Goal: Task Accomplishment & Management: Use online tool/utility

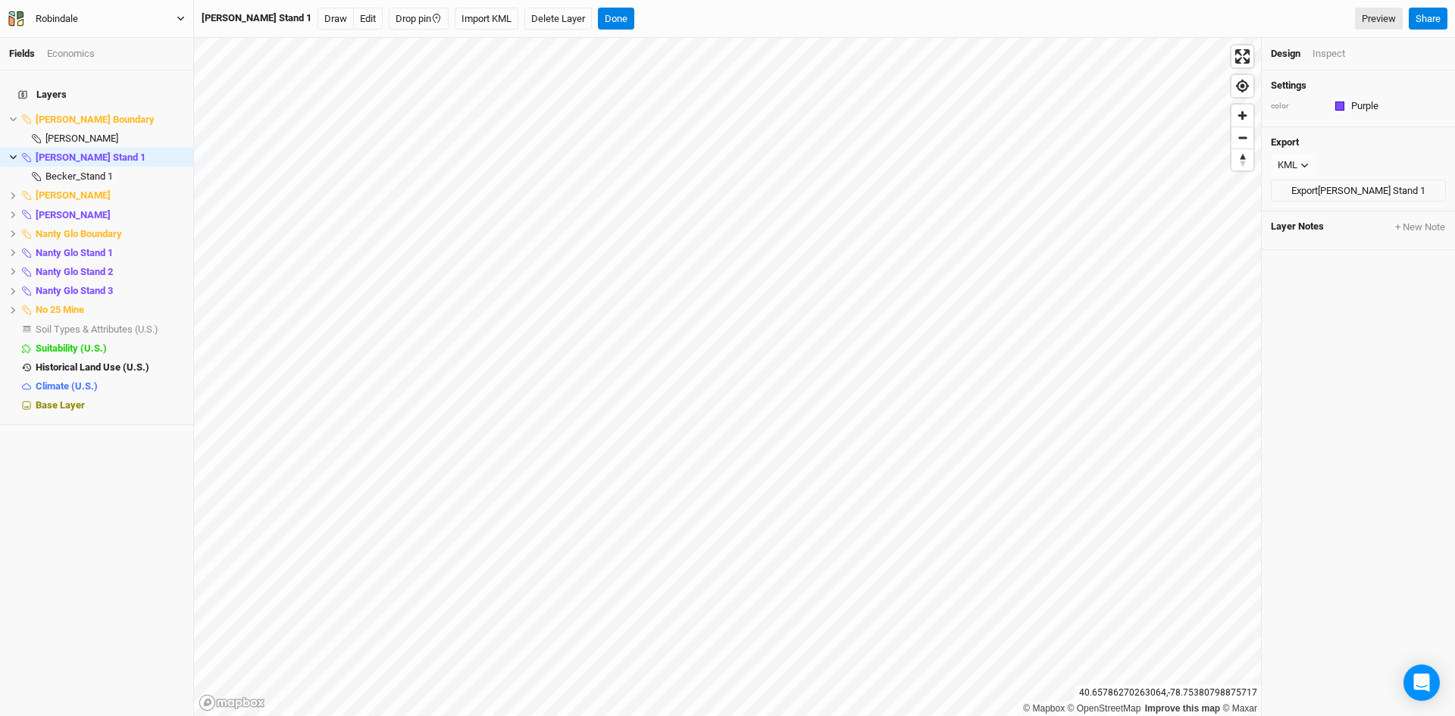
click at [180, 18] on icon "button" at bounding box center [180, 19] width 7 height 5
click at [108, 42] on button "Back" at bounding box center [125, 43] width 120 height 20
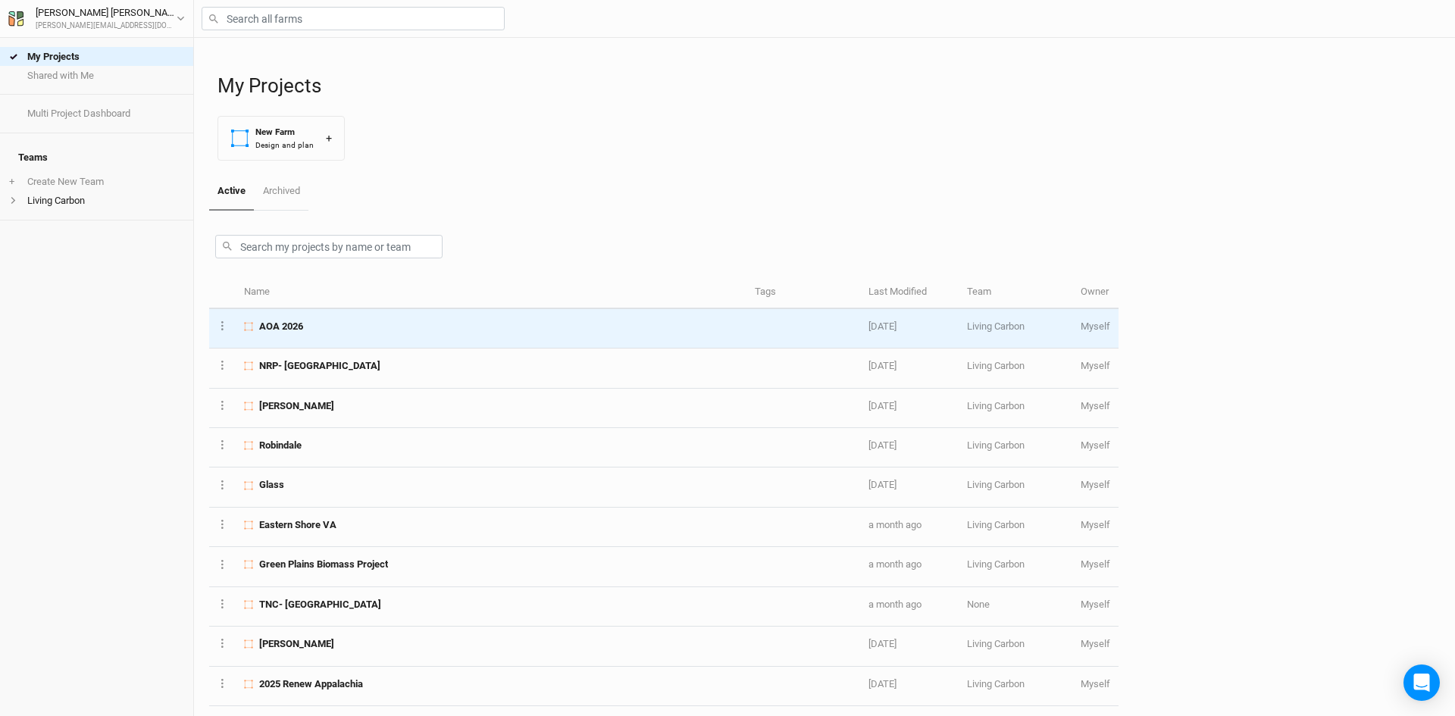
click at [330, 326] on div "AOA 2026" at bounding box center [490, 327] width 493 height 14
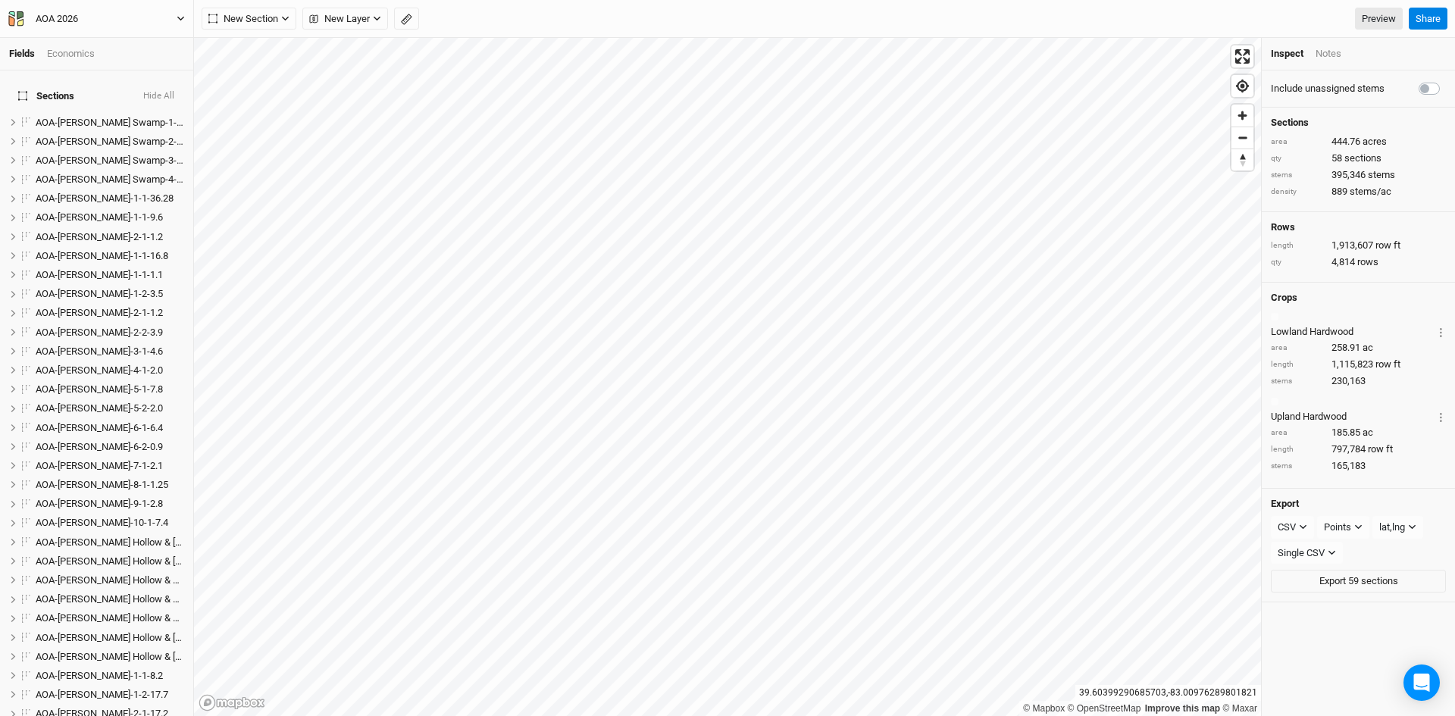
click at [176, 18] on button "AOA 2026" at bounding box center [97, 19] width 178 height 17
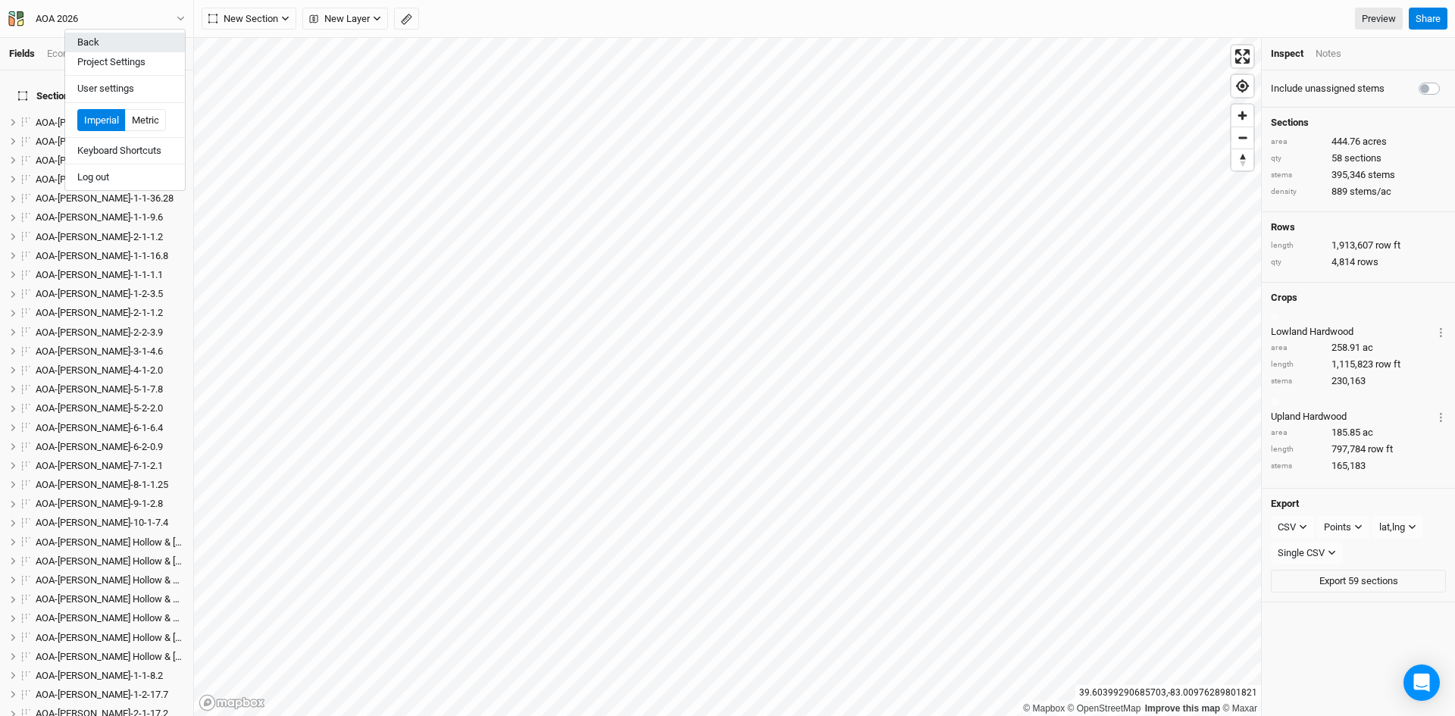
click at [122, 43] on button "Back" at bounding box center [125, 43] width 120 height 20
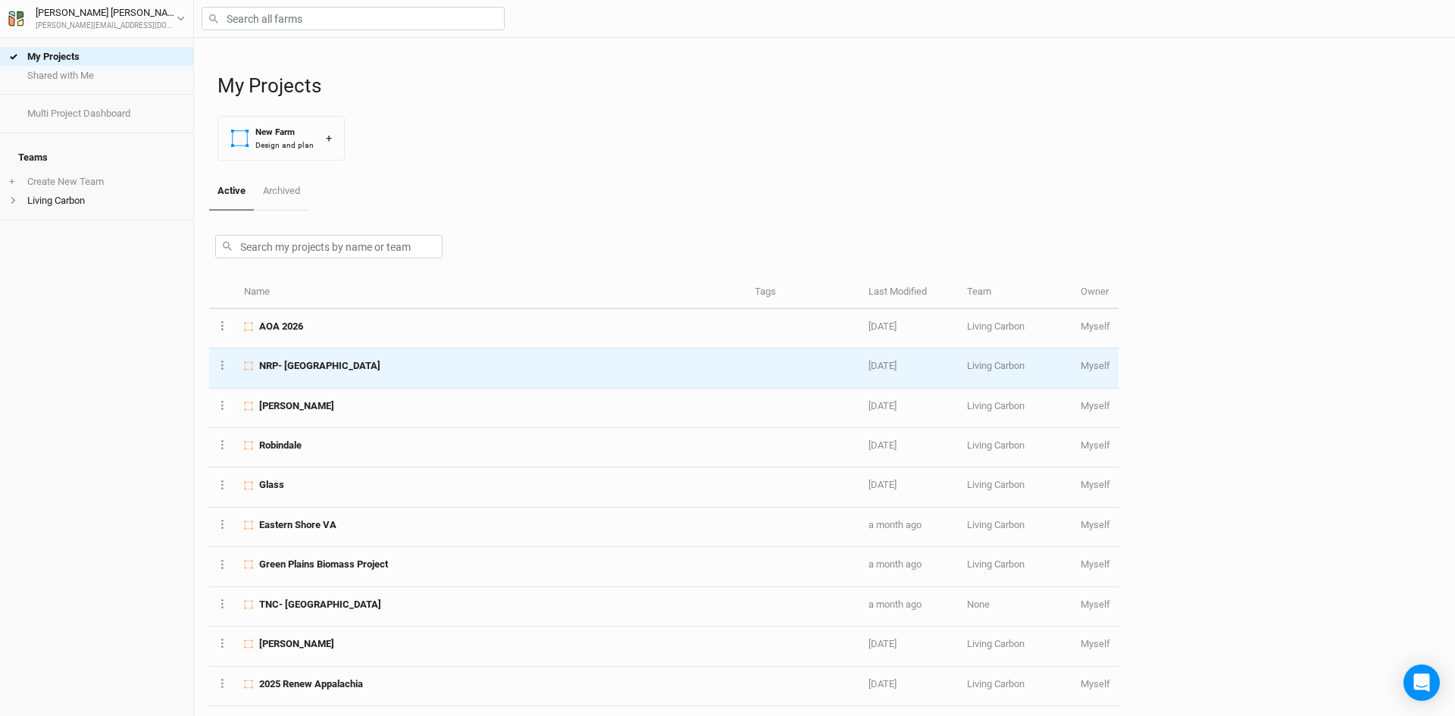
click at [352, 376] on td "NRP- [GEOGRAPHIC_DATA]" at bounding box center [491, 368] width 511 height 39
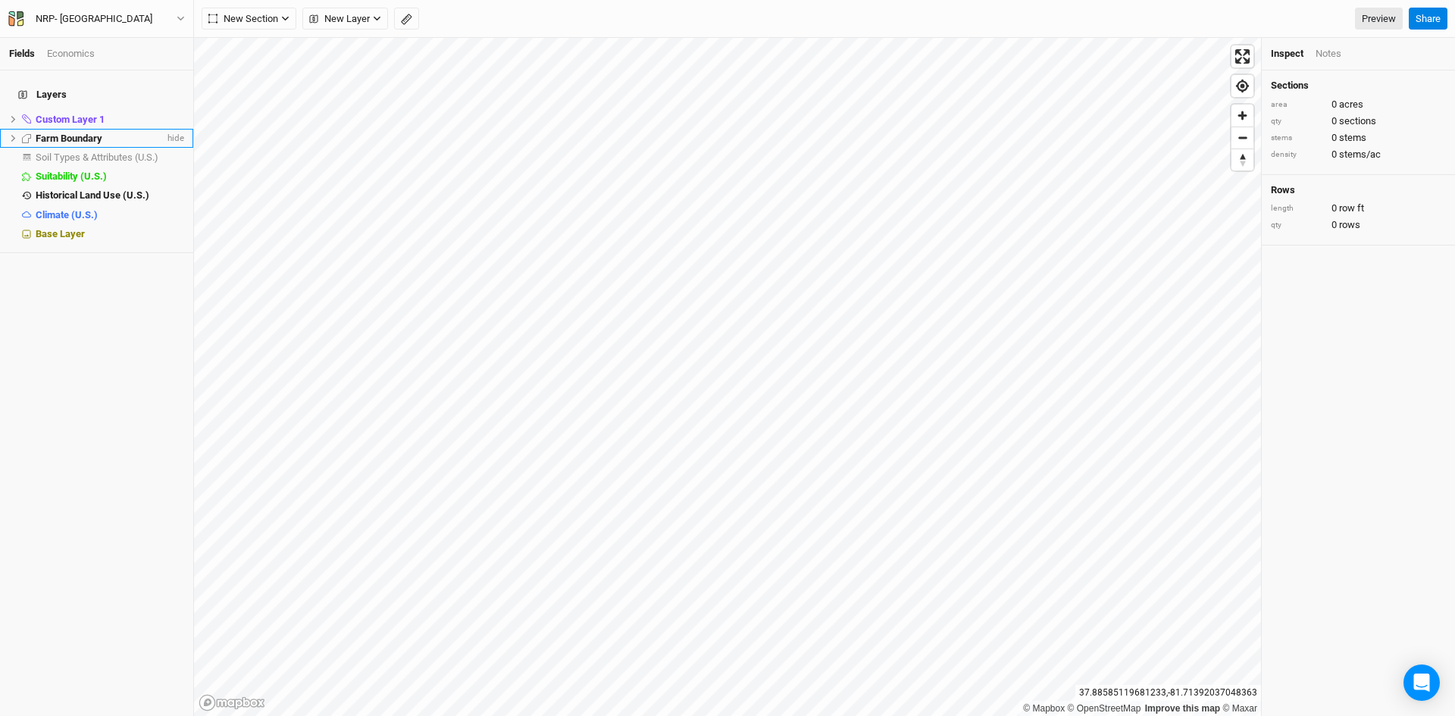
click at [8, 129] on li "Farm Boundary hide" at bounding box center [96, 138] width 193 height 19
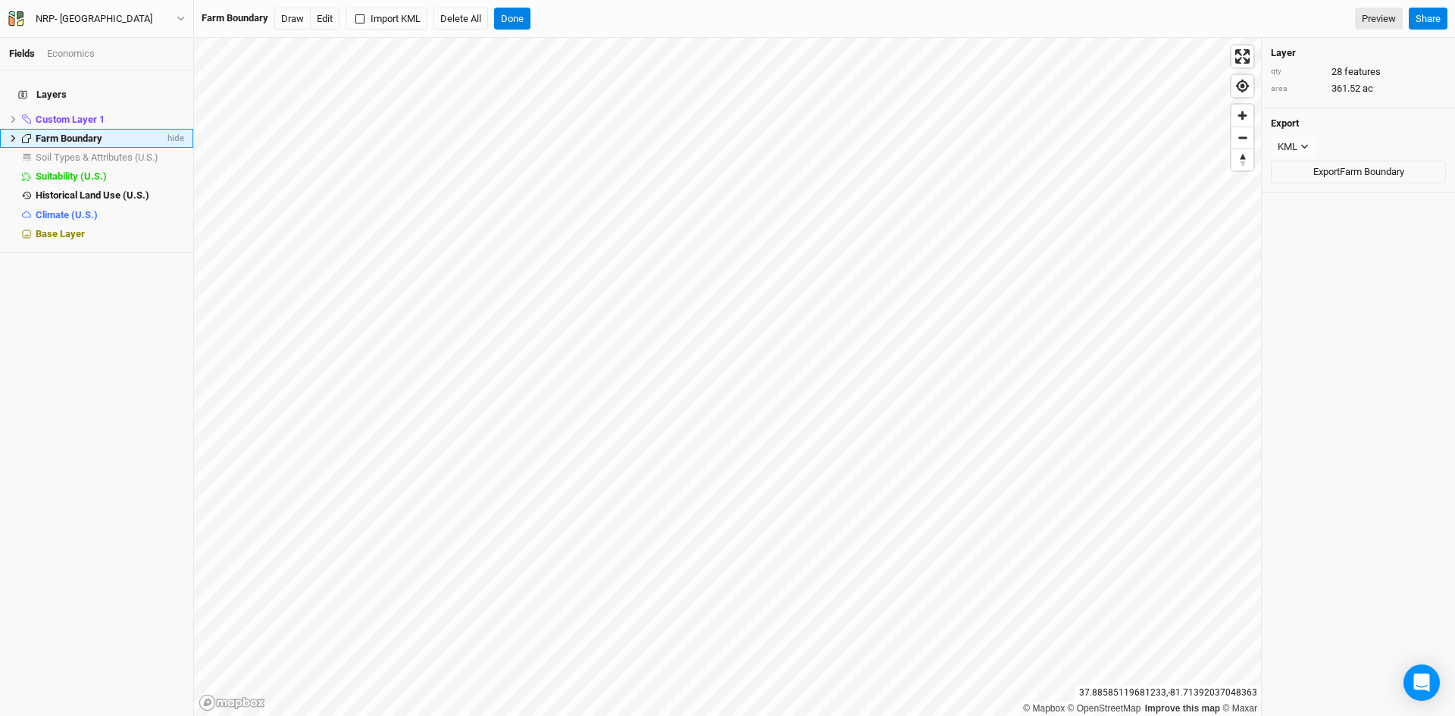
click at [11, 134] on icon at bounding box center [13, 138] width 8 height 8
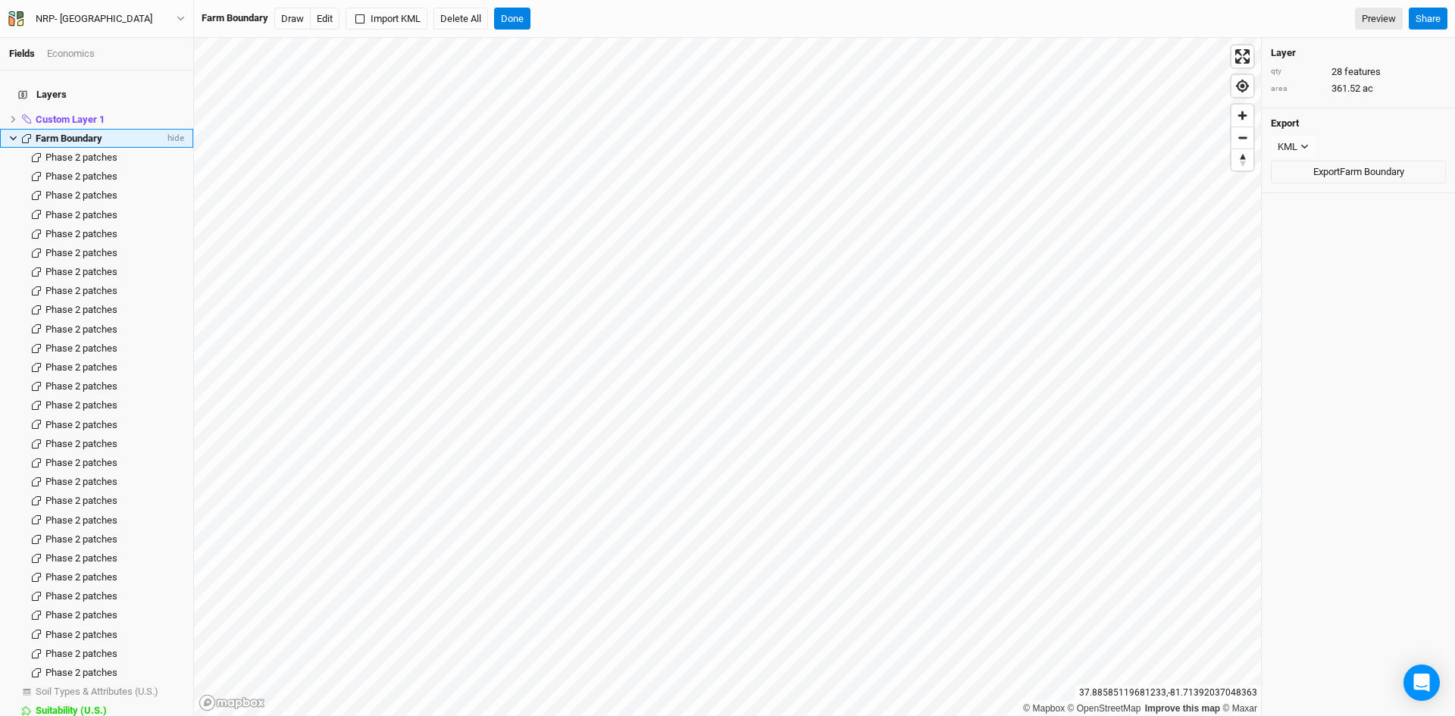
click at [11, 136] on icon at bounding box center [13, 138] width 7 height 5
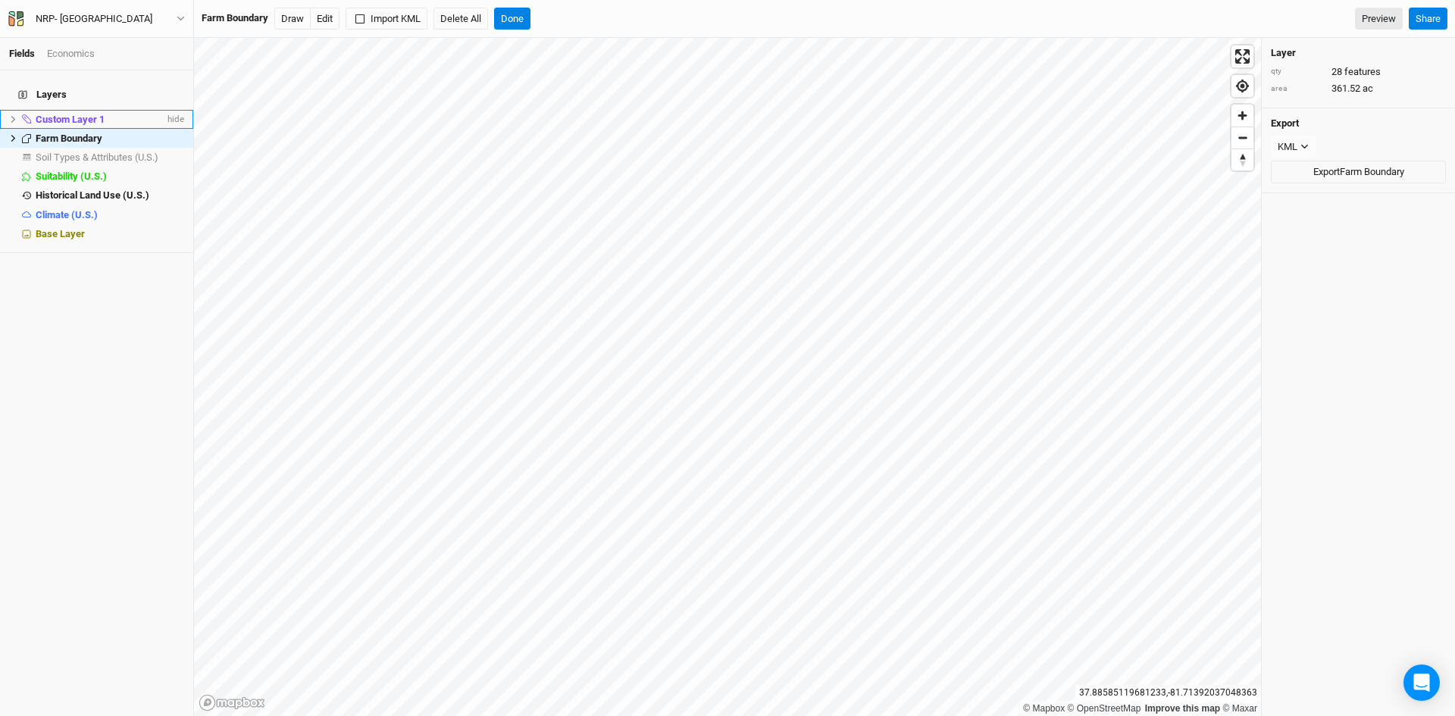
click at [14, 116] on icon at bounding box center [13, 119] width 5 height 7
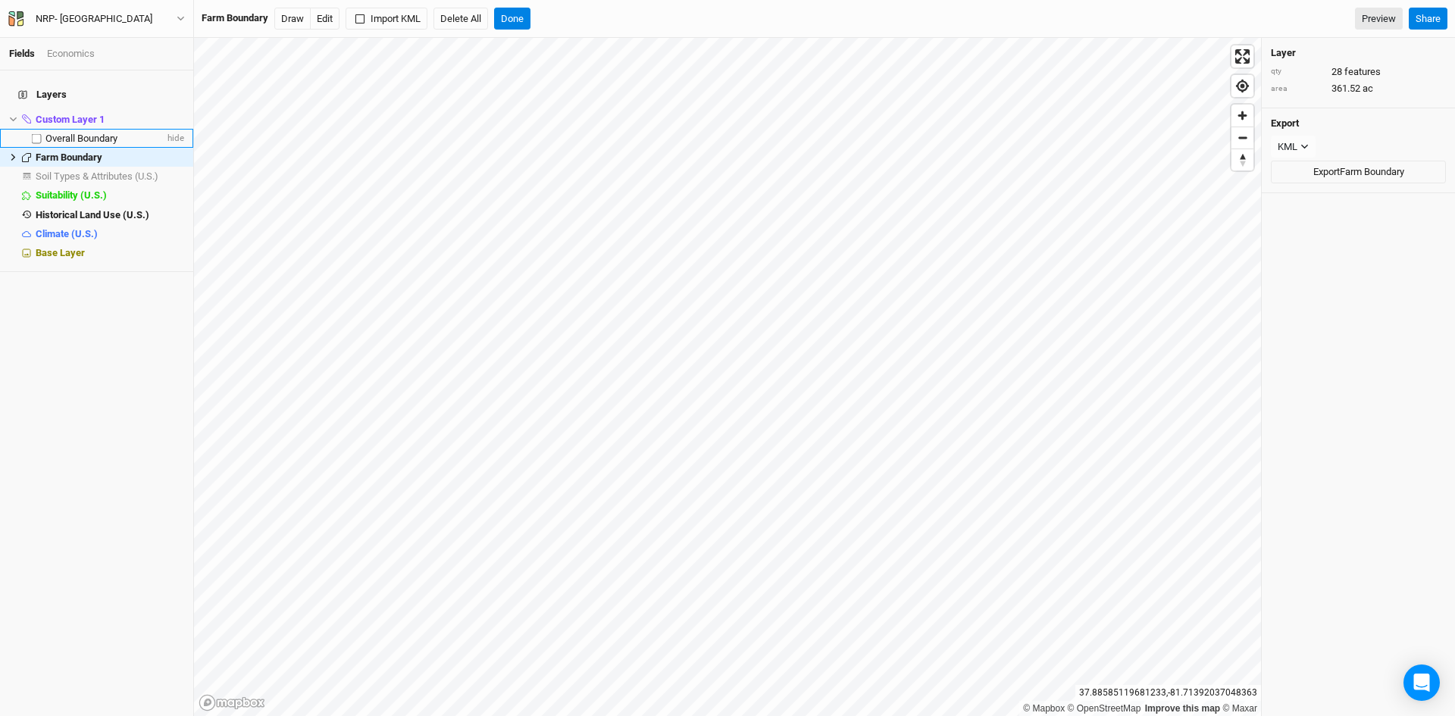
click at [79, 133] on span "Overall Boundary" at bounding box center [81, 138] width 72 height 11
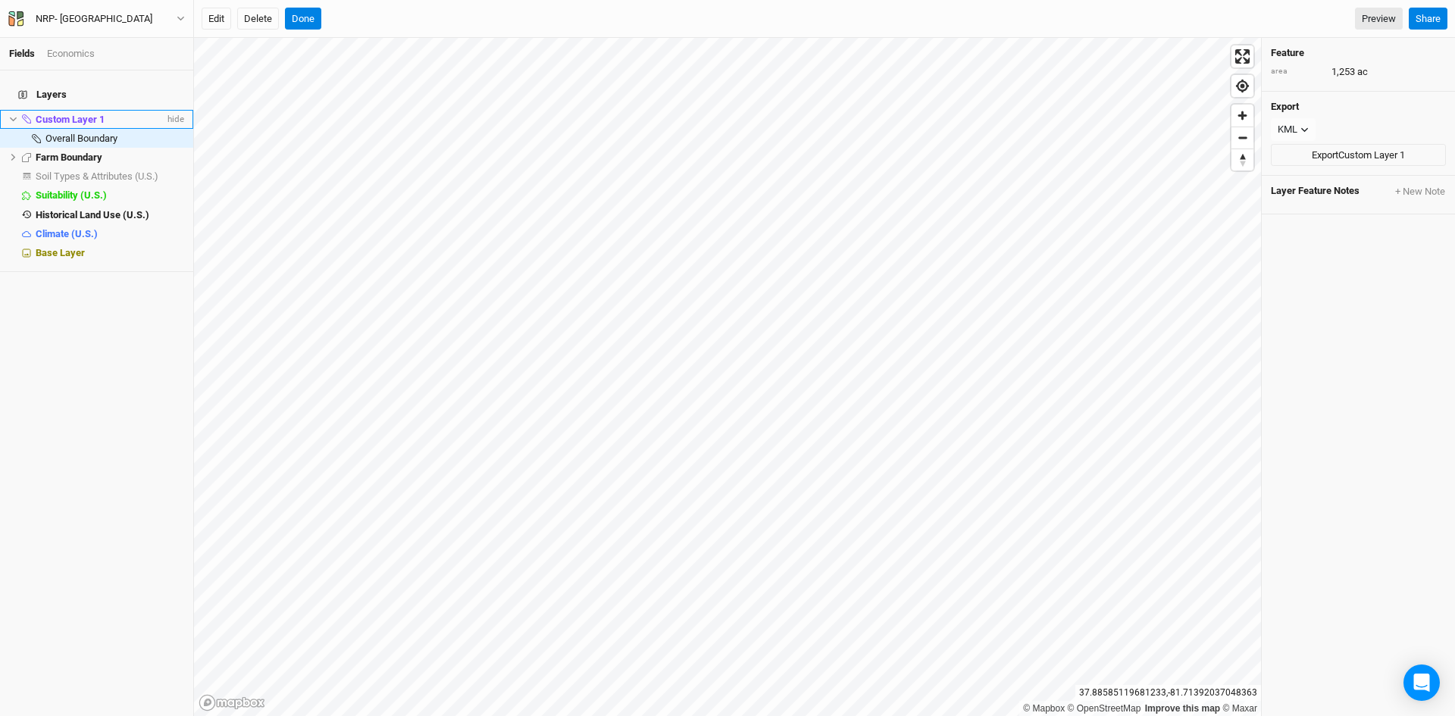
click at [14, 115] on icon at bounding box center [13, 119] width 8 height 8
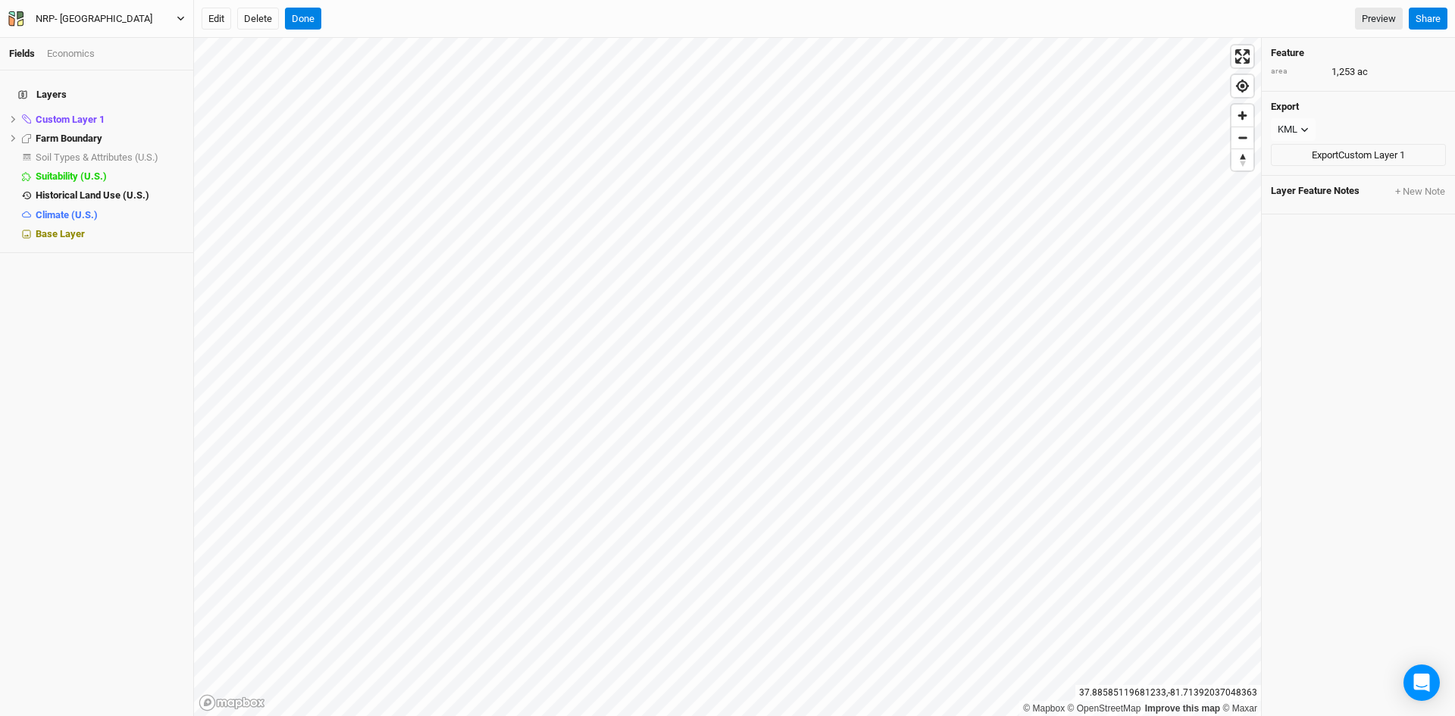
click at [177, 17] on icon "button" at bounding box center [181, 18] width 8 height 8
click at [120, 45] on button "Back" at bounding box center [125, 43] width 120 height 20
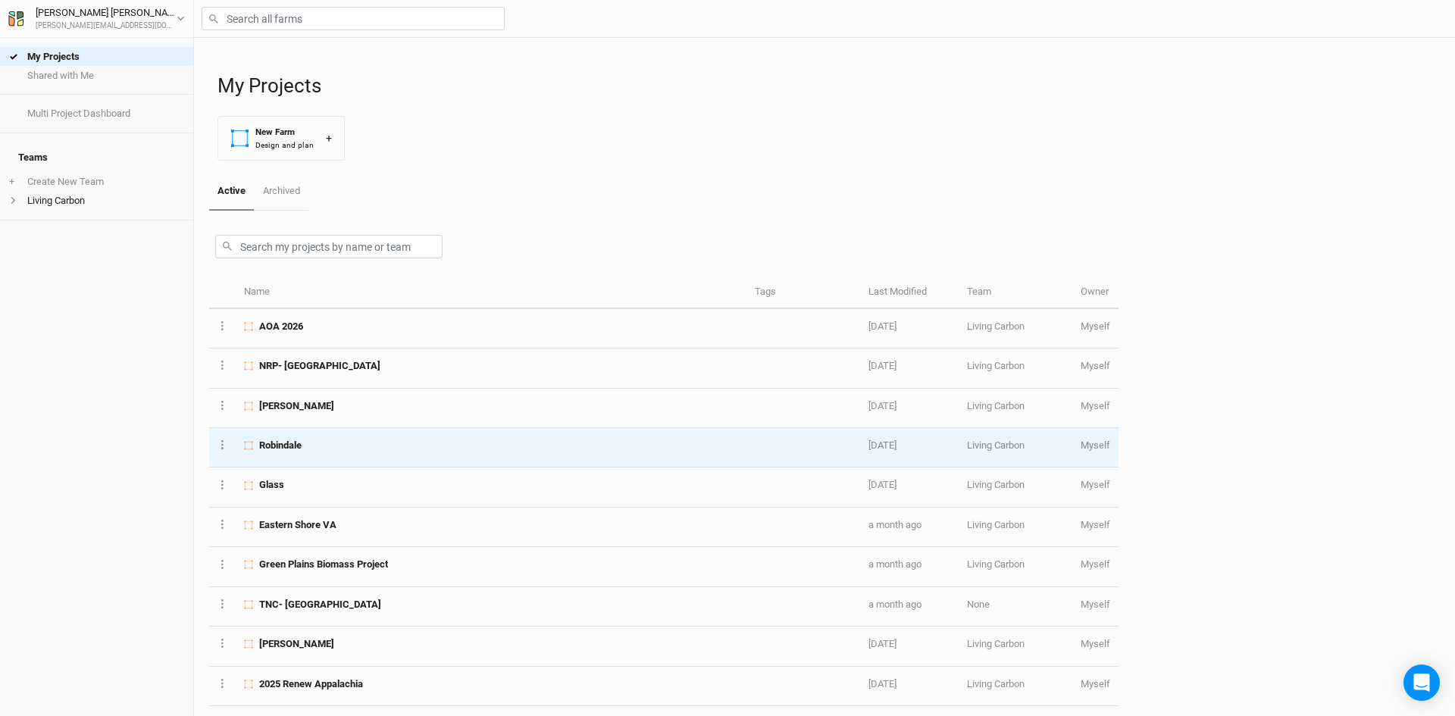
click at [324, 449] on div "Robindale" at bounding box center [490, 446] width 493 height 14
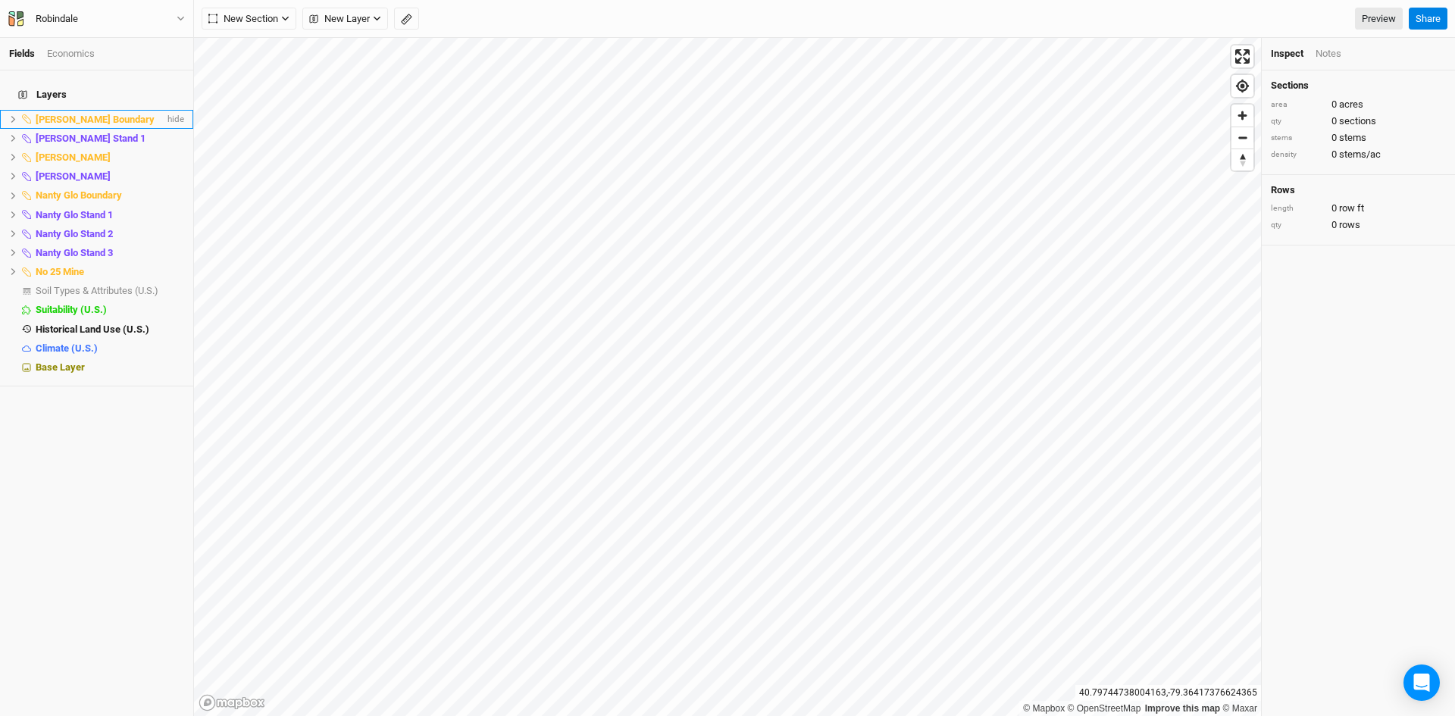
click at [17, 115] on icon at bounding box center [13, 119] width 8 height 8
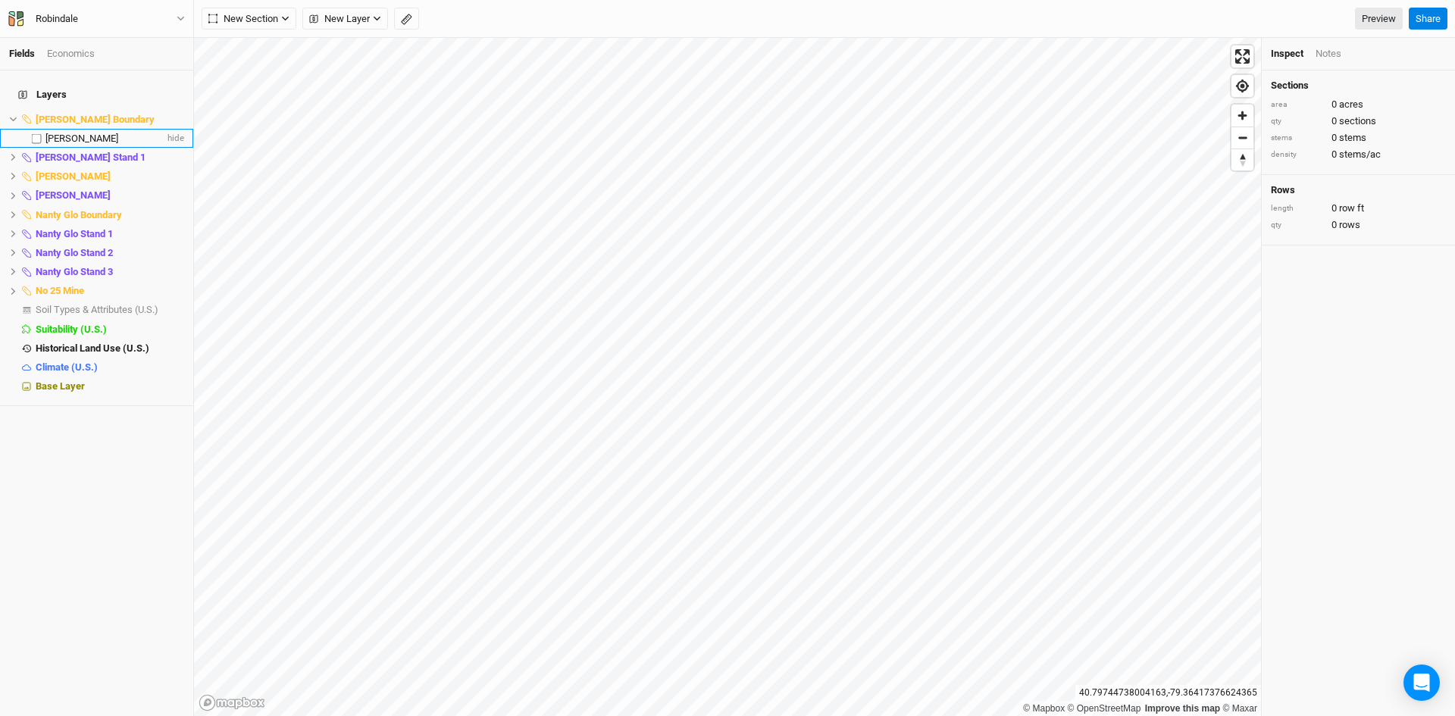
click at [90, 133] on span "[PERSON_NAME]" at bounding box center [81, 138] width 73 height 11
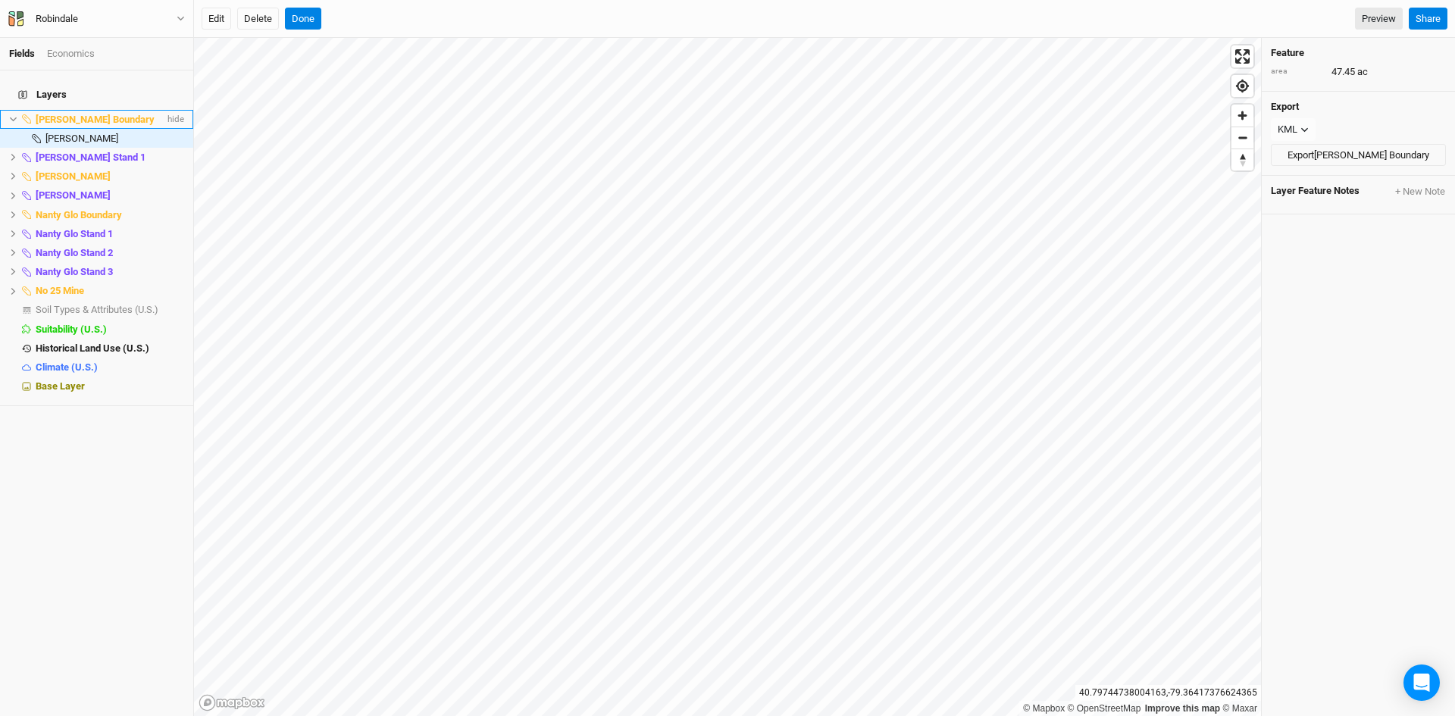
click at [17, 114] on li "[PERSON_NAME] Boundary hide" at bounding box center [96, 119] width 193 height 19
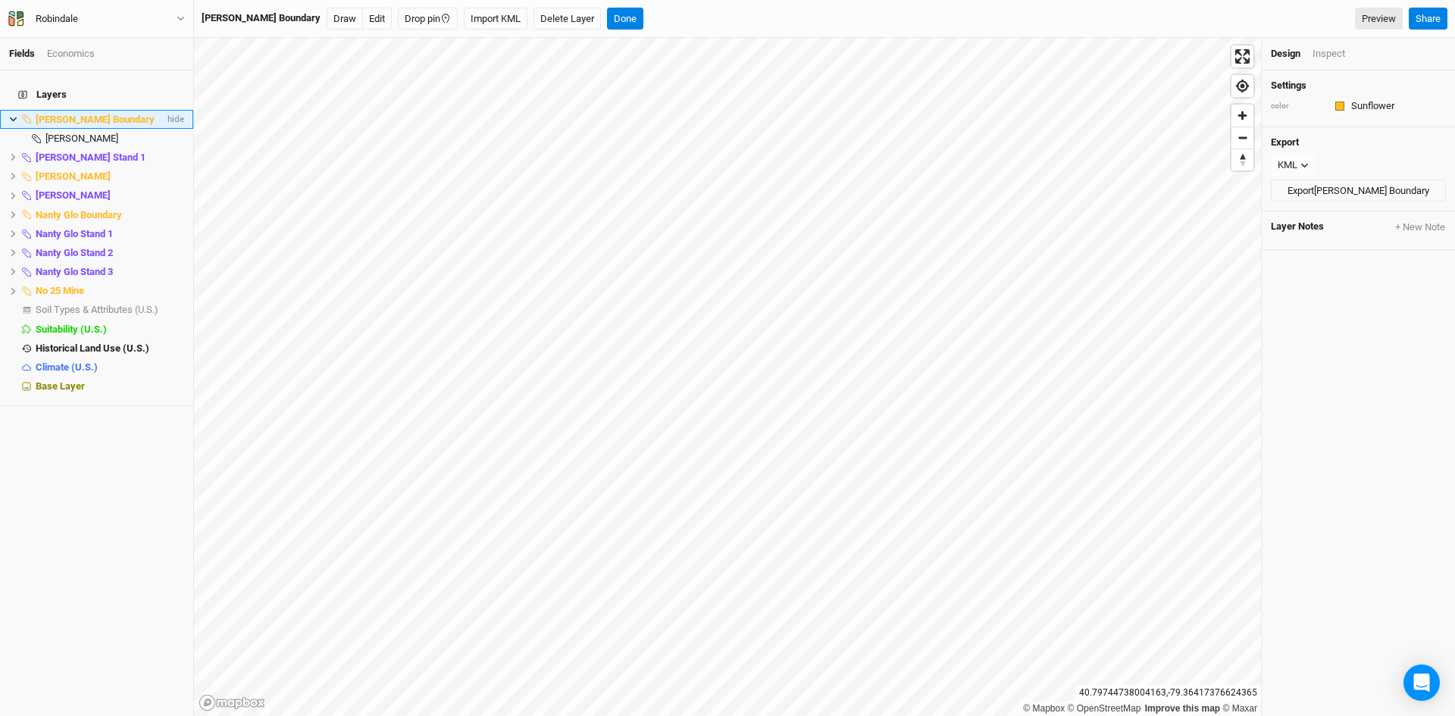
click at [14, 115] on icon at bounding box center [13, 119] width 8 height 8
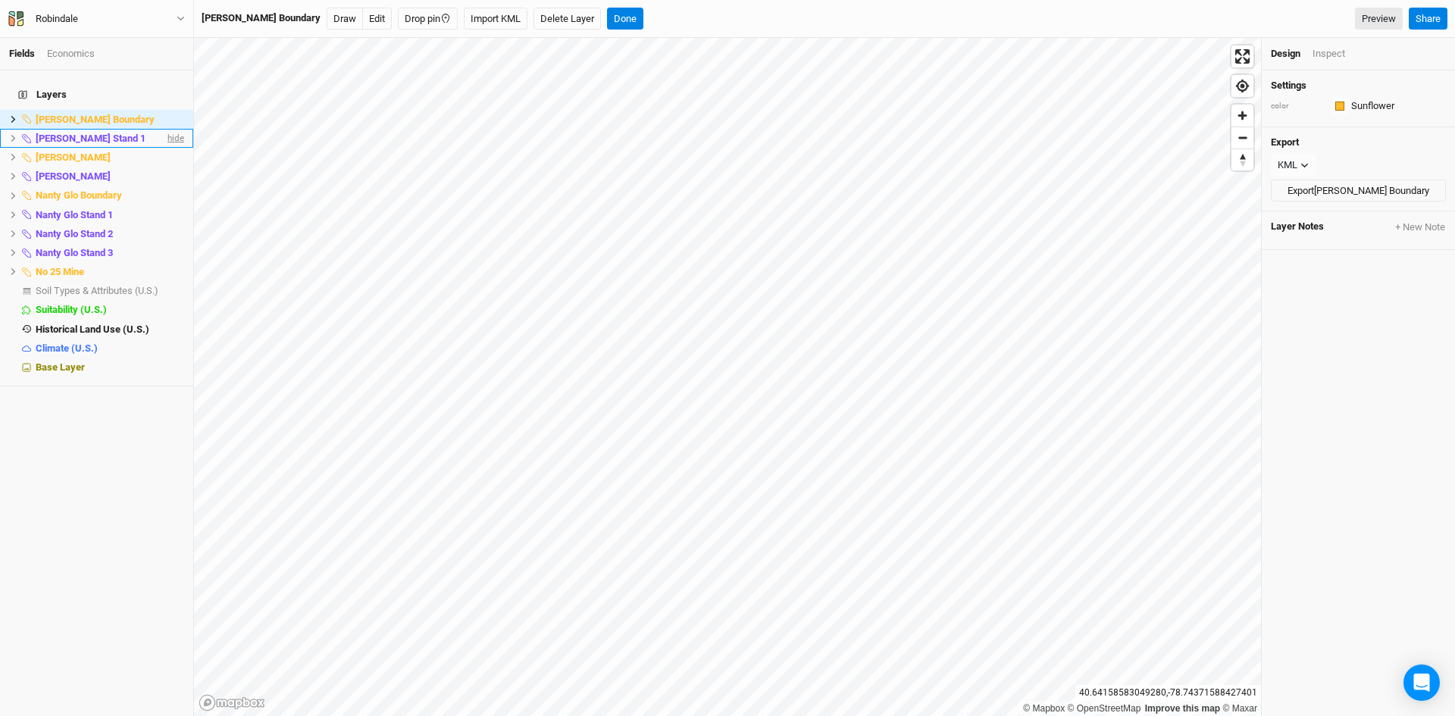
click at [172, 129] on span "hide" at bounding box center [174, 138] width 20 height 19
click at [169, 167] on span "hide" at bounding box center [174, 176] width 20 height 19
click at [169, 205] on span "hide" at bounding box center [174, 214] width 20 height 19
click at [164, 224] on span "hide" at bounding box center [174, 233] width 20 height 19
click at [164, 246] on span "hide" at bounding box center [174, 252] width 20 height 19
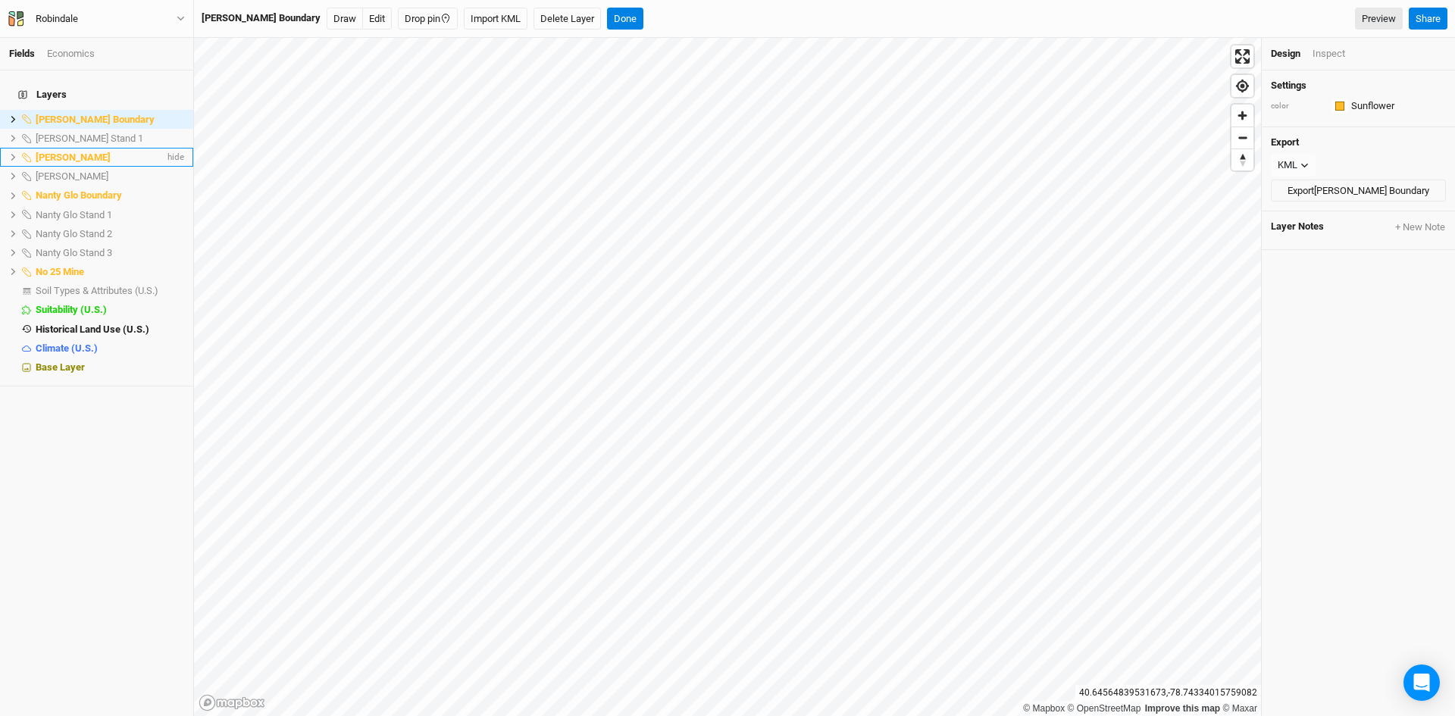
click at [89, 152] on span "[PERSON_NAME]" at bounding box center [73, 157] width 75 height 11
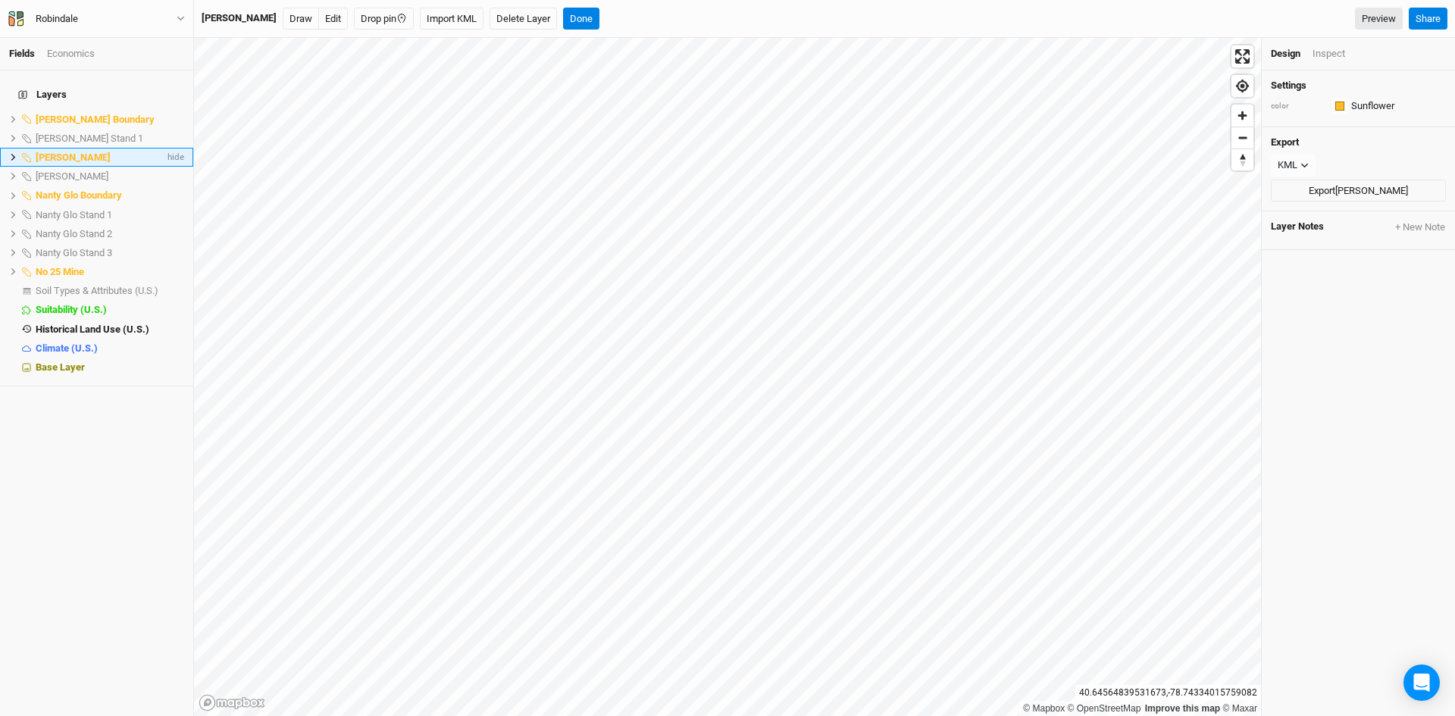
click at [14, 154] on icon at bounding box center [13, 157] width 5 height 7
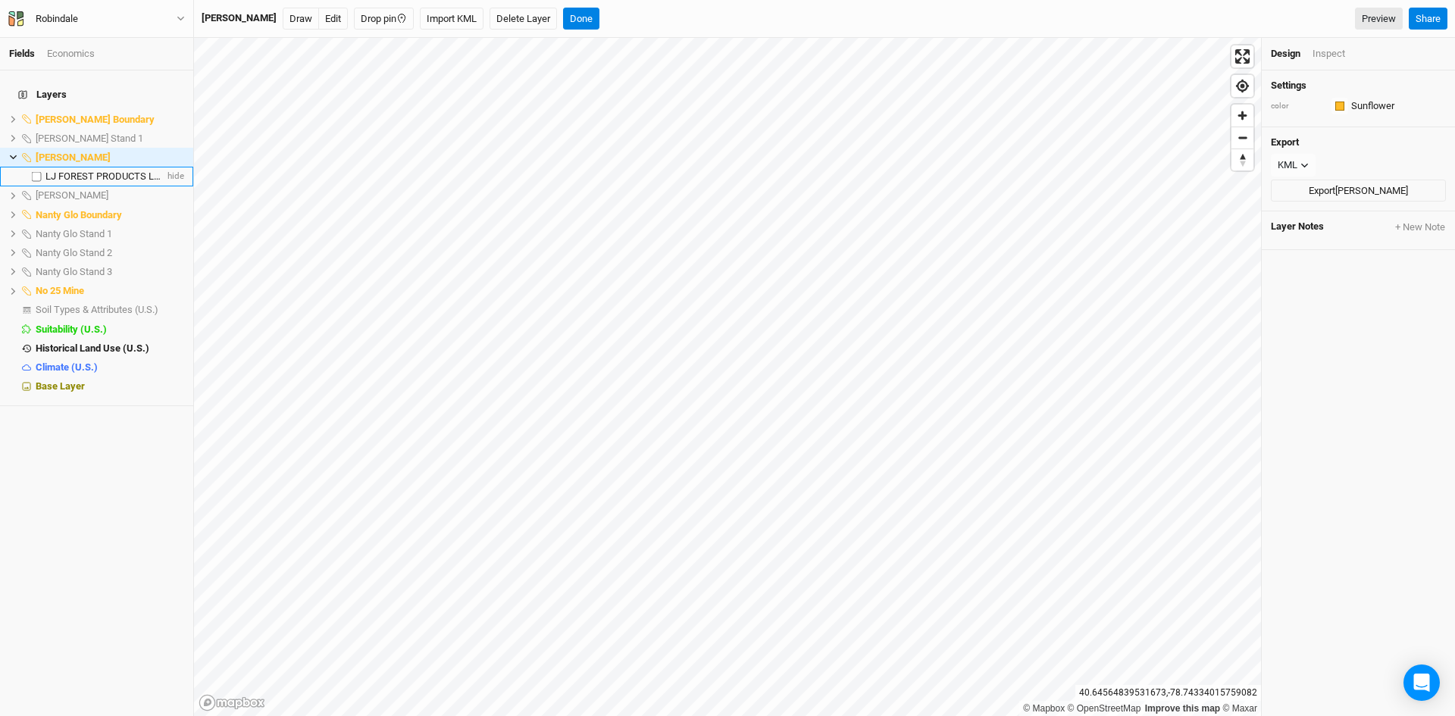
click at [102, 170] on span "LJ FOREST PRODUCTS LLC" at bounding box center [105, 175] width 120 height 11
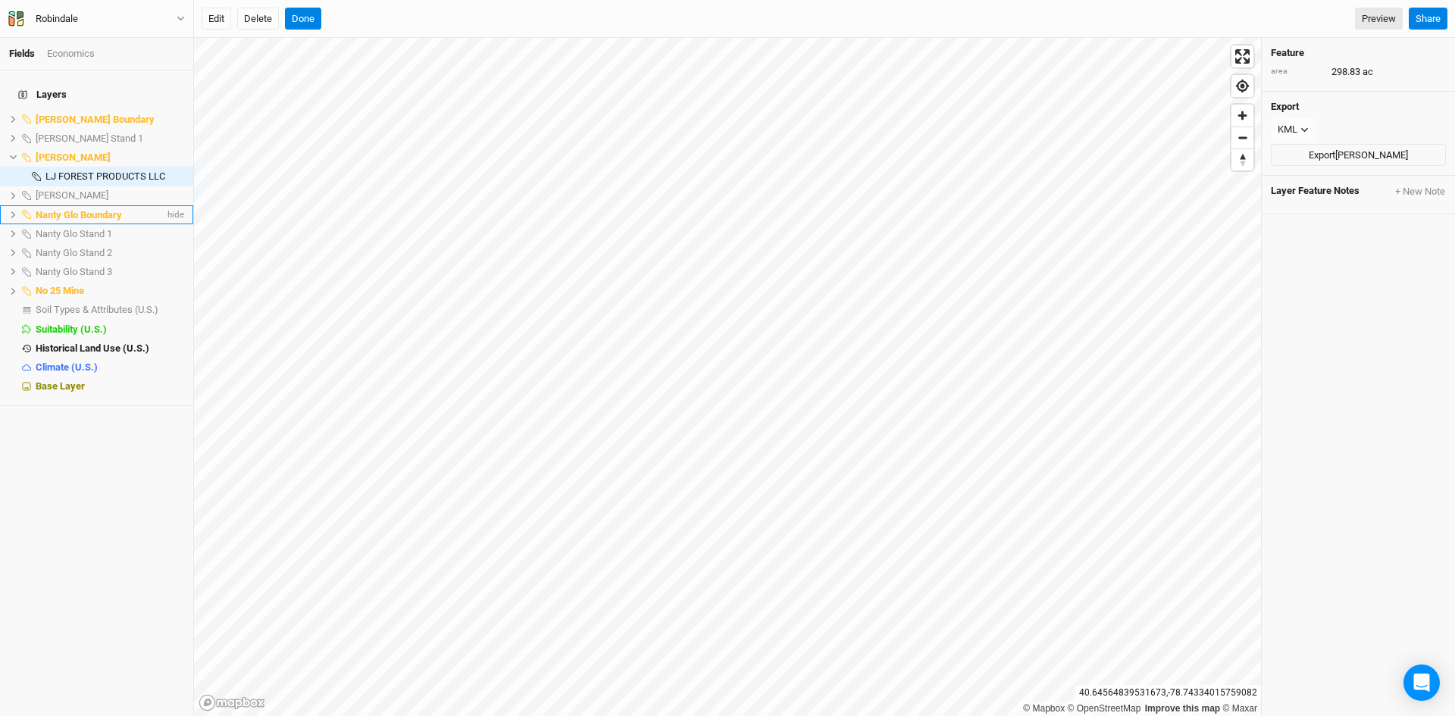
click at [12, 211] on icon at bounding box center [13, 214] width 5 height 7
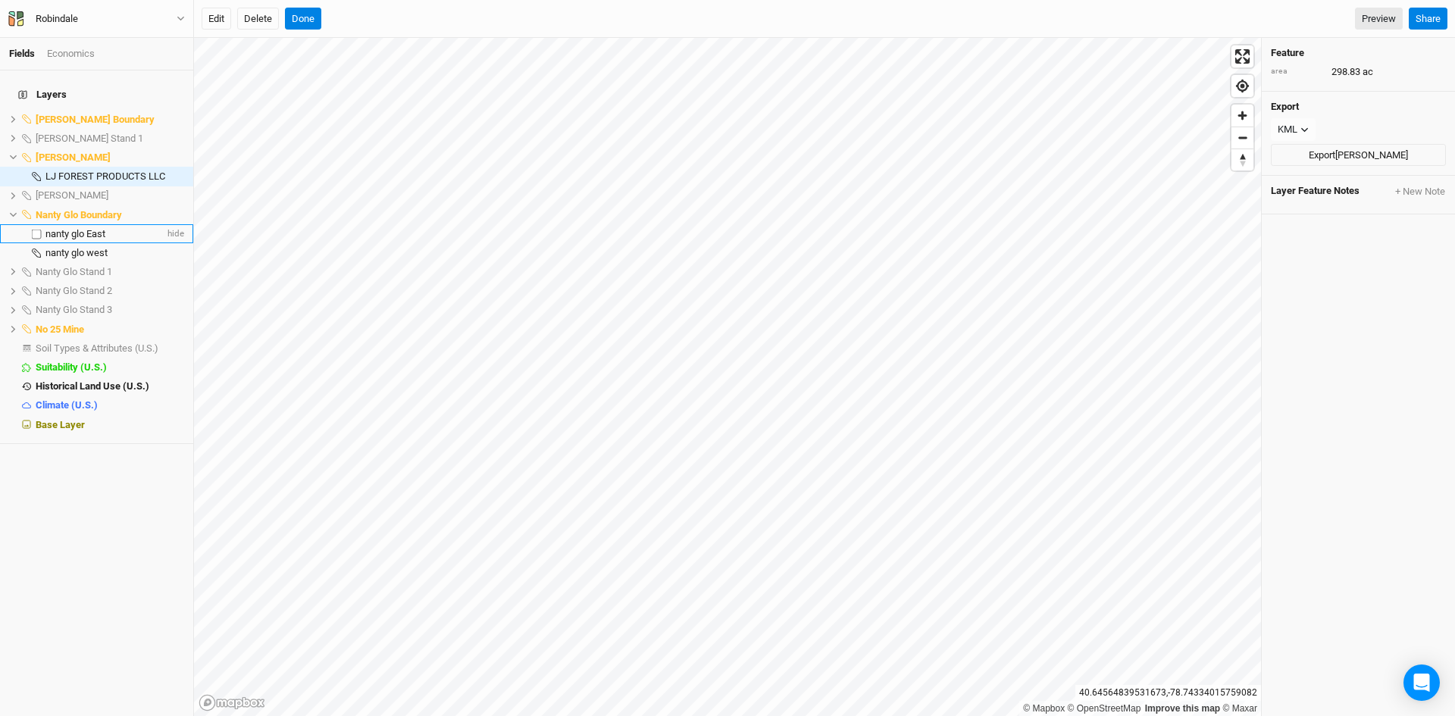
click at [83, 228] on span "nanty glo East" at bounding box center [75, 233] width 60 height 11
click at [13, 211] on icon at bounding box center [13, 215] width 8 height 8
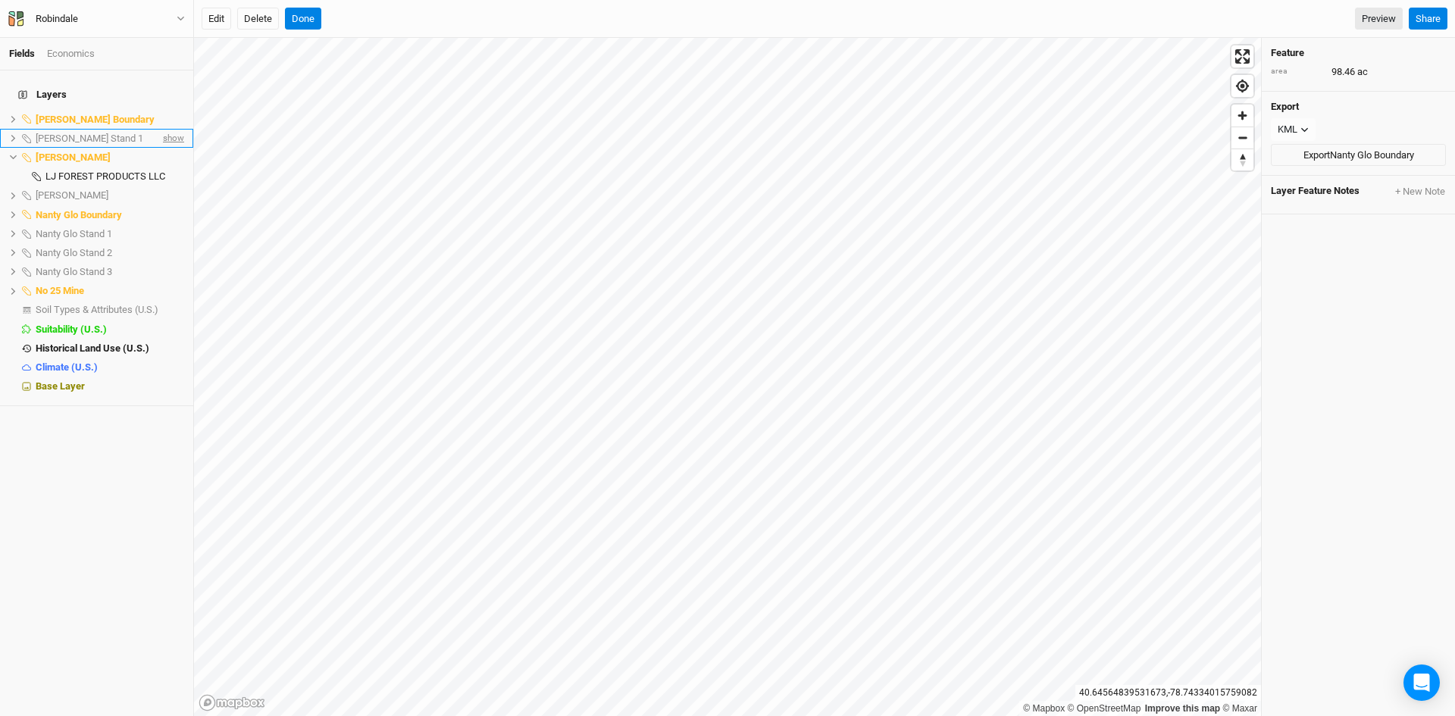
click at [166, 129] on span "show" at bounding box center [172, 138] width 24 height 19
click at [11, 153] on icon at bounding box center [13, 157] width 8 height 8
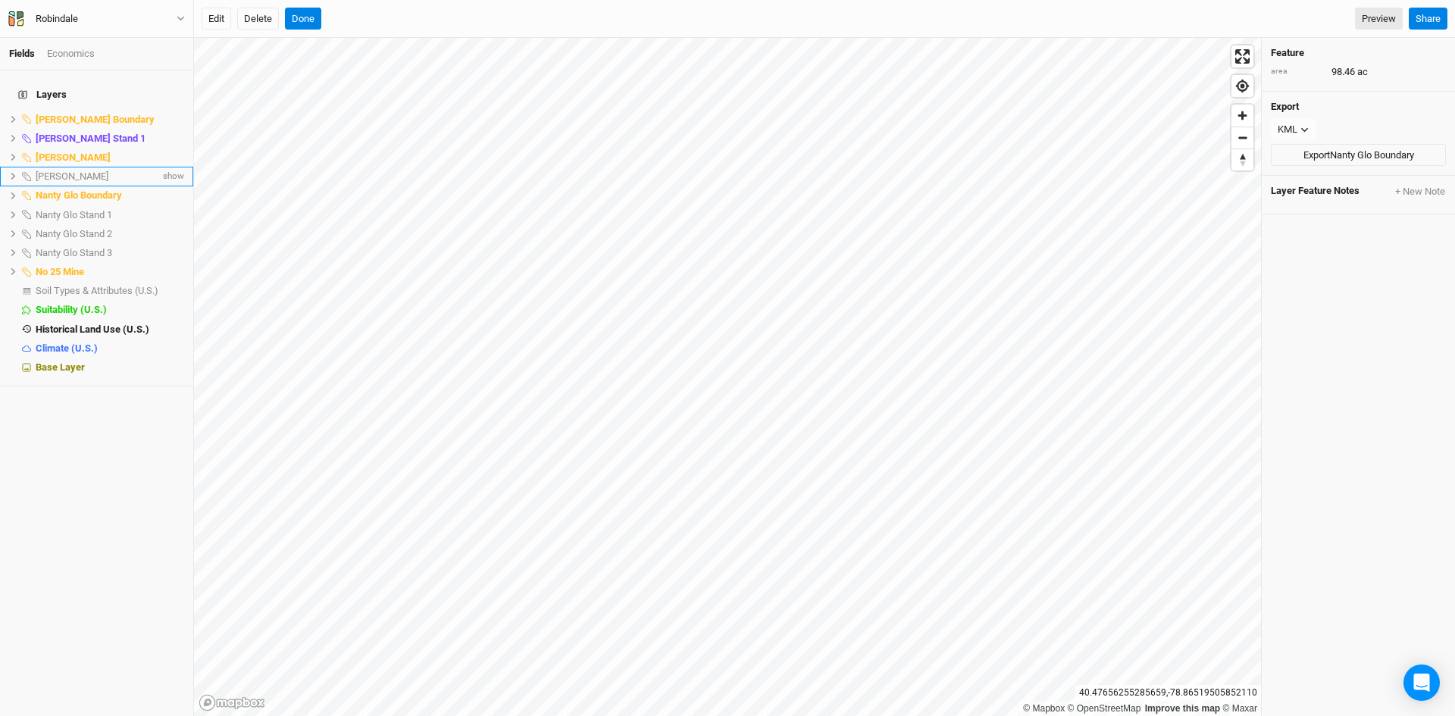
click at [16, 172] on icon at bounding box center [13, 176] width 8 height 8
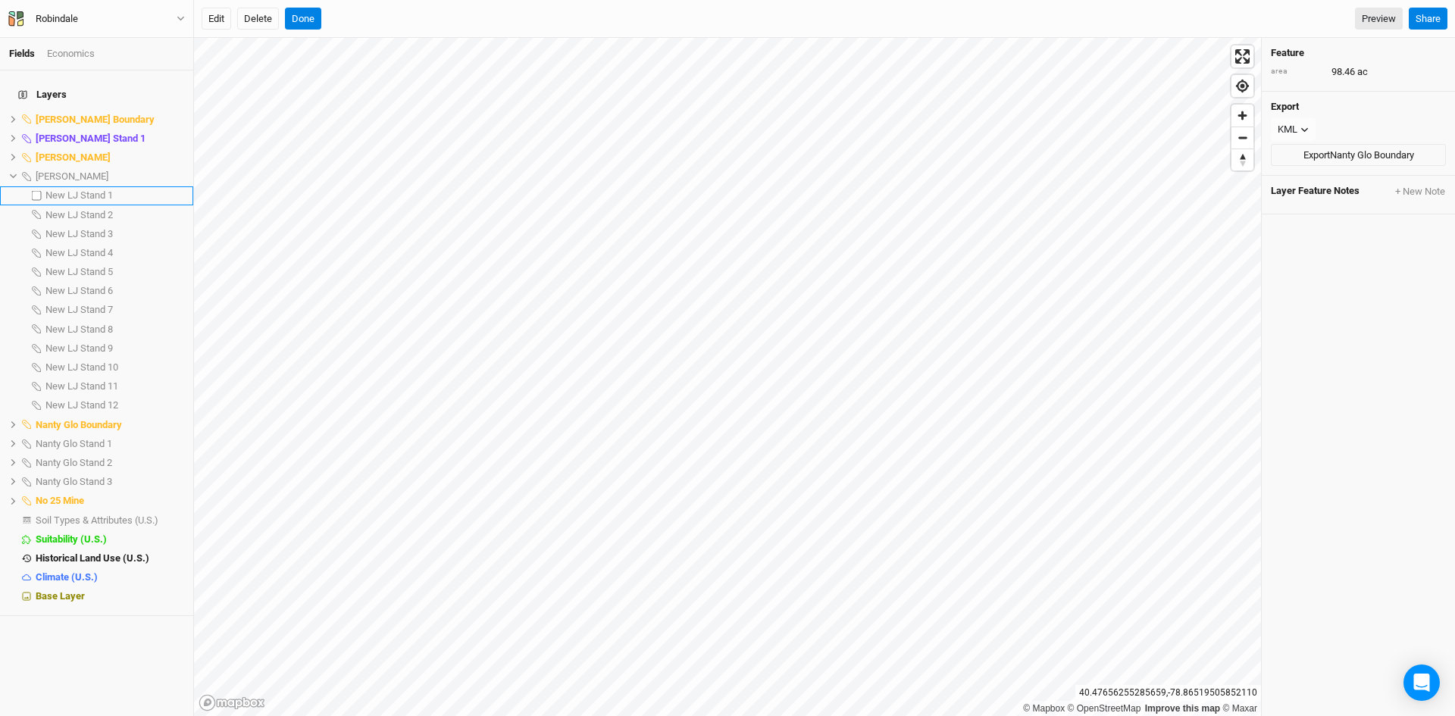
click at [36, 189] on label at bounding box center [36, 195] width 19 height 19
click at [36, 191] on input "checkbox" at bounding box center [37, 196] width 10 height 10
checkbox input "true"
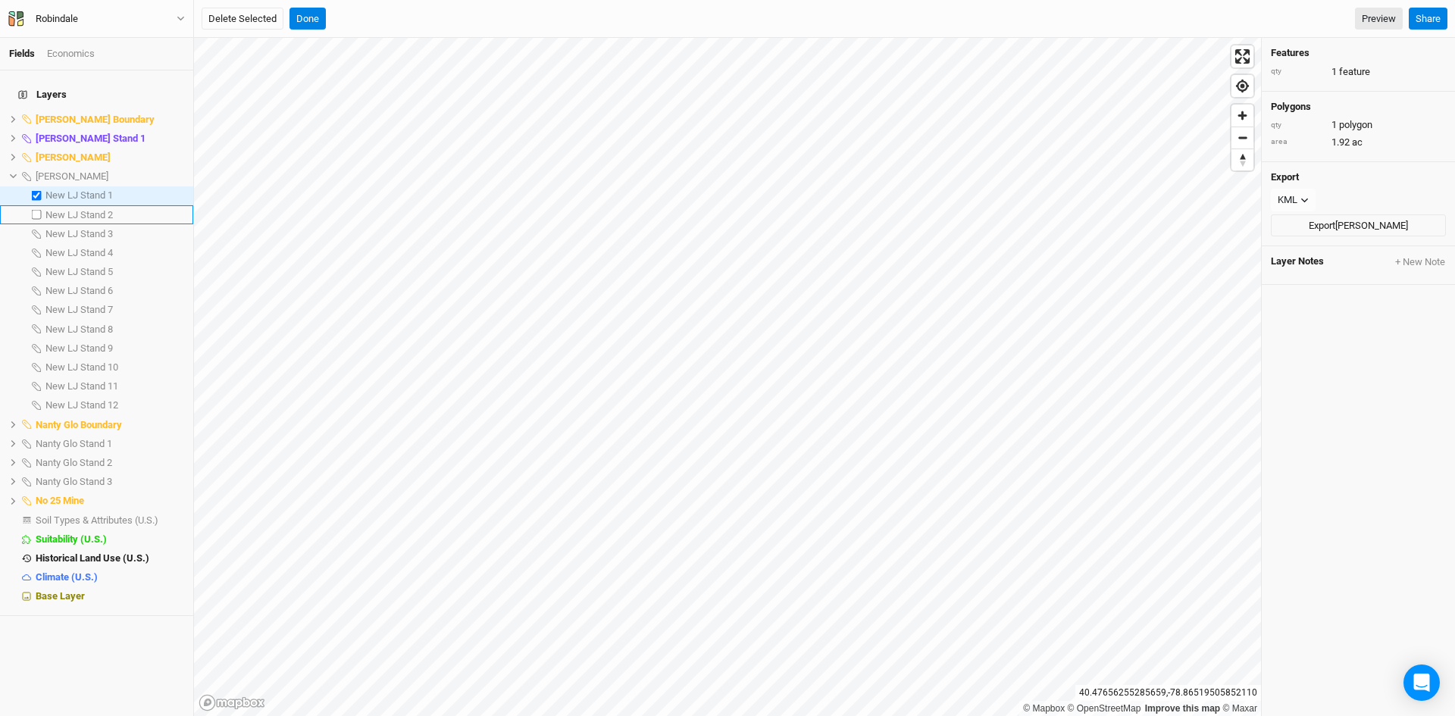
click at [38, 205] on label at bounding box center [36, 214] width 19 height 19
click at [38, 210] on input "checkbox" at bounding box center [37, 215] width 10 height 10
checkbox input "true"
click at [37, 226] on label at bounding box center [36, 233] width 19 height 19
click at [37, 229] on input "checkbox" at bounding box center [37, 234] width 10 height 10
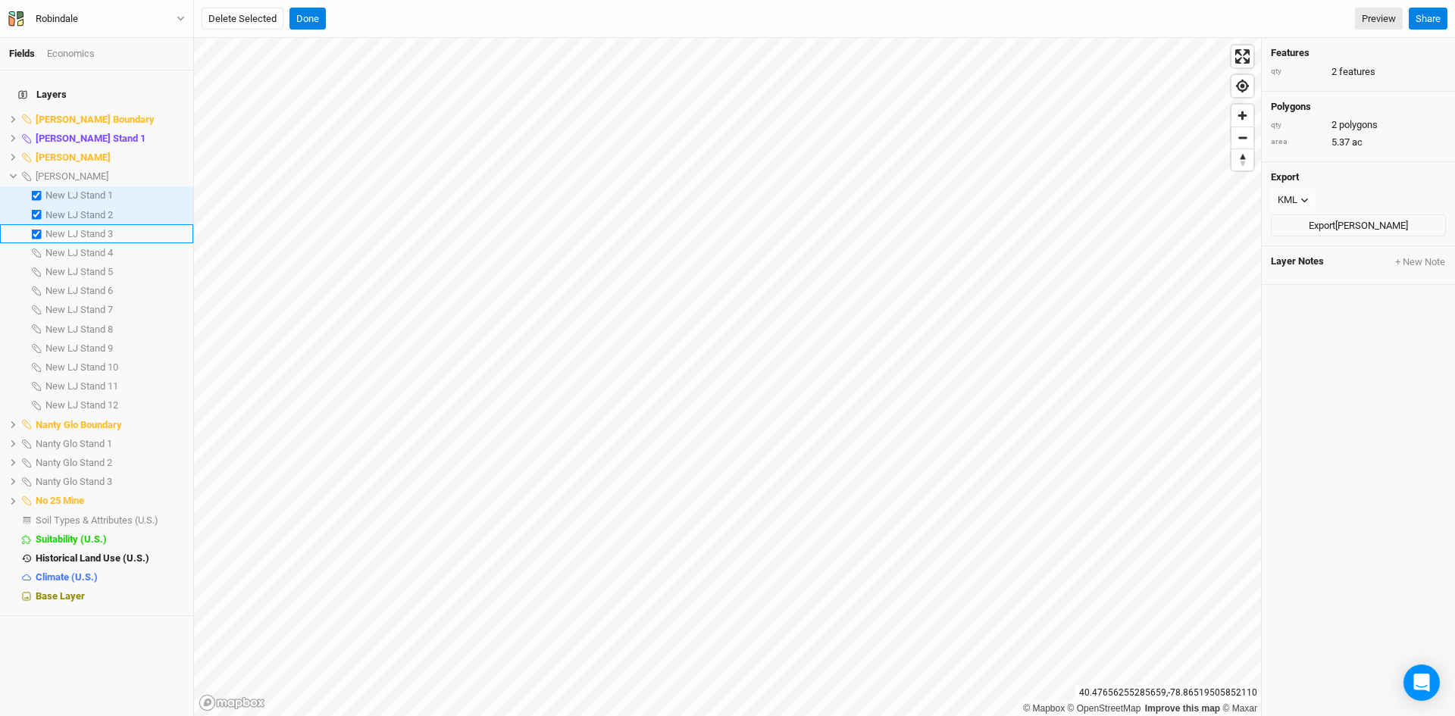
checkbox input "true"
click at [36, 243] on label at bounding box center [36, 252] width 19 height 19
click at [36, 248] on input "checkbox" at bounding box center [37, 253] width 10 height 10
checkbox input "true"
click at [36, 262] on label at bounding box center [36, 271] width 19 height 19
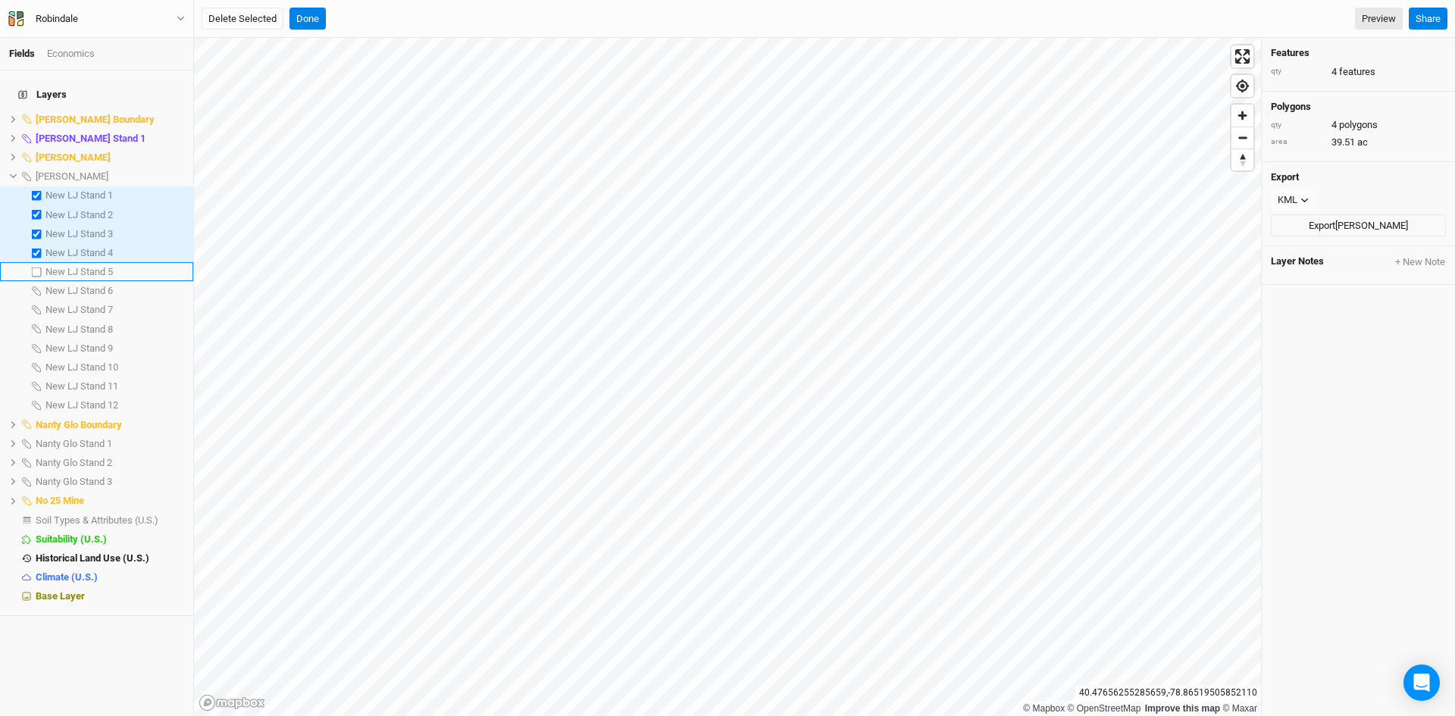
click at [36, 267] on input "checkbox" at bounding box center [37, 272] width 10 height 10
checkbox input "true"
click at [36, 282] on label at bounding box center [36, 291] width 19 height 19
click at [36, 286] on input "checkbox" at bounding box center [37, 291] width 10 height 10
checkbox input "true"
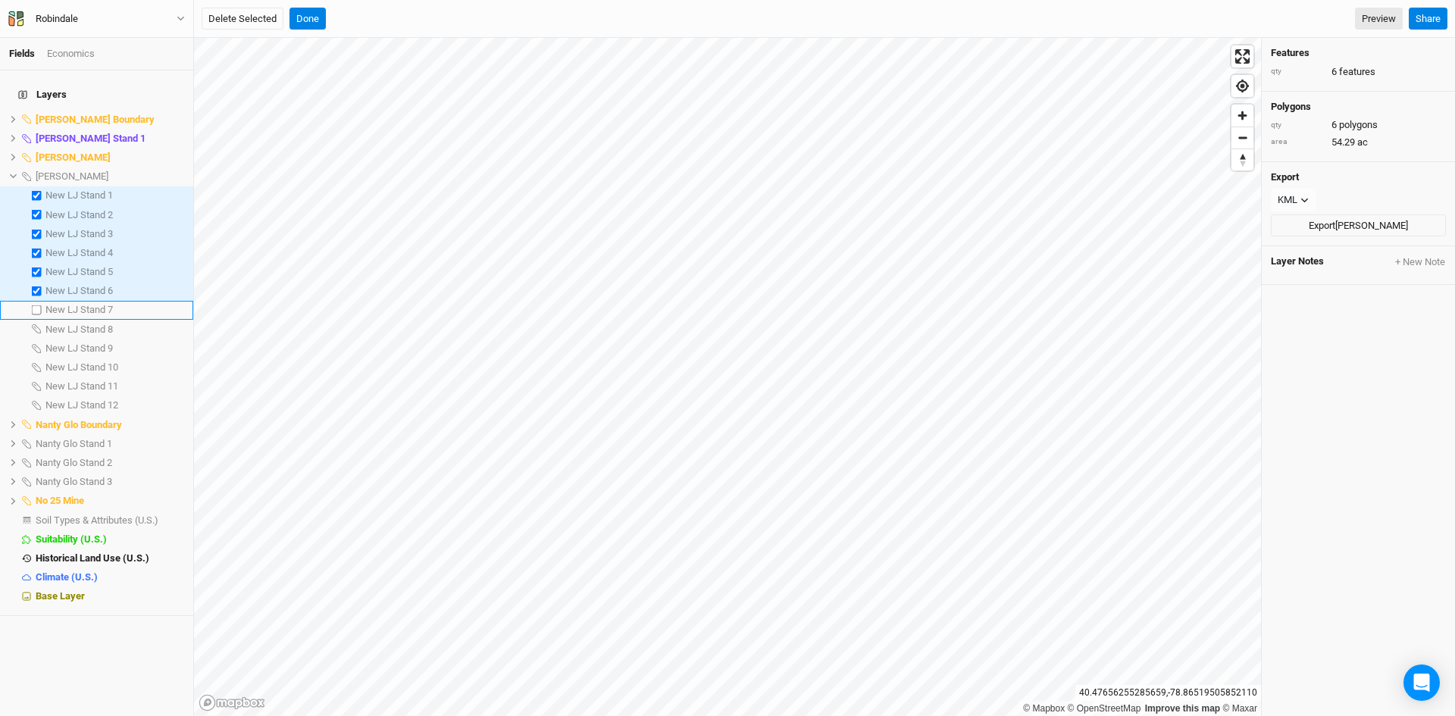
click at [35, 303] on label at bounding box center [36, 310] width 19 height 19
click at [35, 305] on input "checkbox" at bounding box center [37, 310] width 10 height 10
checkbox input "true"
click at [14, 172] on icon at bounding box center [13, 176] width 8 height 8
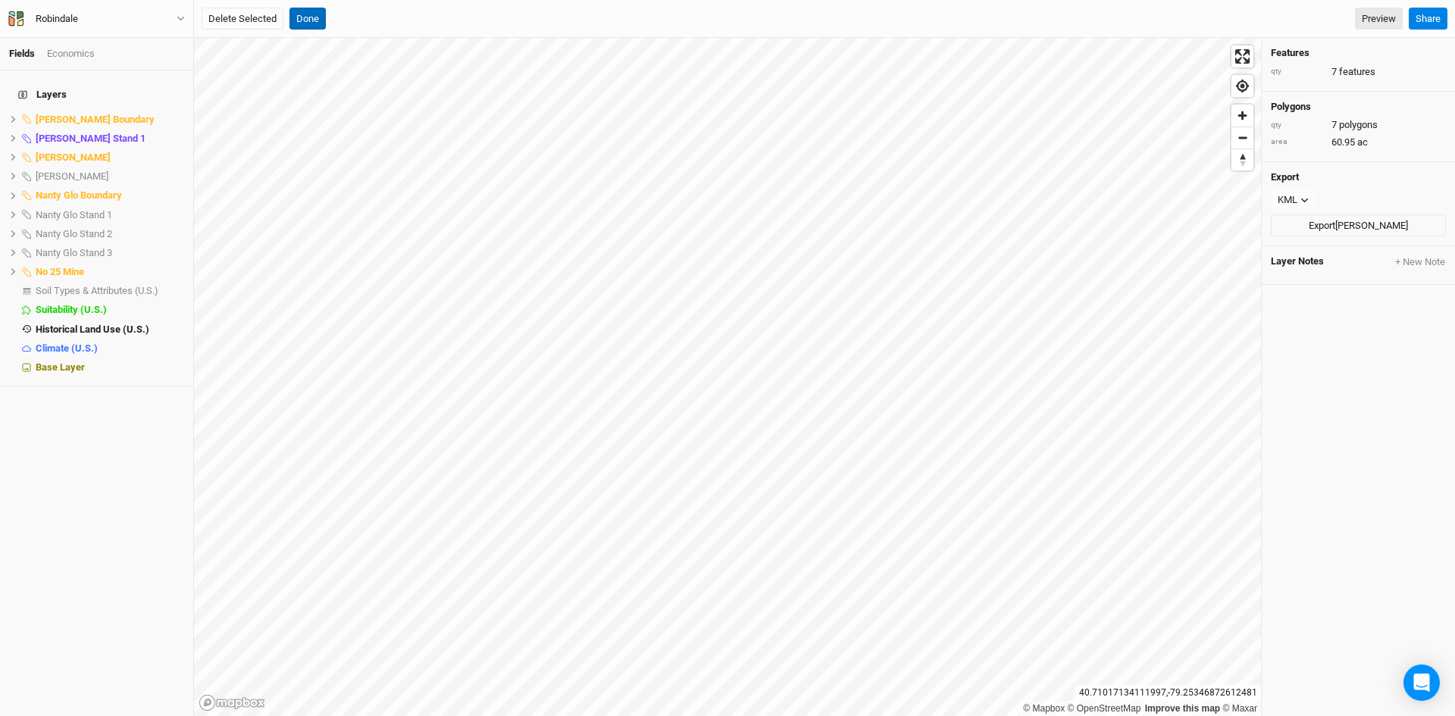
click at [311, 19] on button "Done" at bounding box center [307, 19] width 36 height 23
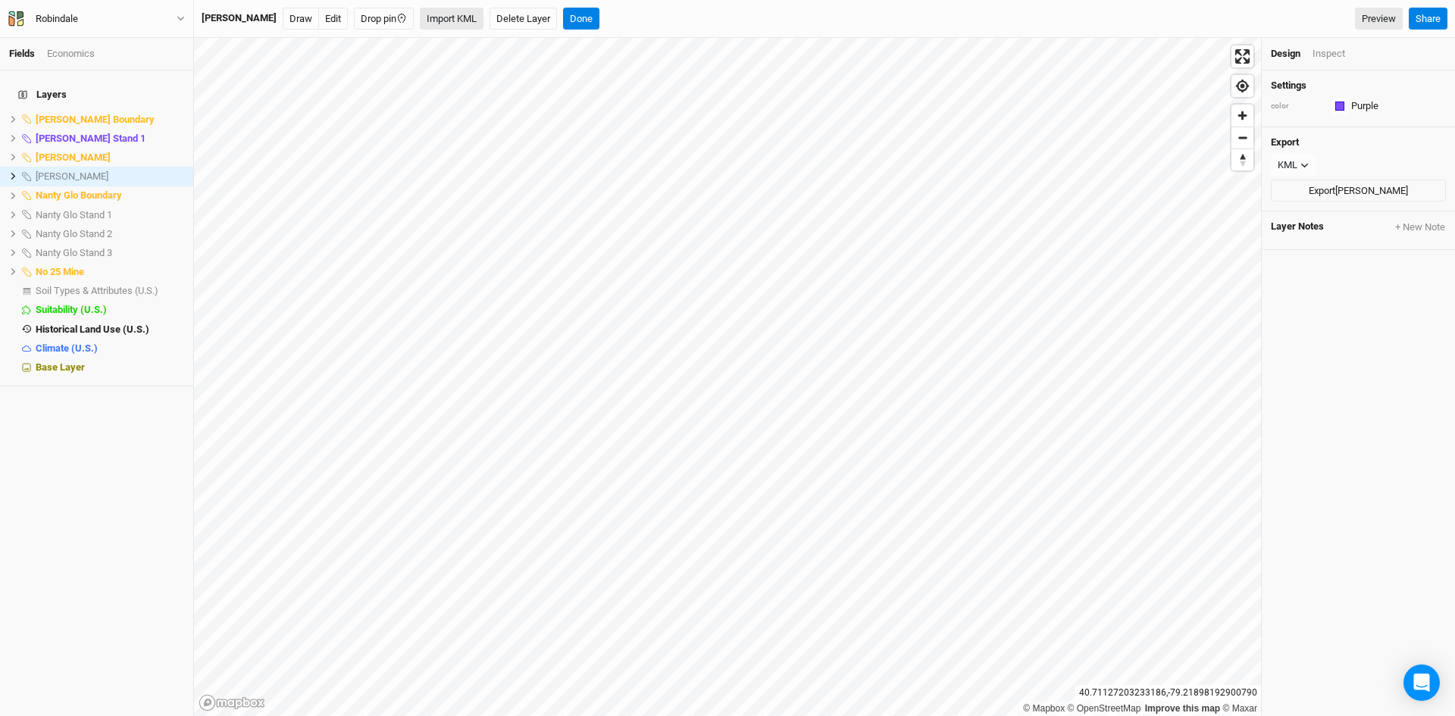
click at [460, 18] on button "Import KML" at bounding box center [452, 19] width 64 height 23
click at [577, 11] on button "Done" at bounding box center [581, 19] width 36 height 23
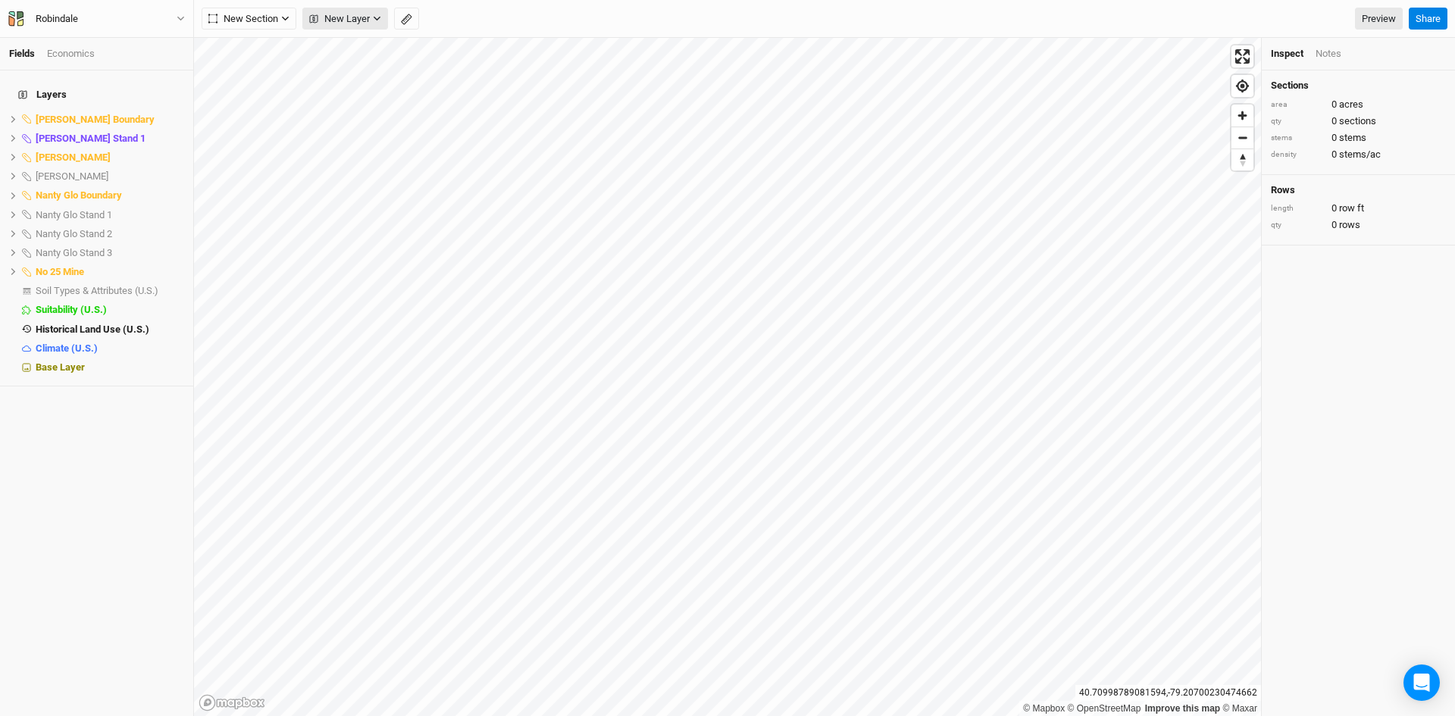
click at [360, 14] on span "New Layer" at bounding box center [339, 18] width 61 height 15
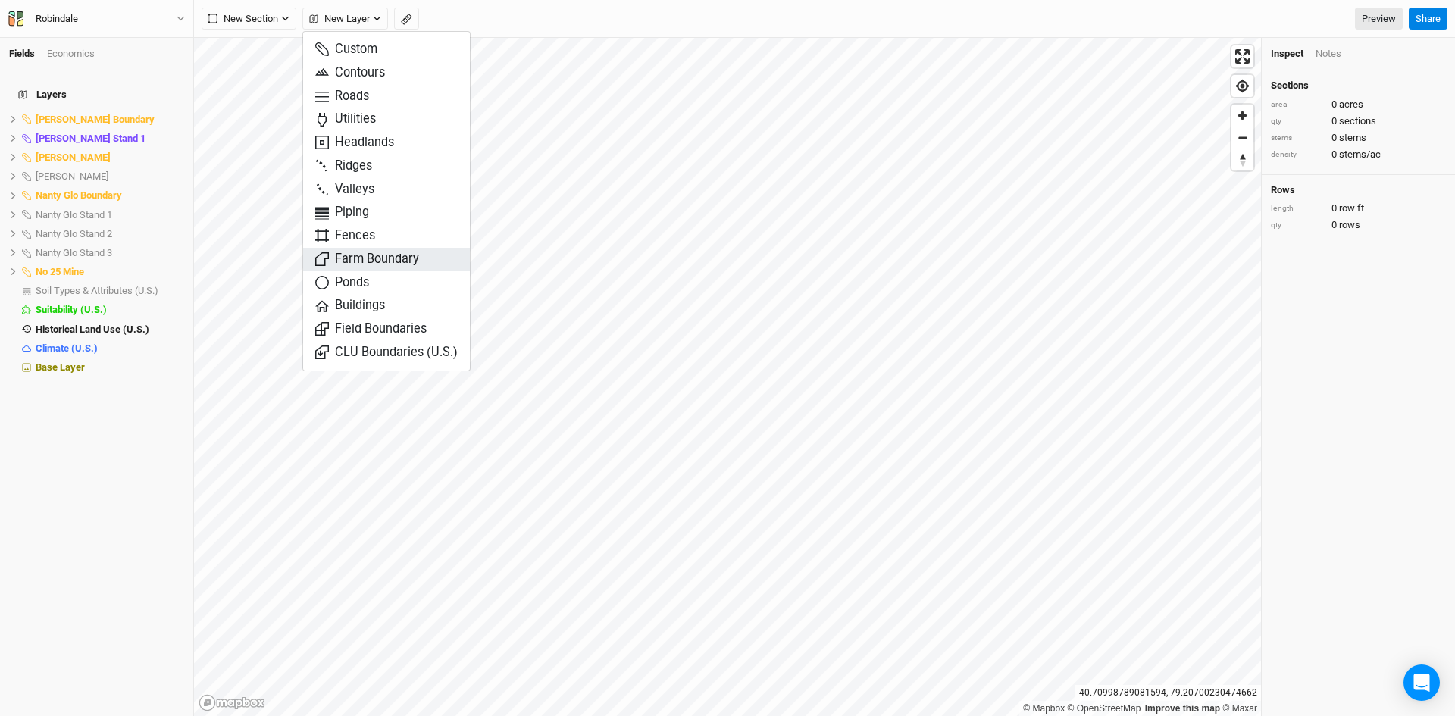
click at [366, 255] on span "Farm Boundary" at bounding box center [367, 259] width 104 height 17
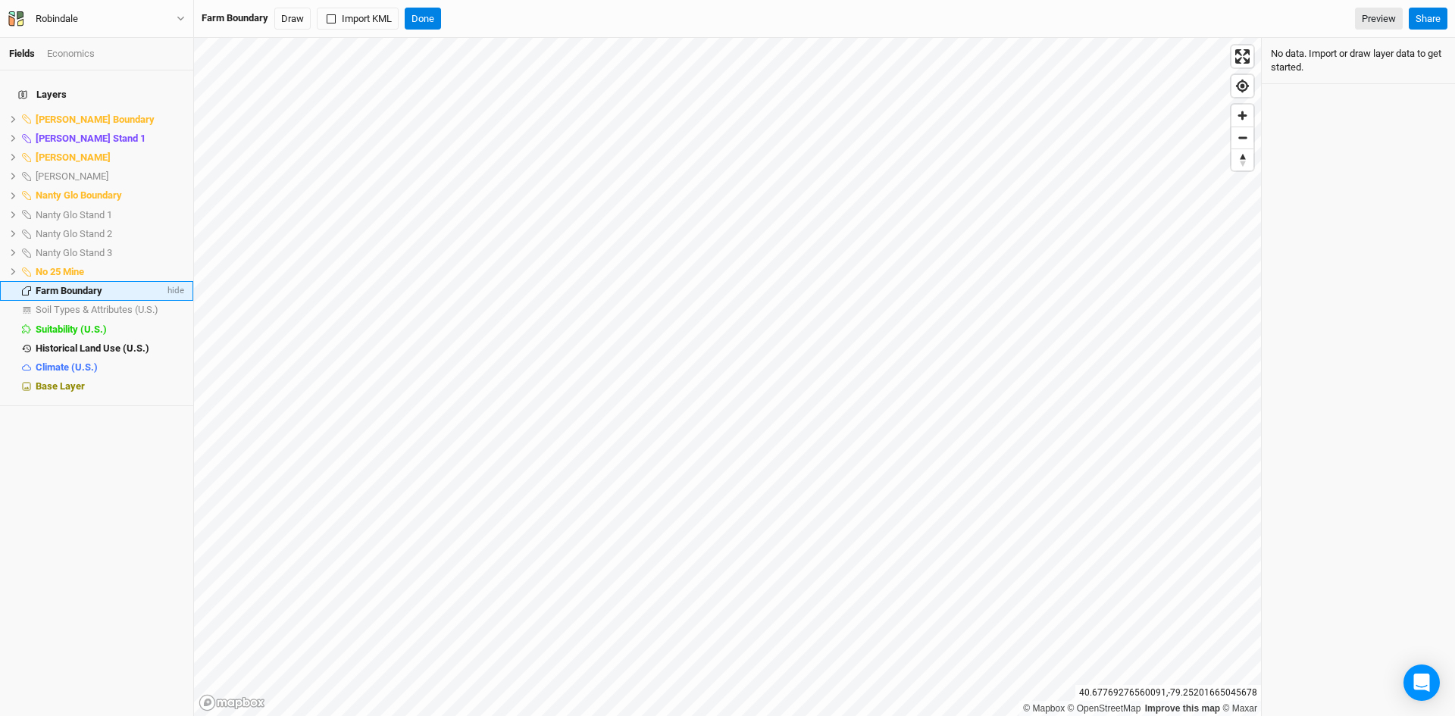
click at [61, 285] on span "Farm Boundary" at bounding box center [69, 290] width 67 height 11
click at [351, 17] on button "Import KML" at bounding box center [358, 19] width 82 height 23
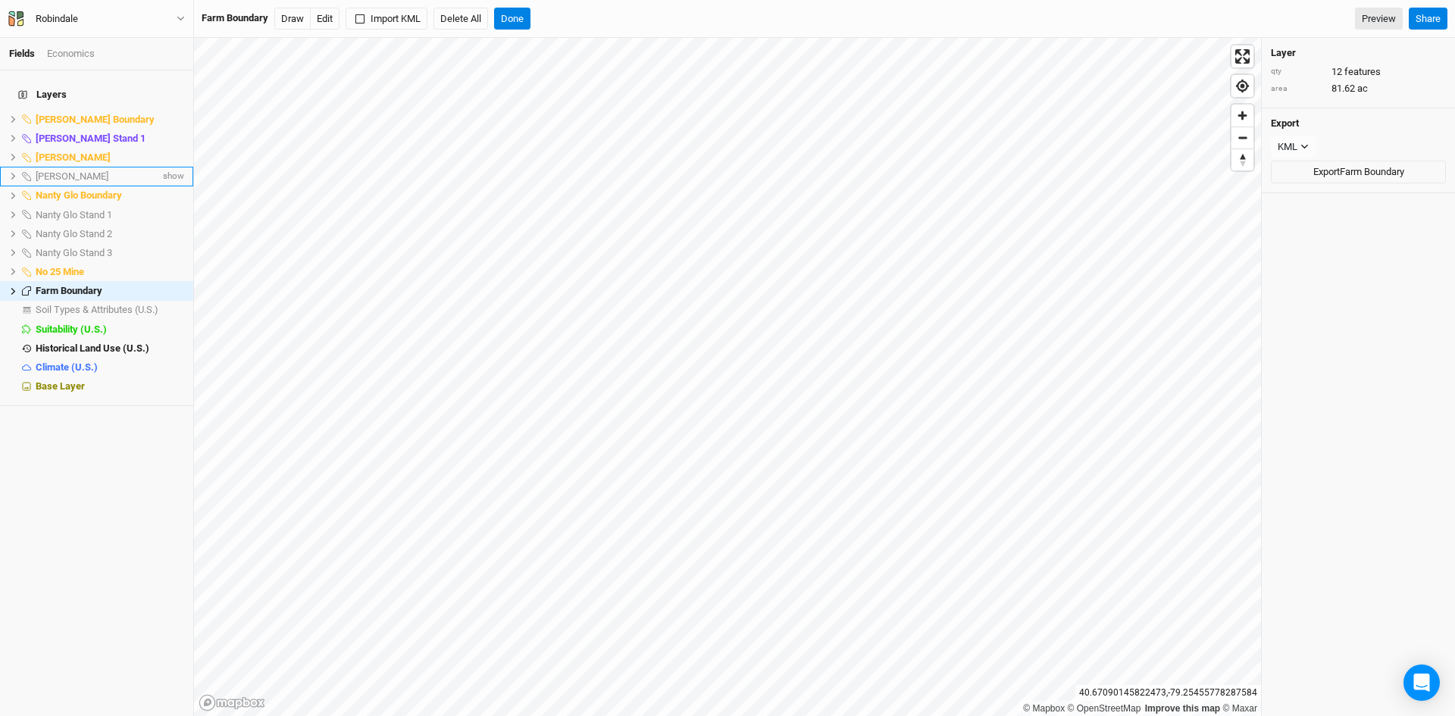
click at [70, 170] on span "[PERSON_NAME]" at bounding box center [72, 175] width 73 height 11
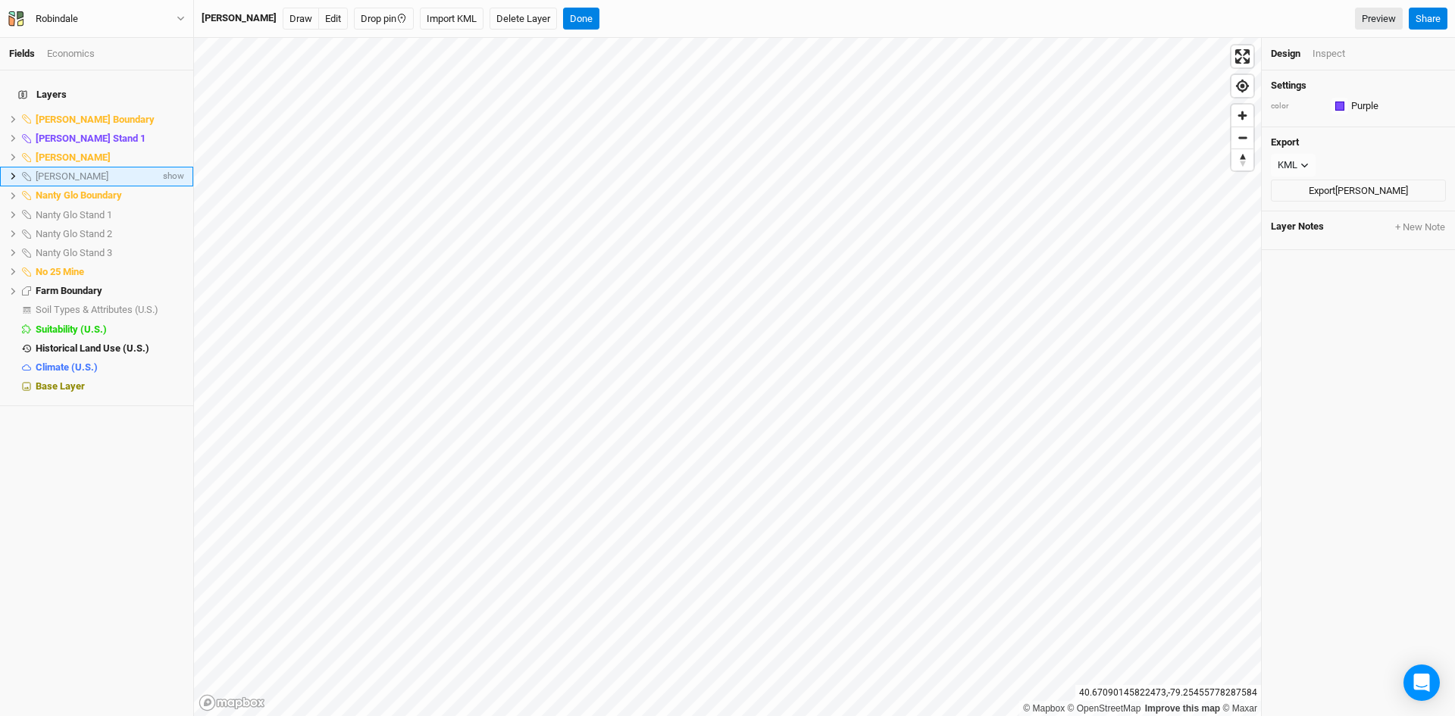
click at [11, 172] on icon at bounding box center [13, 176] width 8 height 8
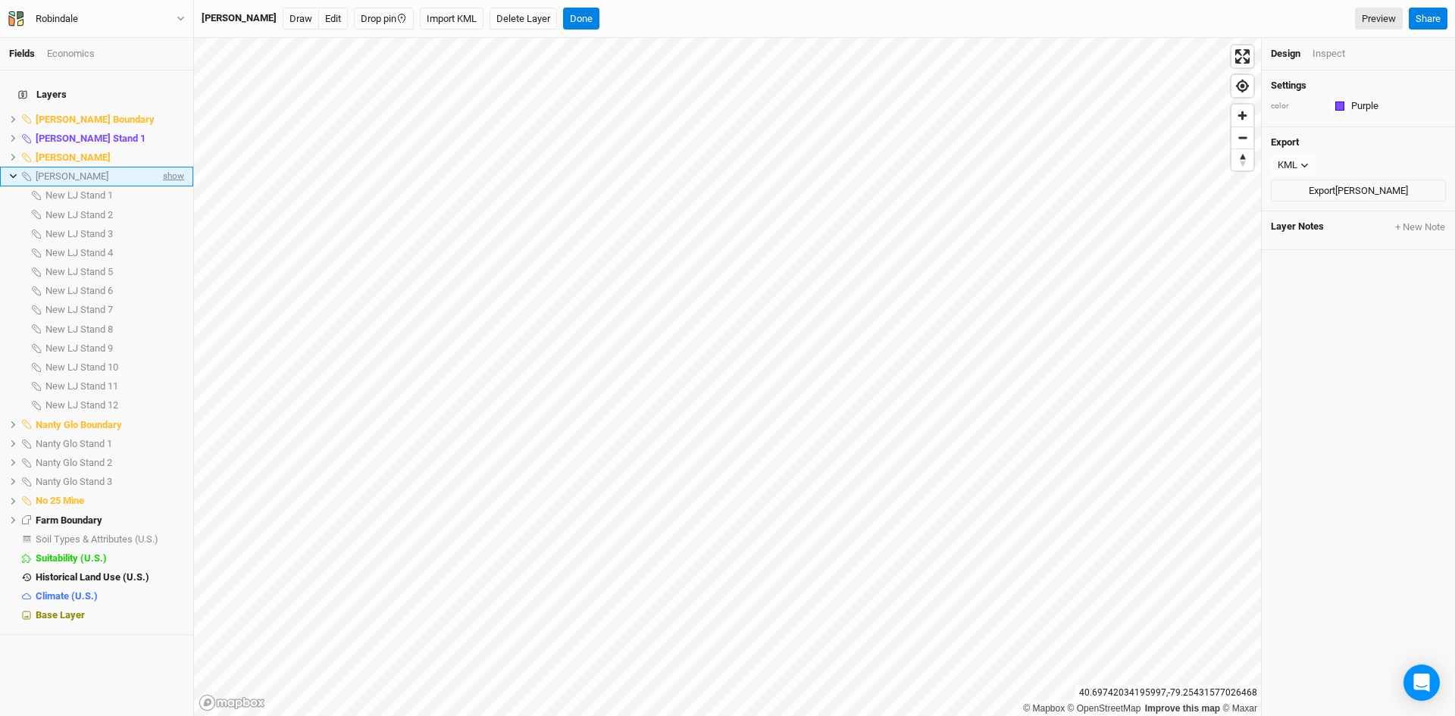
click at [170, 167] on span "show" at bounding box center [172, 176] width 24 height 19
click at [170, 167] on span "hide" at bounding box center [174, 176] width 20 height 19
click at [170, 167] on span "show" at bounding box center [172, 176] width 24 height 19
drag, startPoint x: 165, startPoint y: 164, endPoint x: 145, endPoint y: 158, distance: 20.4
click at [164, 167] on span "hide" at bounding box center [174, 176] width 20 height 19
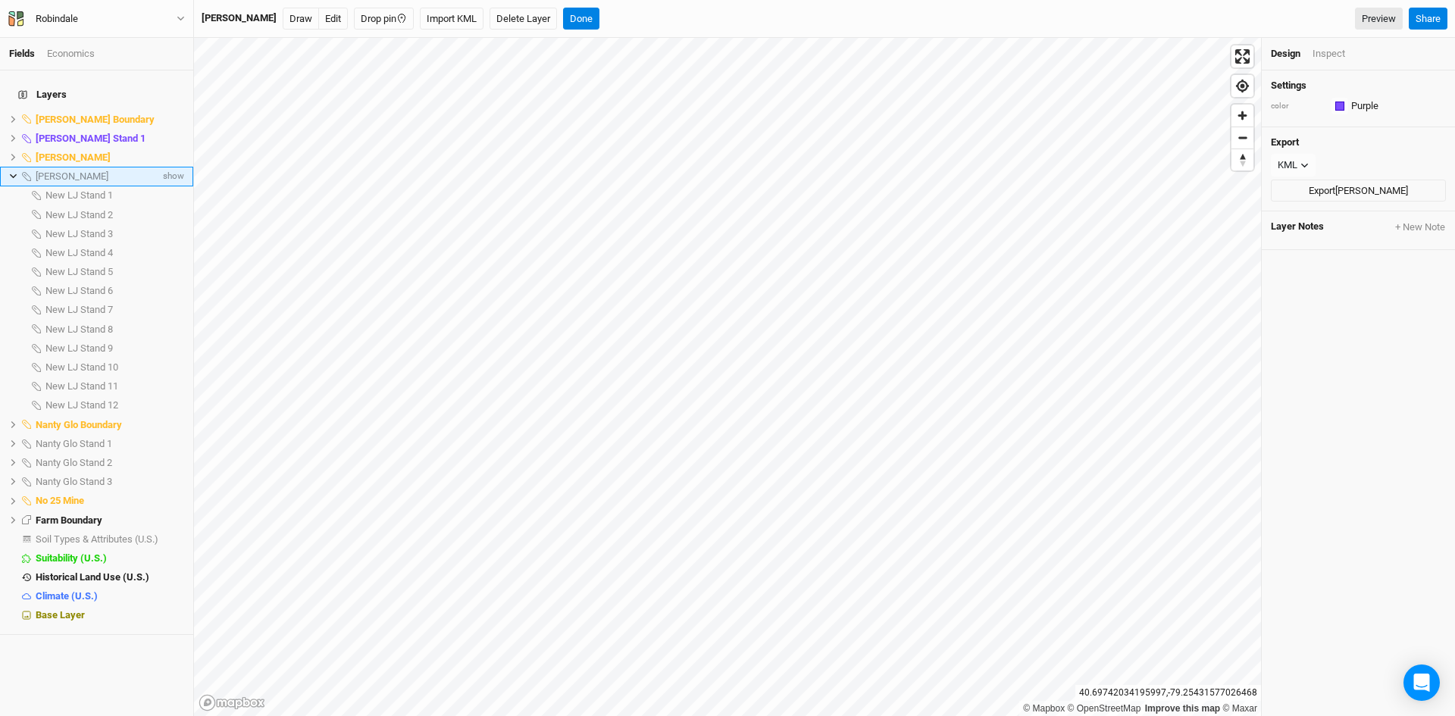
click at [13, 172] on icon at bounding box center [13, 176] width 8 height 8
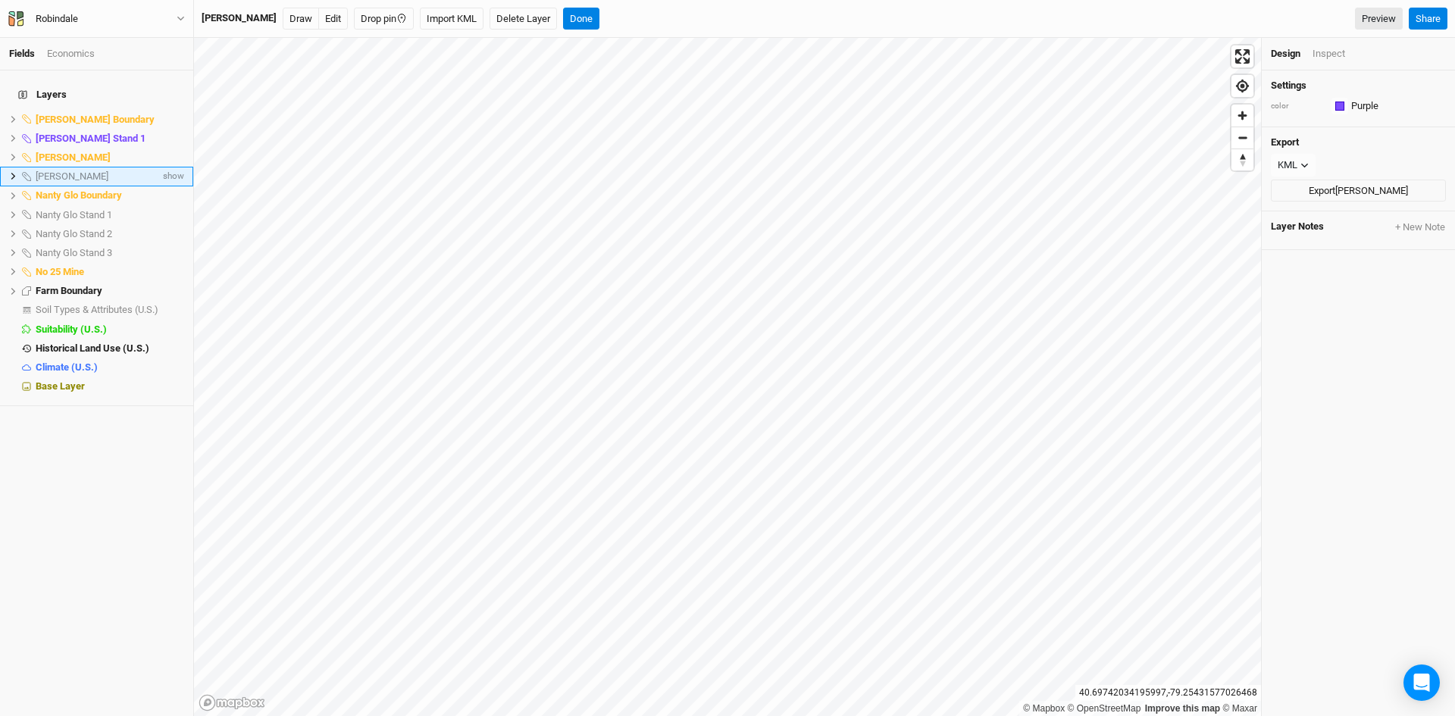
click at [54, 167] on li "[PERSON_NAME] show" at bounding box center [96, 176] width 193 height 19
click at [521, 20] on button "Delete Layer" at bounding box center [523, 19] width 67 height 23
click at [552, 16] on button "Confirm" at bounding box center [556, 19] width 47 height 23
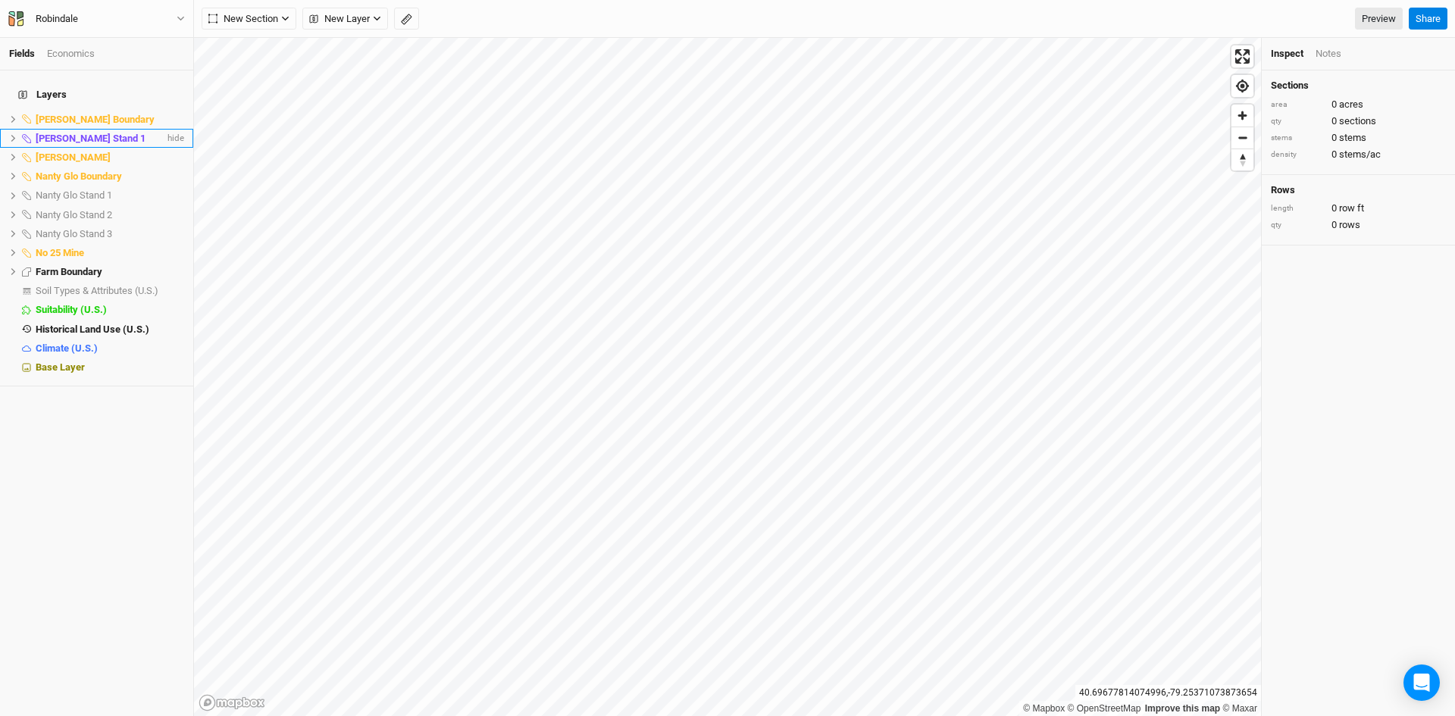
click at [11, 134] on icon at bounding box center [13, 138] width 8 height 8
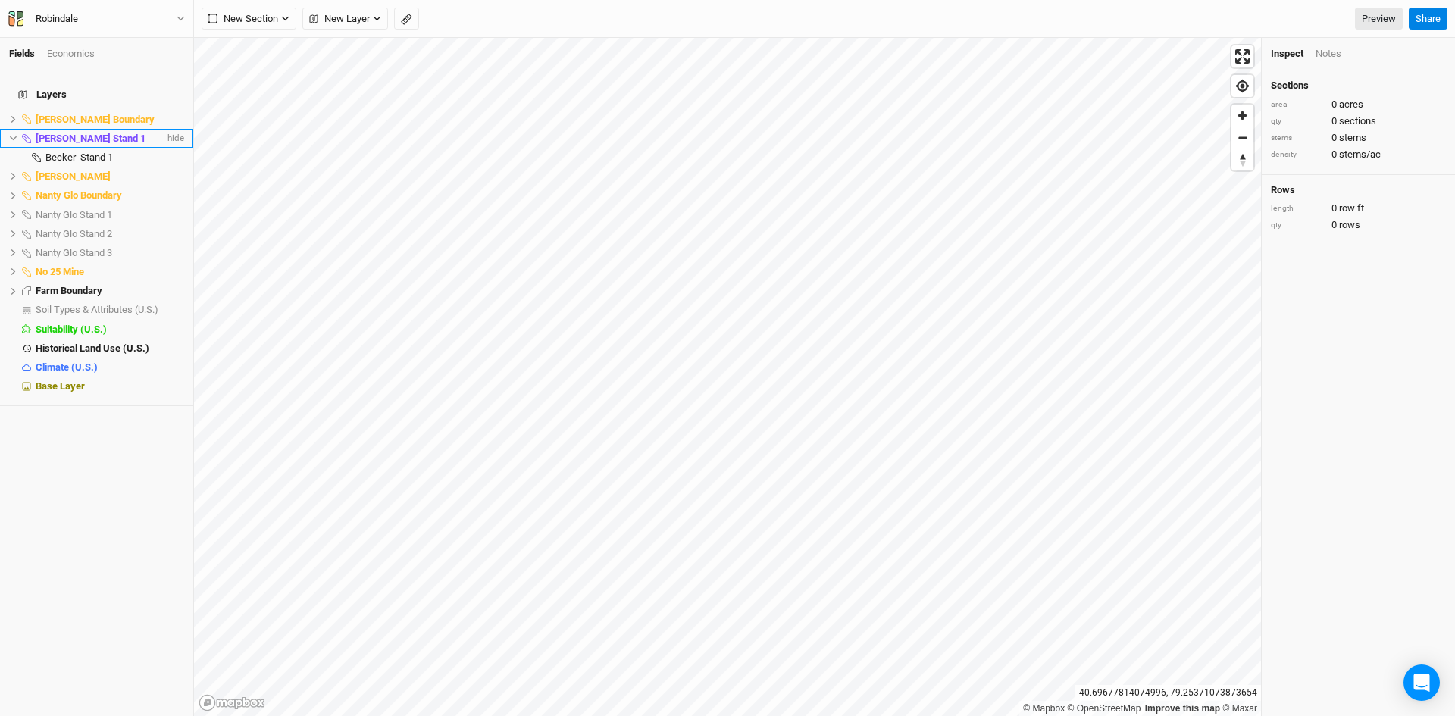
click at [15, 134] on icon at bounding box center [13, 138] width 8 height 8
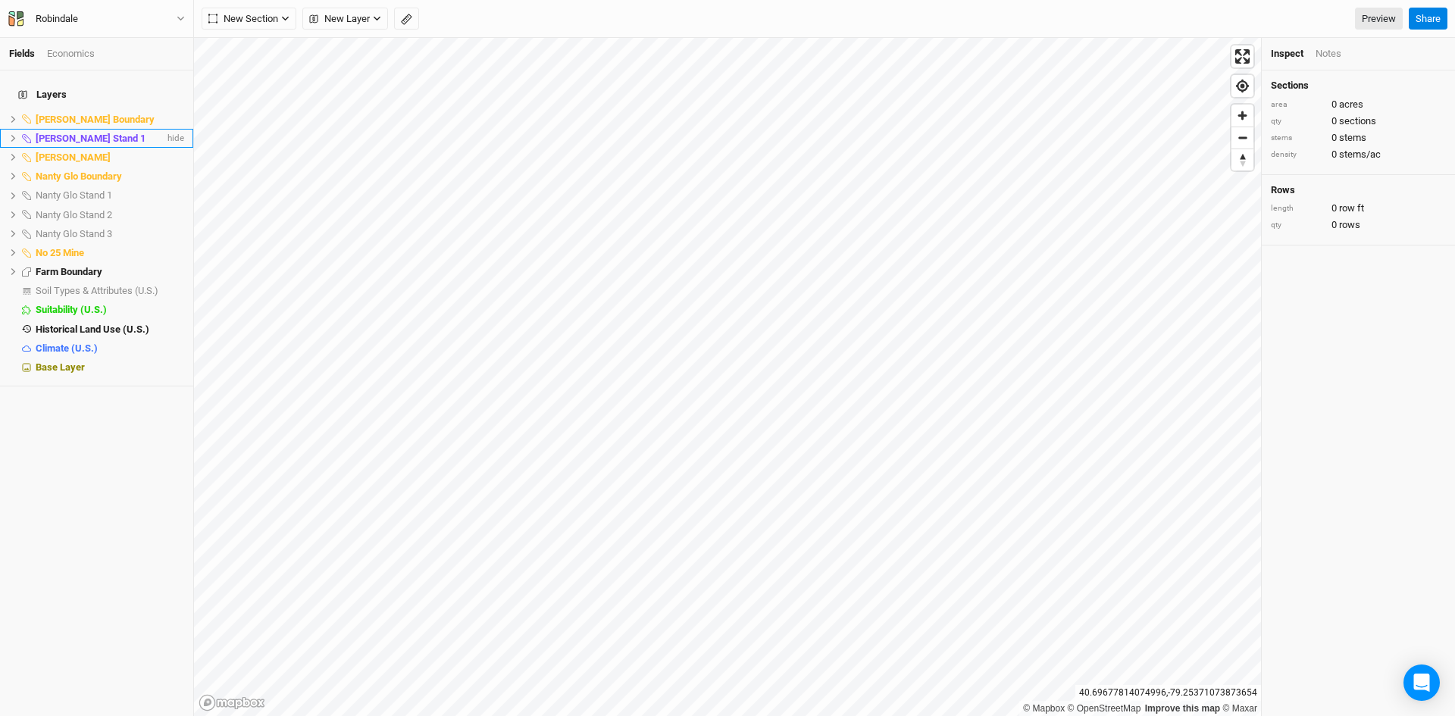
click at [85, 133] on span "[PERSON_NAME] Stand 1" at bounding box center [91, 138] width 110 height 11
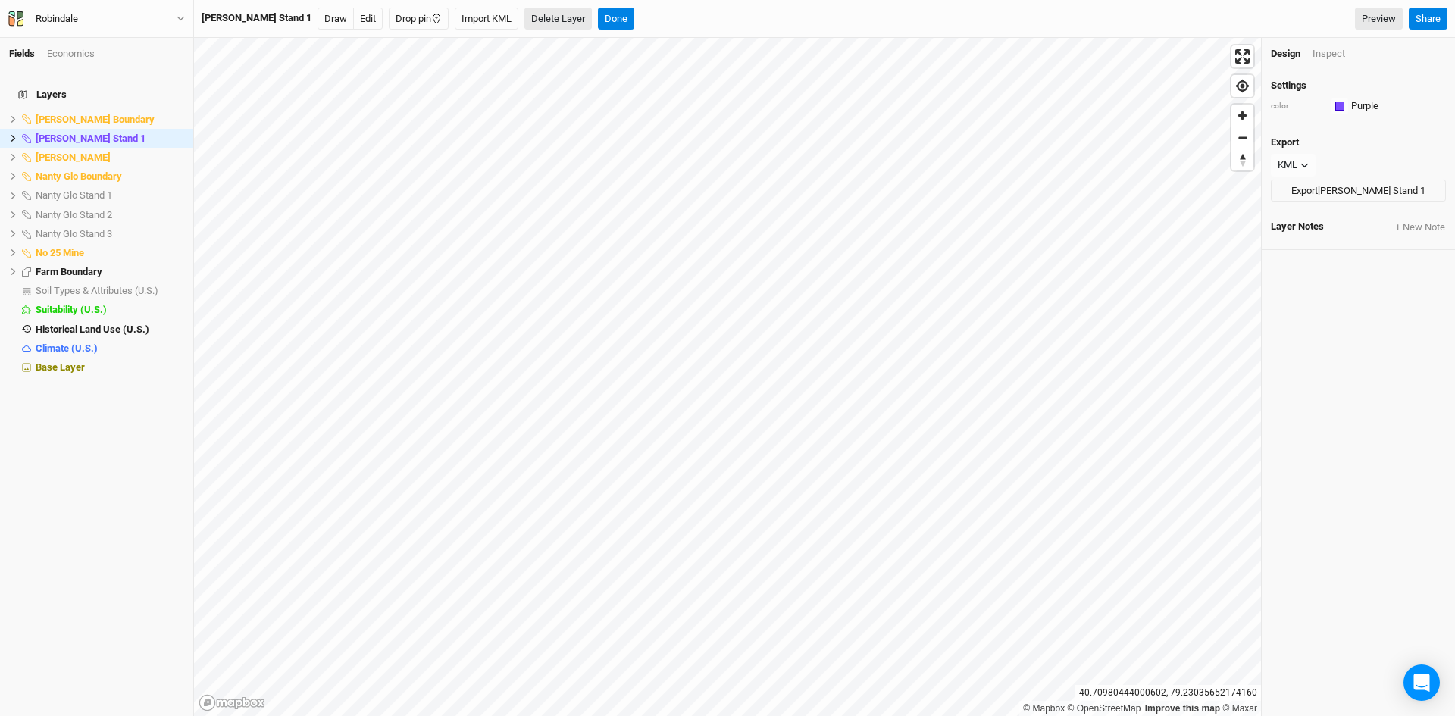
click at [540, 18] on button "Delete Layer" at bounding box center [557, 19] width 67 height 23
click at [568, 9] on button "Confirm" at bounding box center [591, 19] width 47 height 23
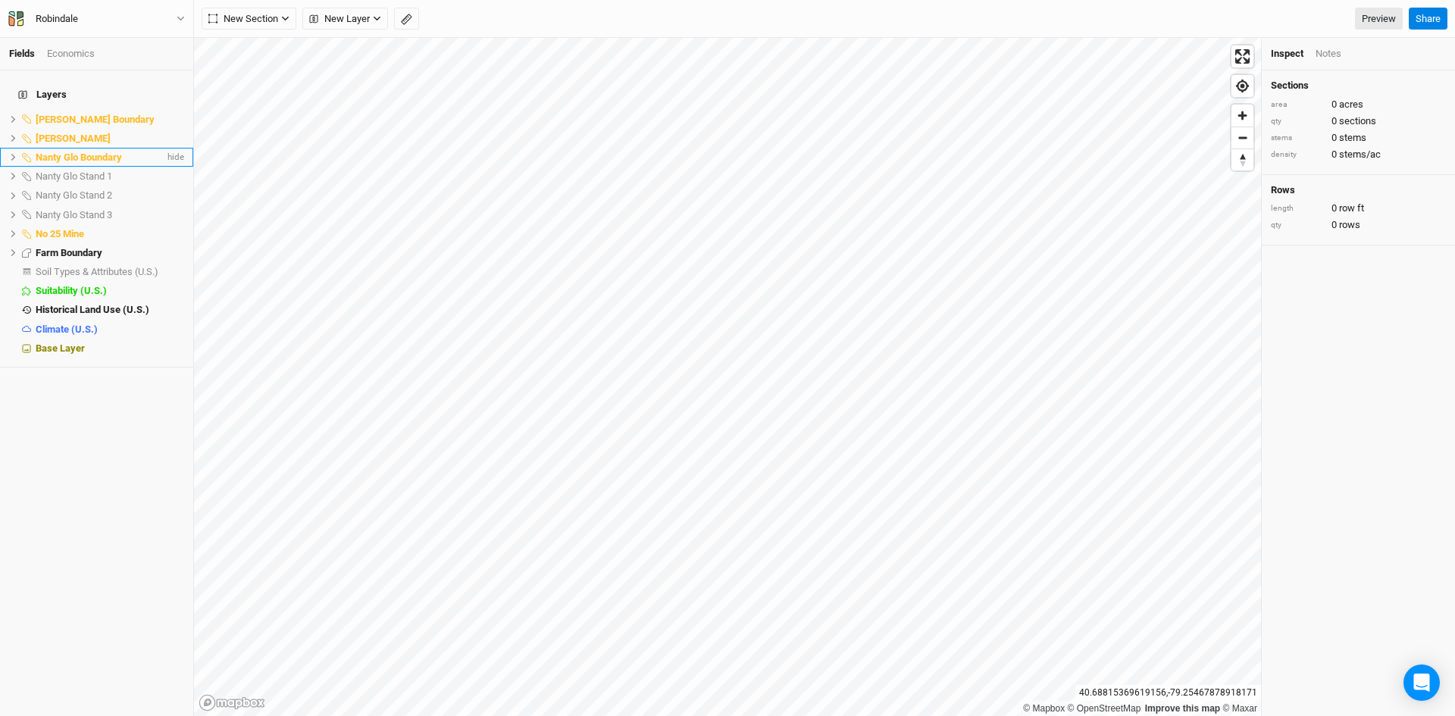
click at [12, 153] on button at bounding box center [13, 157] width 8 height 8
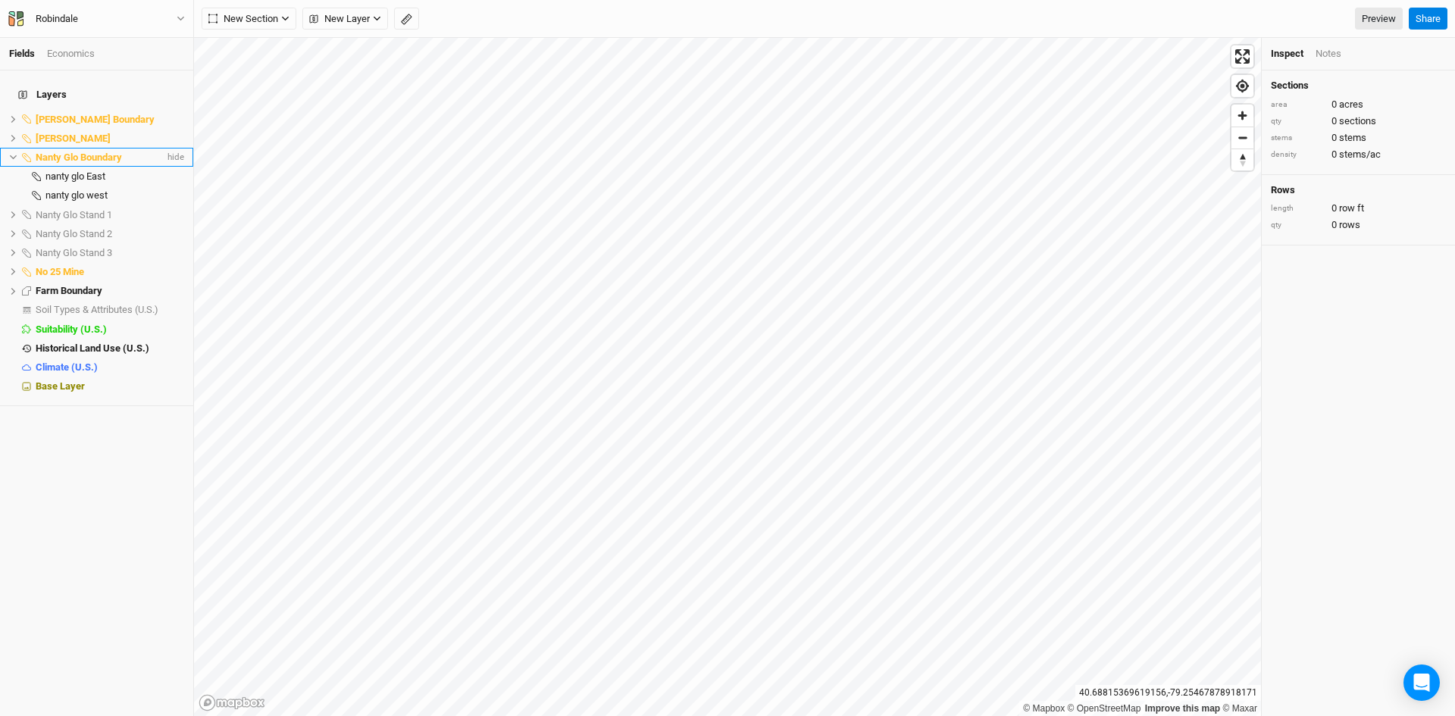
click at [12, 153] on icon at bounding box center [13, 157] width 8 height 8
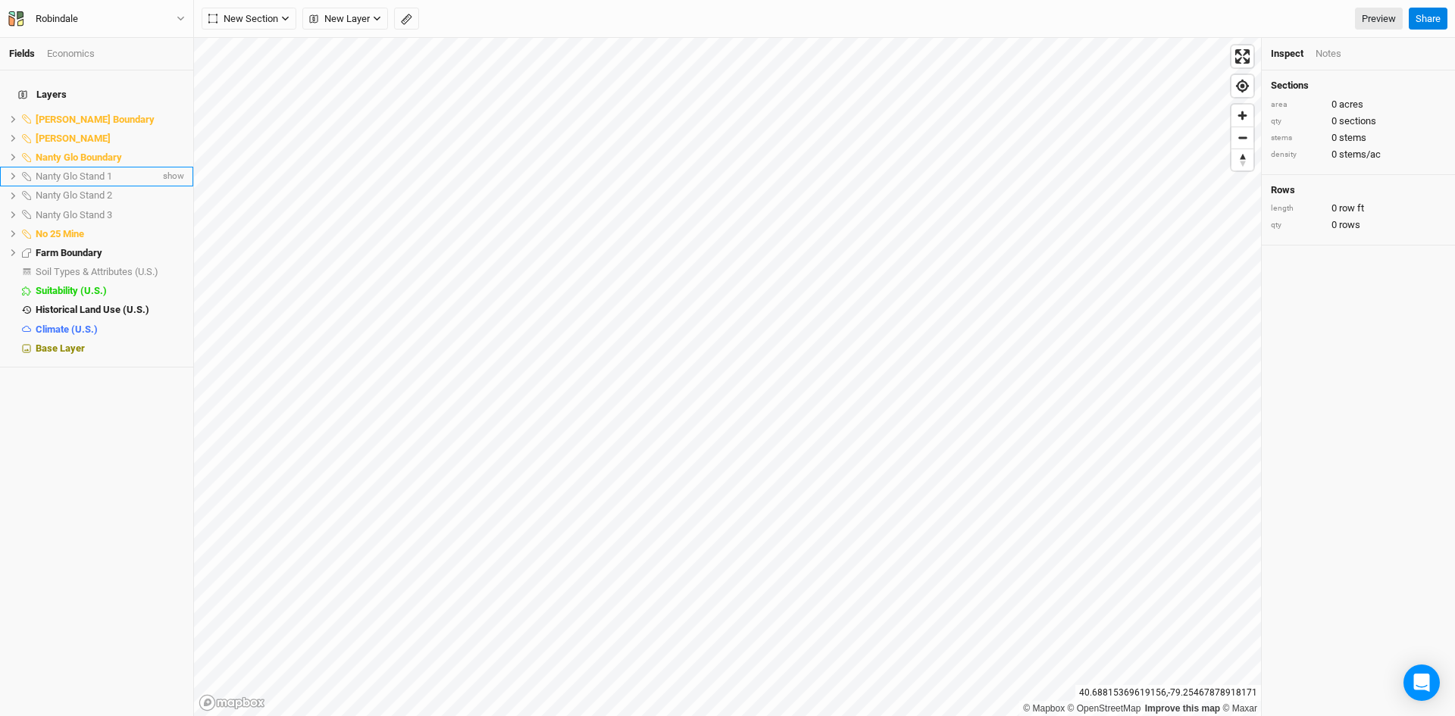
click at [89, 170] on span "Nanty Glo Stand 1" at bounding box center [74, 175] width 77 height 11
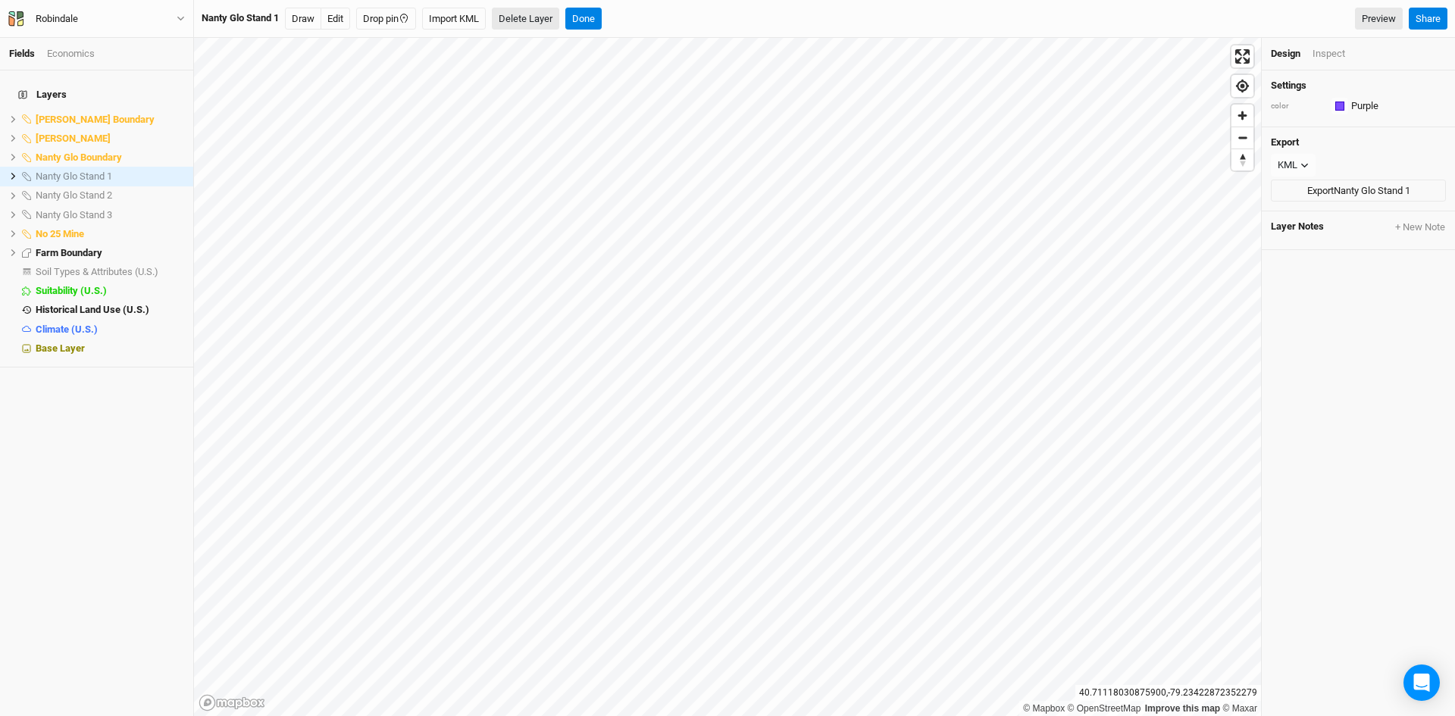
click at [556, 18] on button "Delete Layer" at bounding box center [525, 19] width 67 height 23
click at [578, 16] on button "Confirm" at bounding box center [558, 19] width 47 height 23
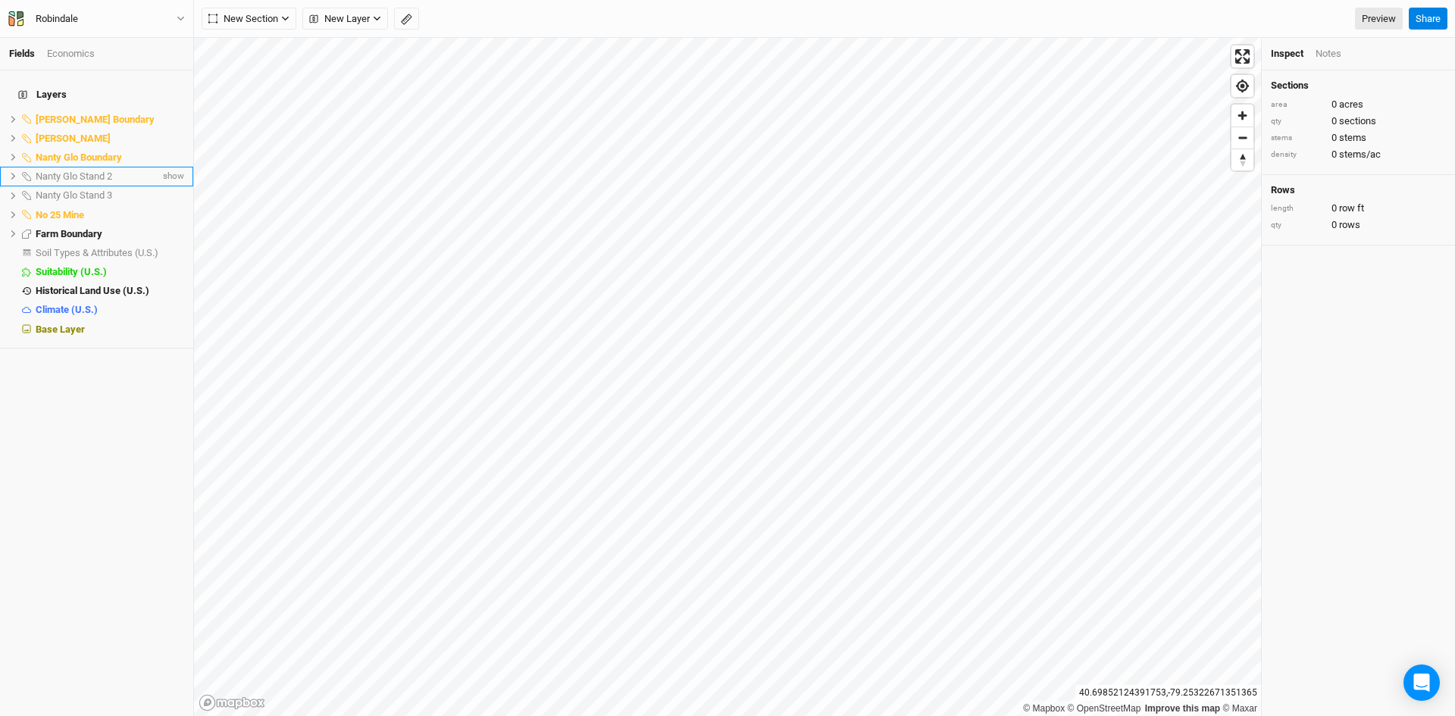
click at [87, 170] on span "Nanty Glo Stand 2" at bounding box center [74, 175] width 77 height 11
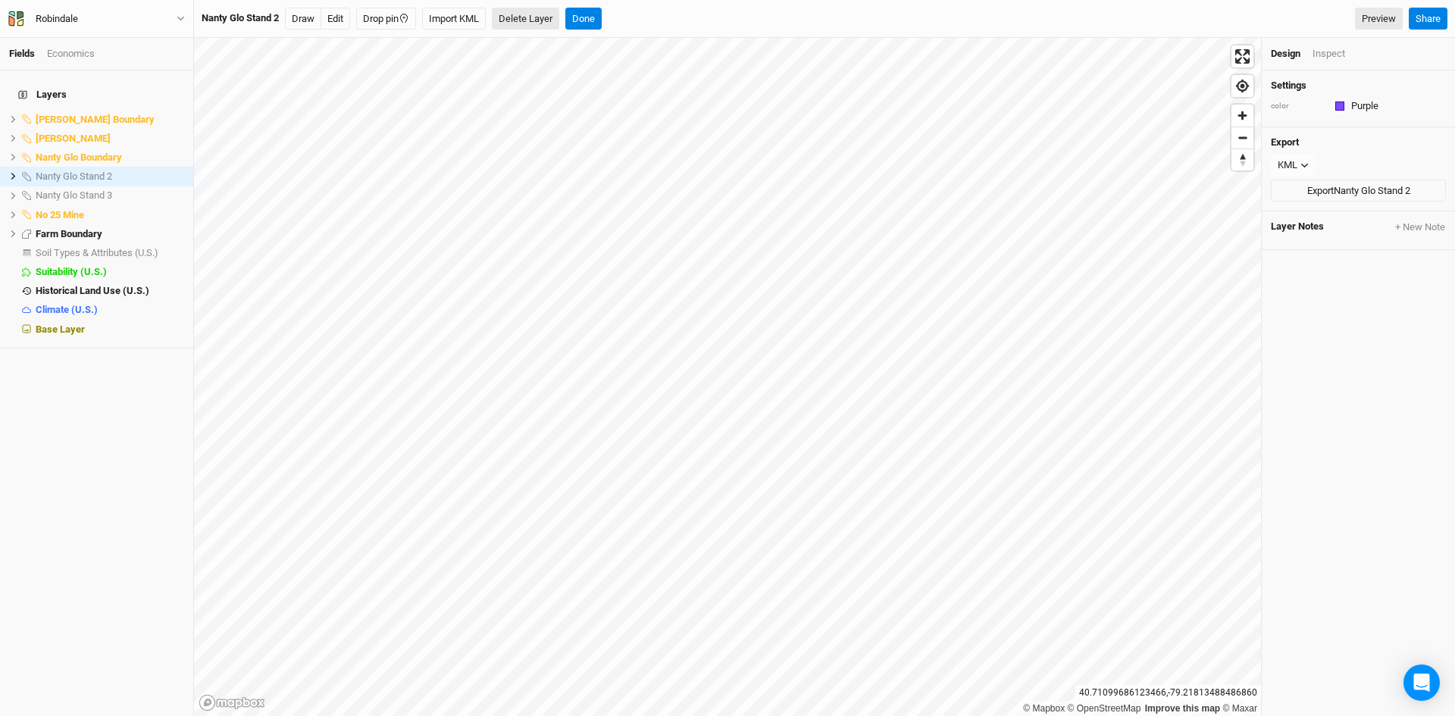
click at [540, 17] on button "Delete Layer" at bounding box center [525, 19] width 67 height 23
click at [558, 16] on button "Confirm" at bounding box center [558, 19] width 47 height 23
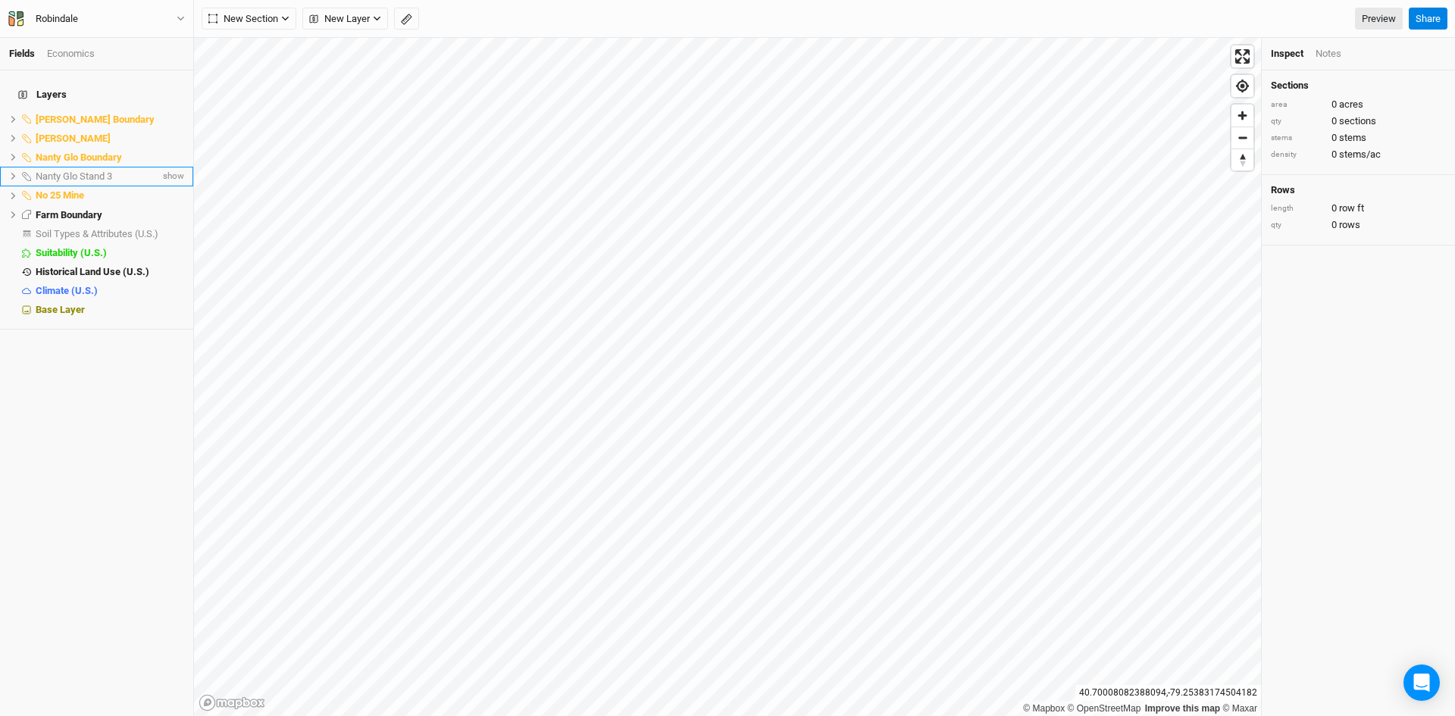
click at [77, 170] on span "Nanty Glo Stand 3" at bounding box center [74, 175] width 77 height 11
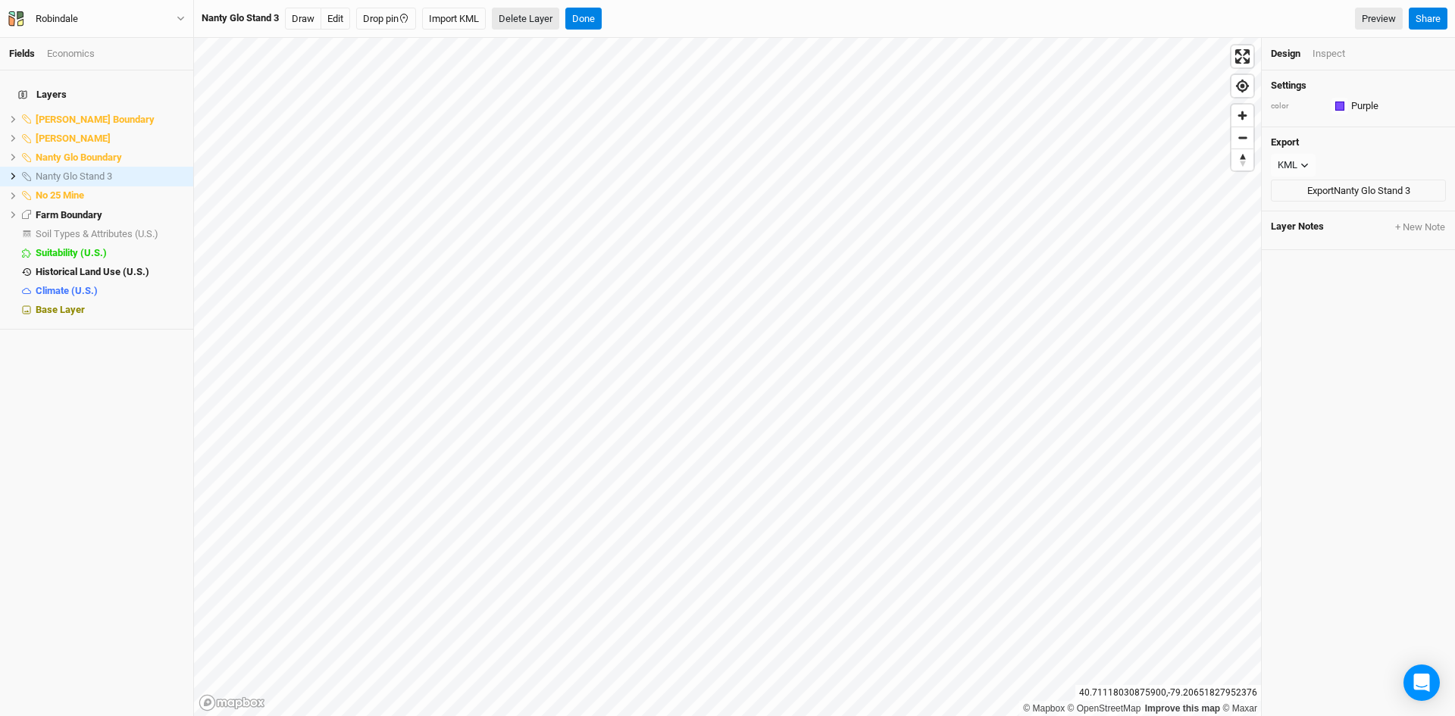
click at [555, 20] on button "Delete Layer" at bounding box center [525, 19] width 67 height 23
click at [568, 17] on button "Confirm" at bounding box center [558, 19] width 47 height 23
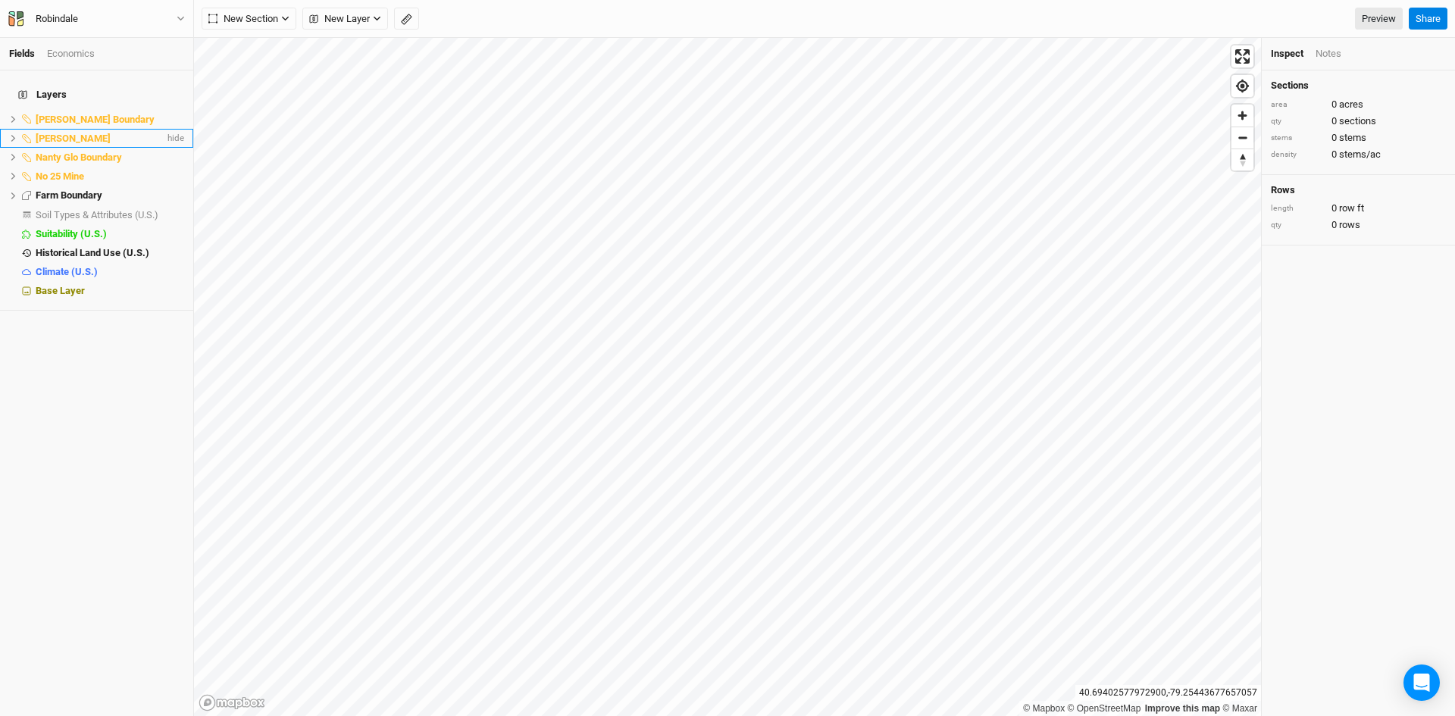
click at [73, 133] on span "[PERSON_NAME]" at bounding box center [73, 138] width 75 height 11
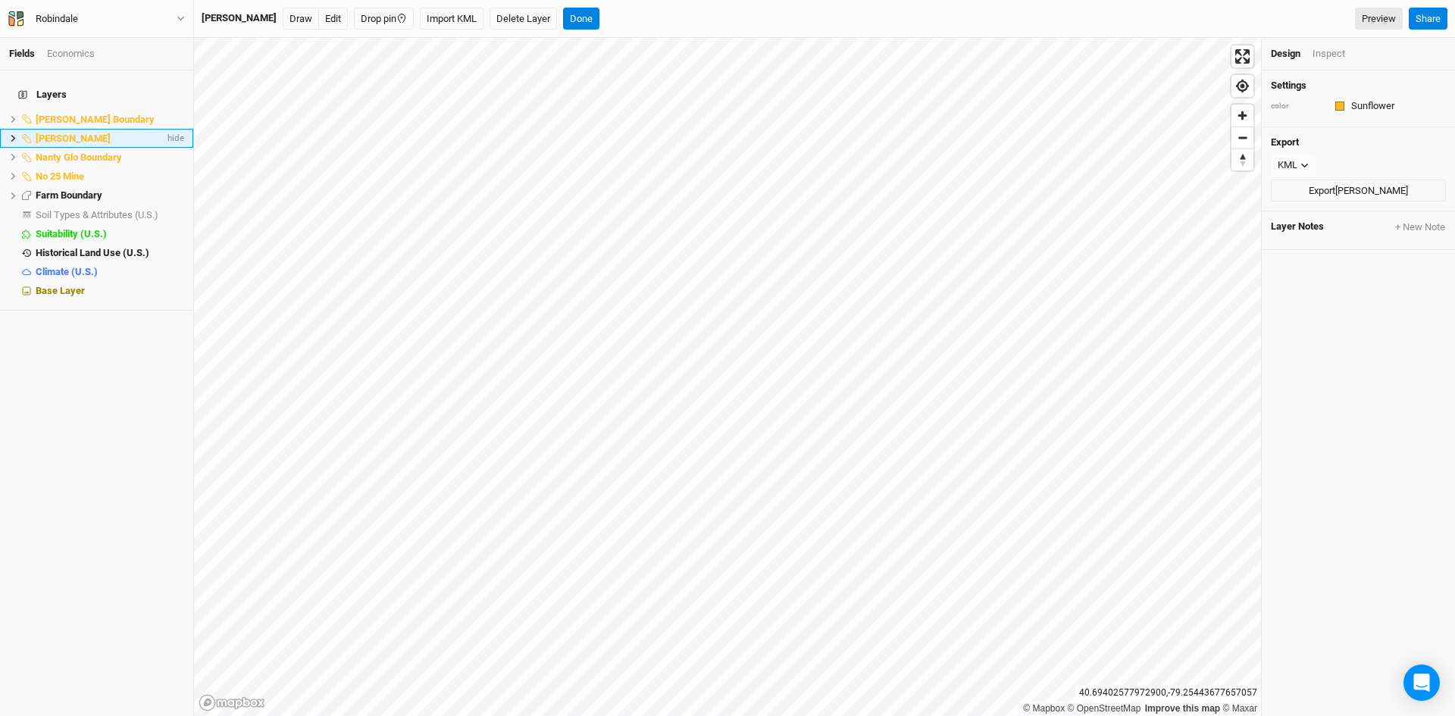
click at [73, 133] on span "[PERSON_NAME]" at bounding box center [73, 138] width 75 height 11
type input "LJ Forest Products"
click at [84, 318] on div "Layers [PERSON_NAME] Boundary hide LJ Forest Products hide Nanty Glo Boundary h…" at bounding box center [96, 393] width 193 height 646
click at [11, 172] on icon at bounding box center [13, 176] width 8 height 8
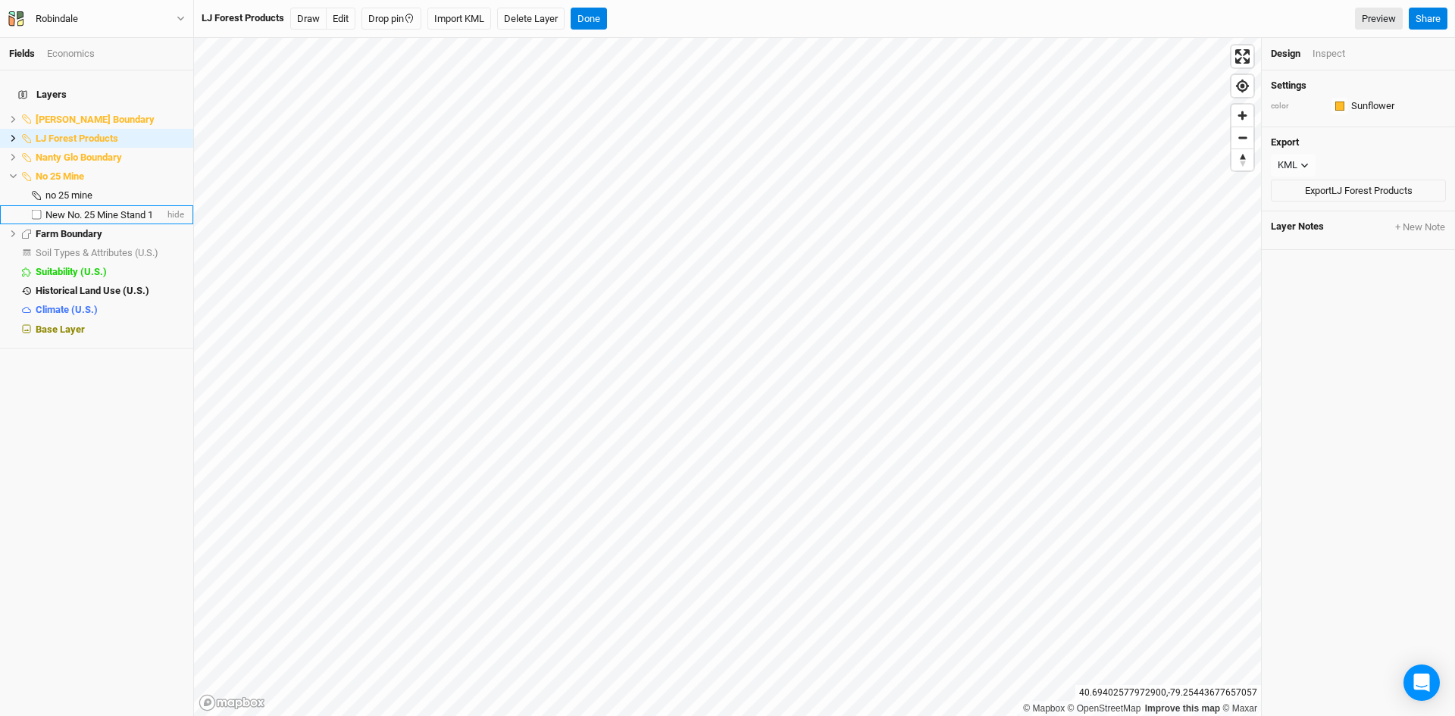
click at [72, 209] on span "New No. 25 Mine Stand 1" at bounding box center [99, 214] width 108 height 11
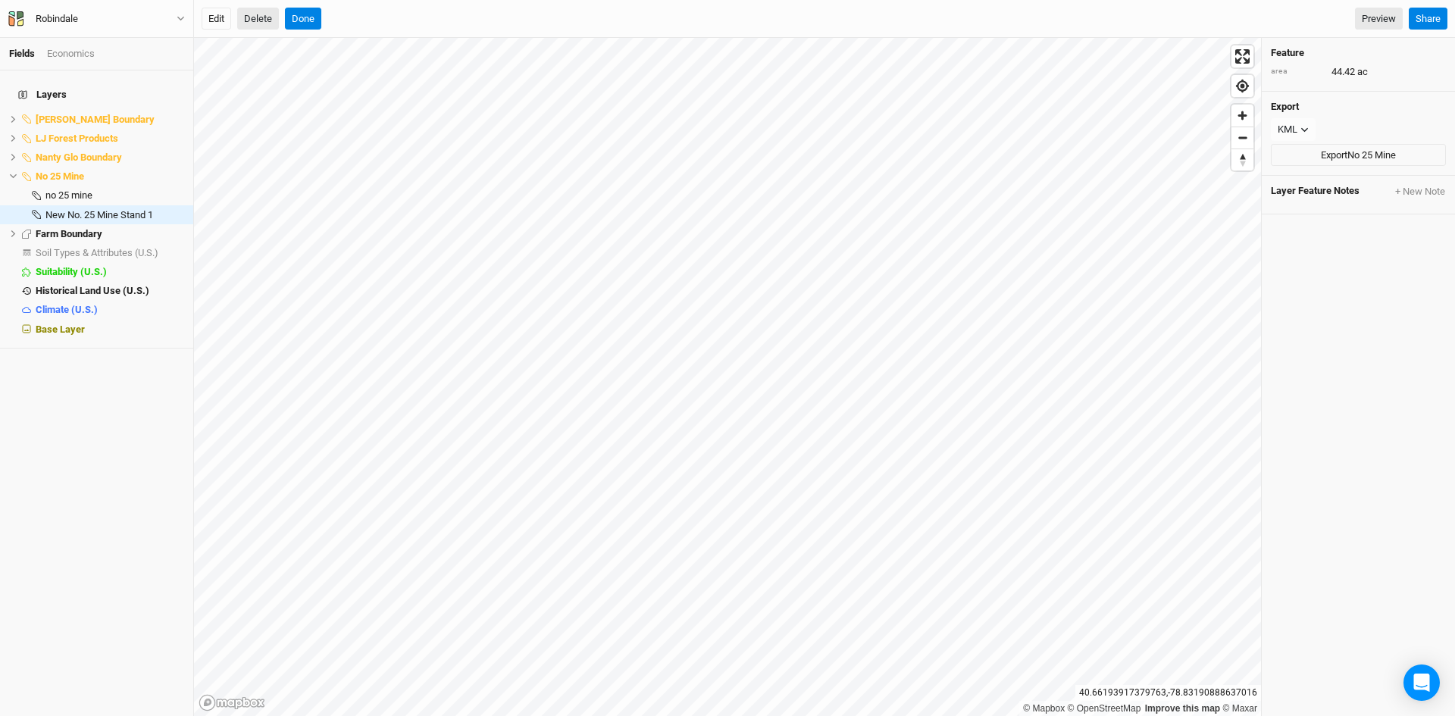
click at [258, 20] on button "Delete" at bounding box center [258, 19] width 42 height 23
click at [542, 13] on button "Confirm" at bounding box center [526, 19] width 47 height 23
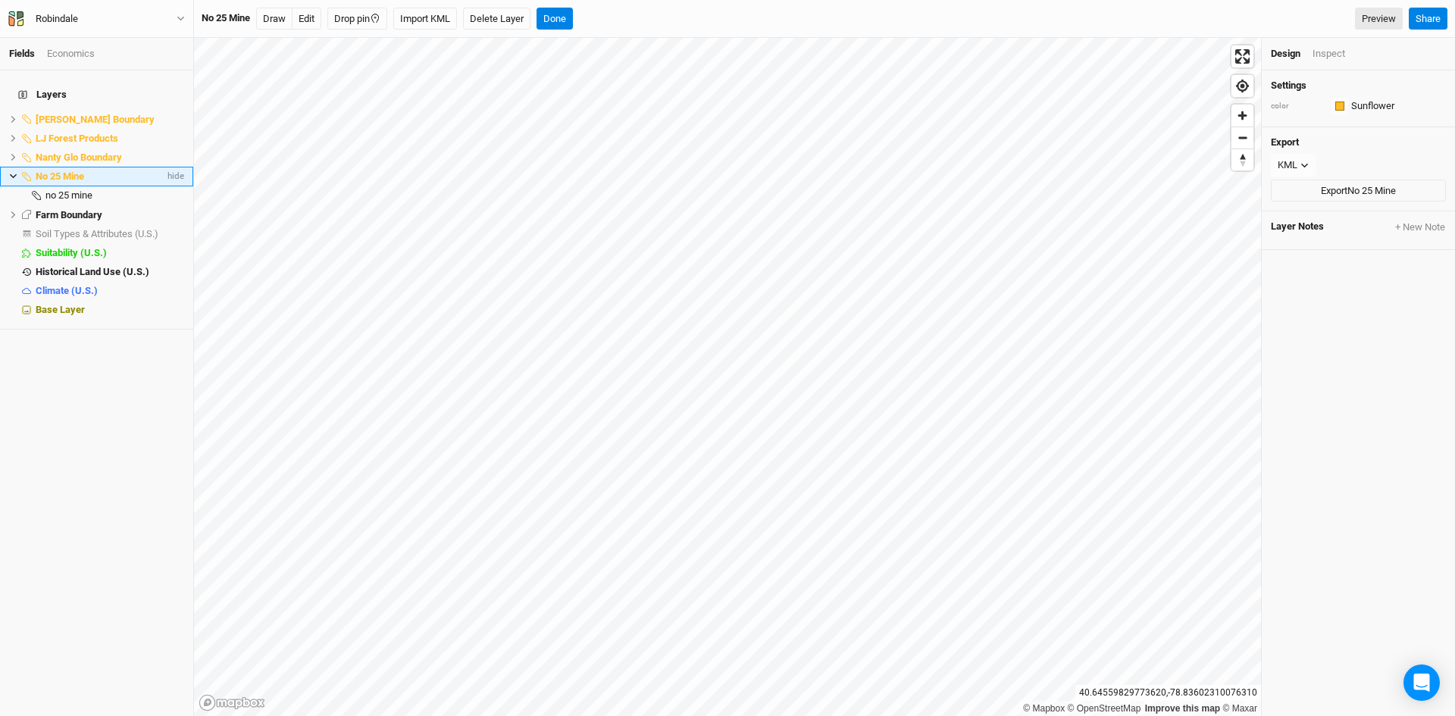
click at [12, 174] on icon at bounding box center [13, 176] width 7 height 5
click at [52, 189] on span "Farm Boundary" at bounding box center [69, 194] width 67 height 11
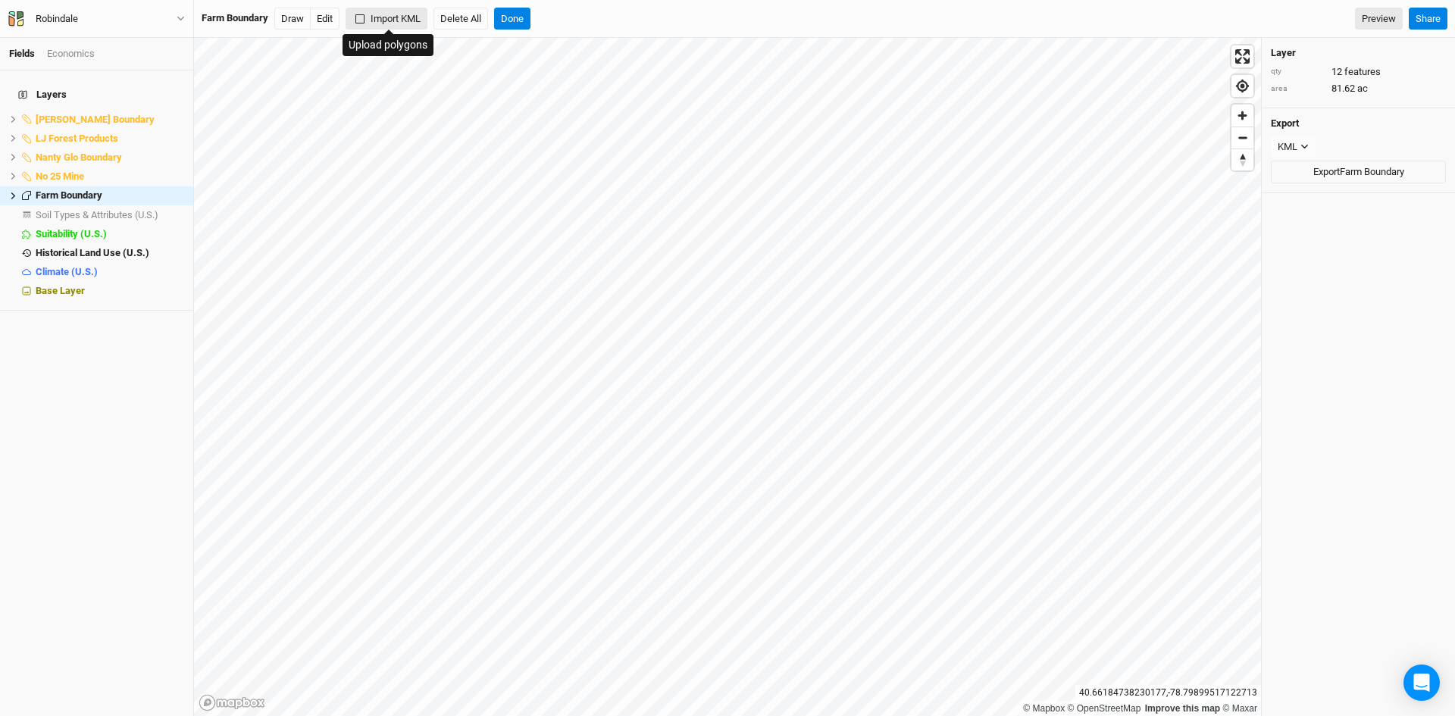
click at [393, 17] on button "Import KML" at bounding box center [387, 19] width 82 height 23
click at [12, 192] on icon at bounding box center [13, 196] width 8 height 8
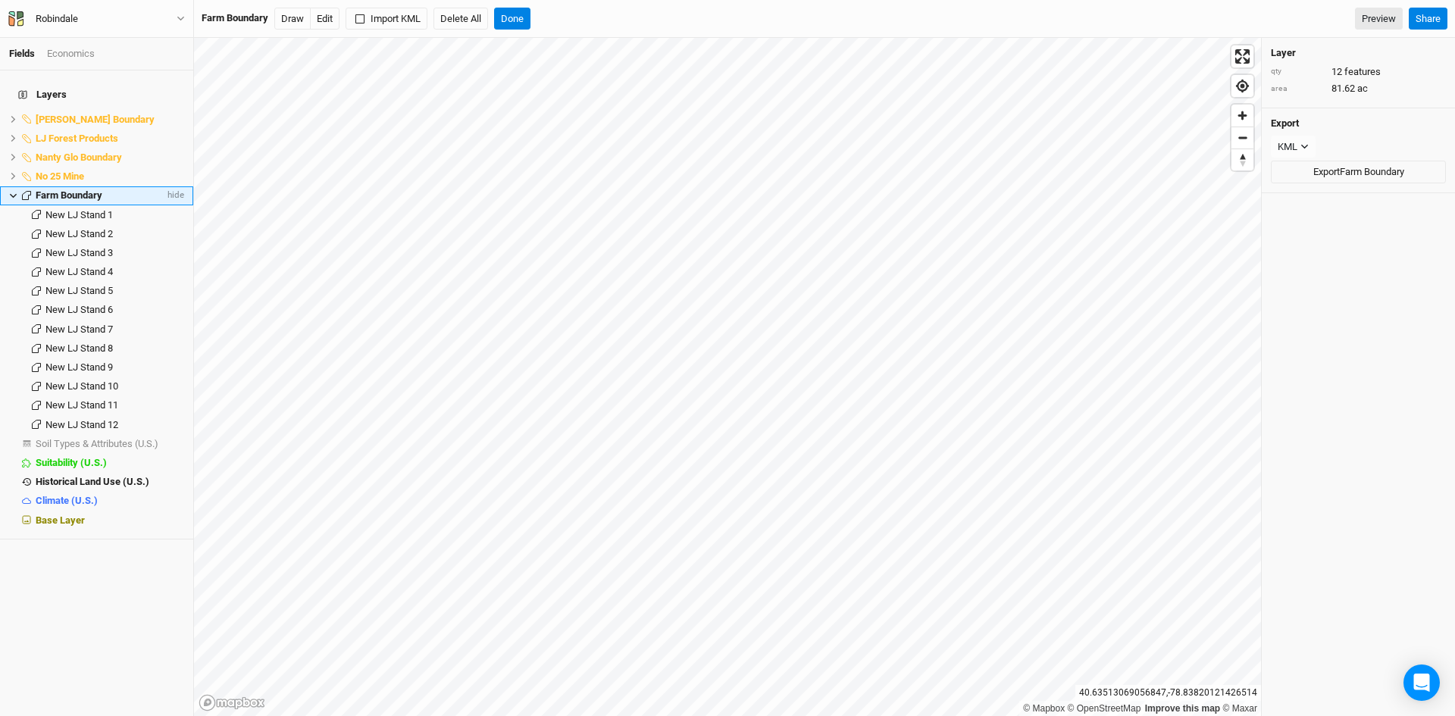
click at [11, 192] on icon at bounding box center [13, 196] width 8 height 8
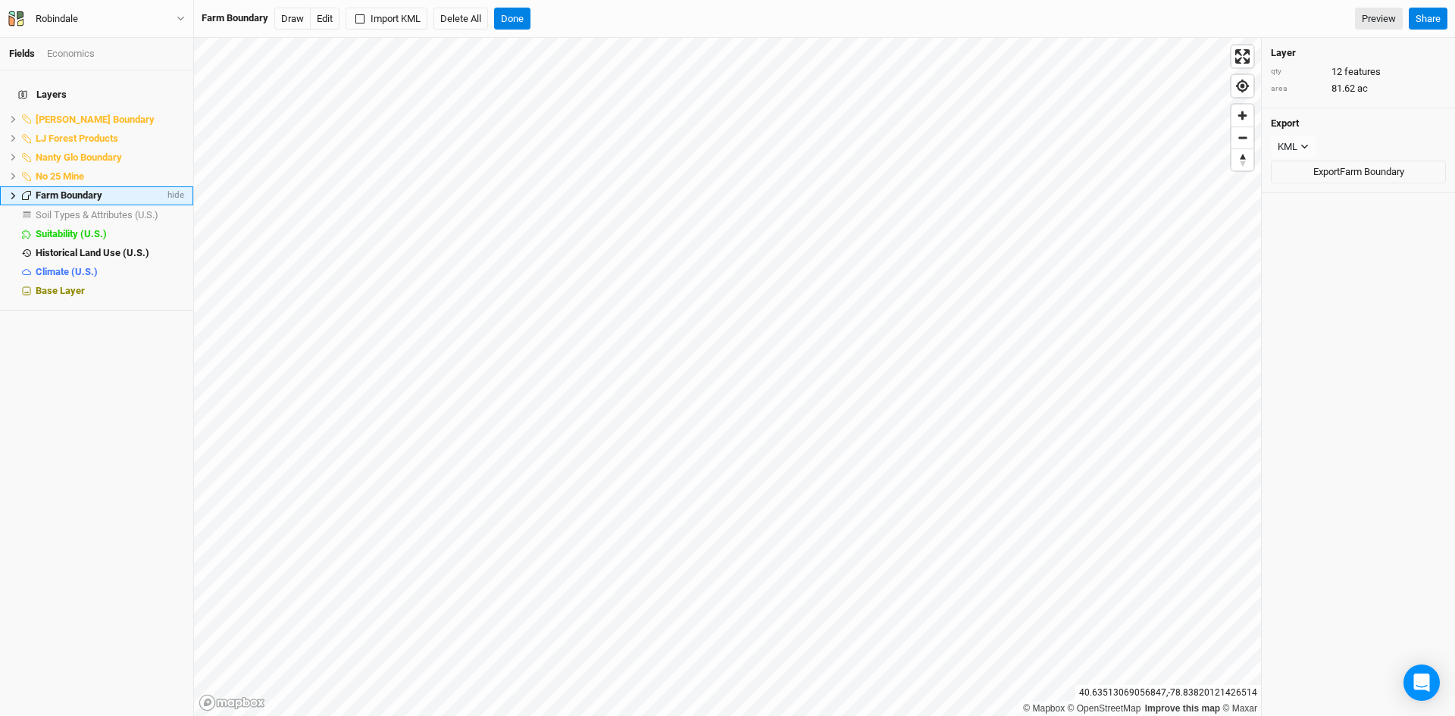
click at [61, 189] on span "Farm Boundary" at bounding box center [69, 194] width 67 height 11
click at [396, 17] on button "Import KML" at bounding box center [387, 19] width 82 height 23
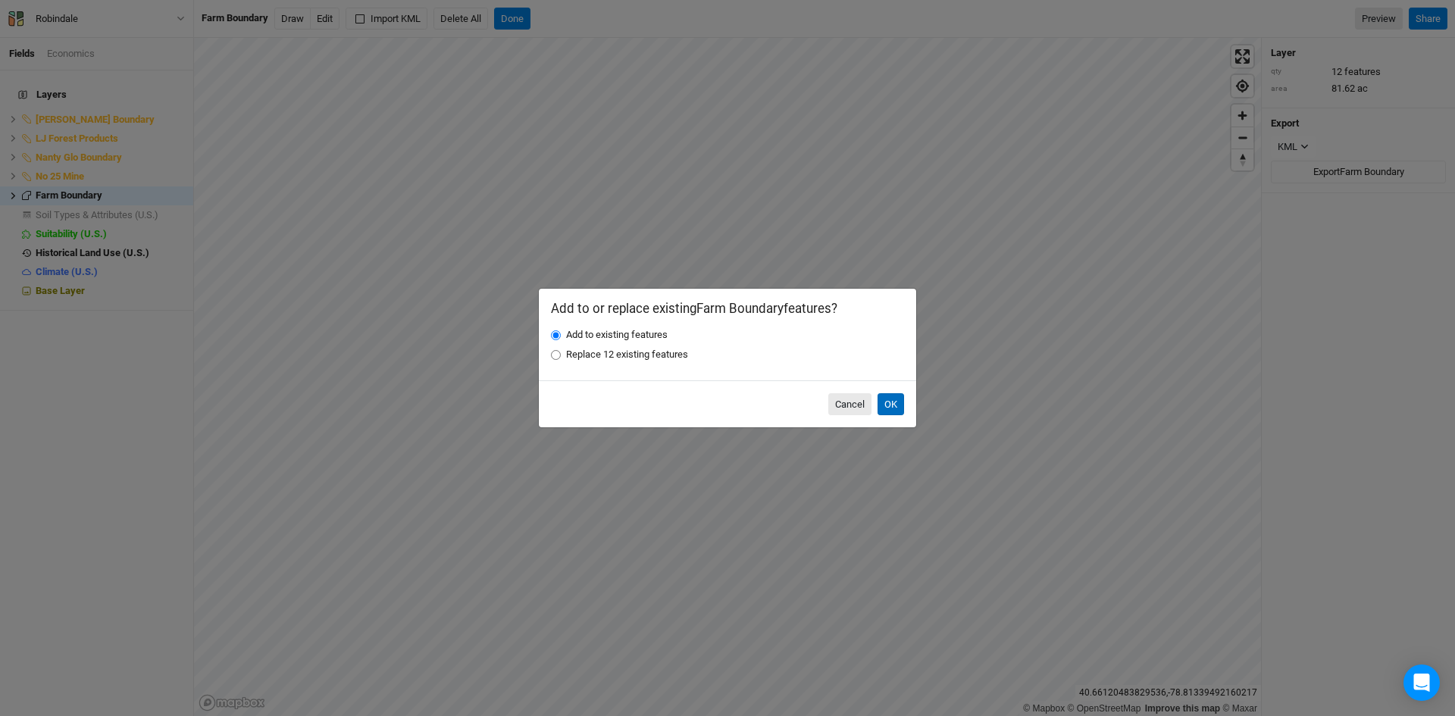
click at [884, 399] on button "OK" at bounding box center [890, 404] width 27 height 23
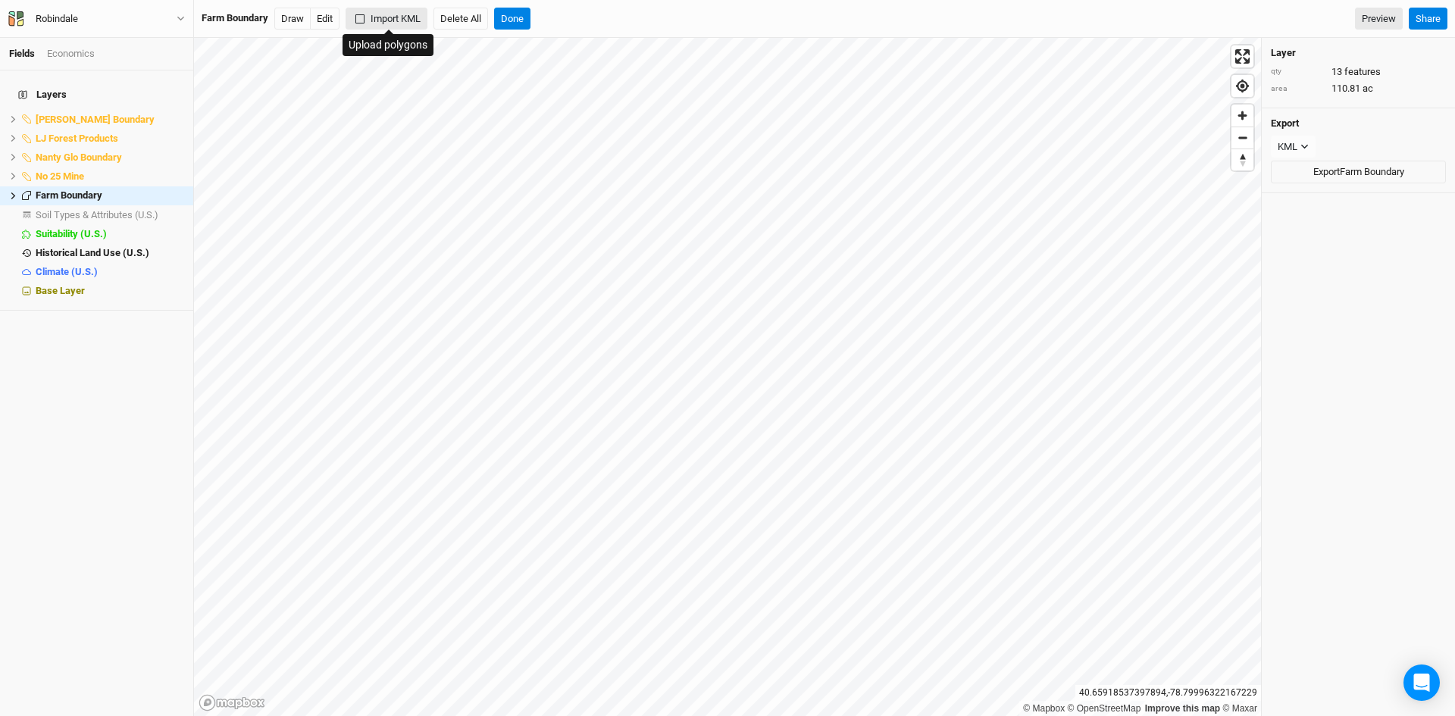
click at [411, 23] on button "Import KML" at bounding box center [387, 19] width 82 height 23
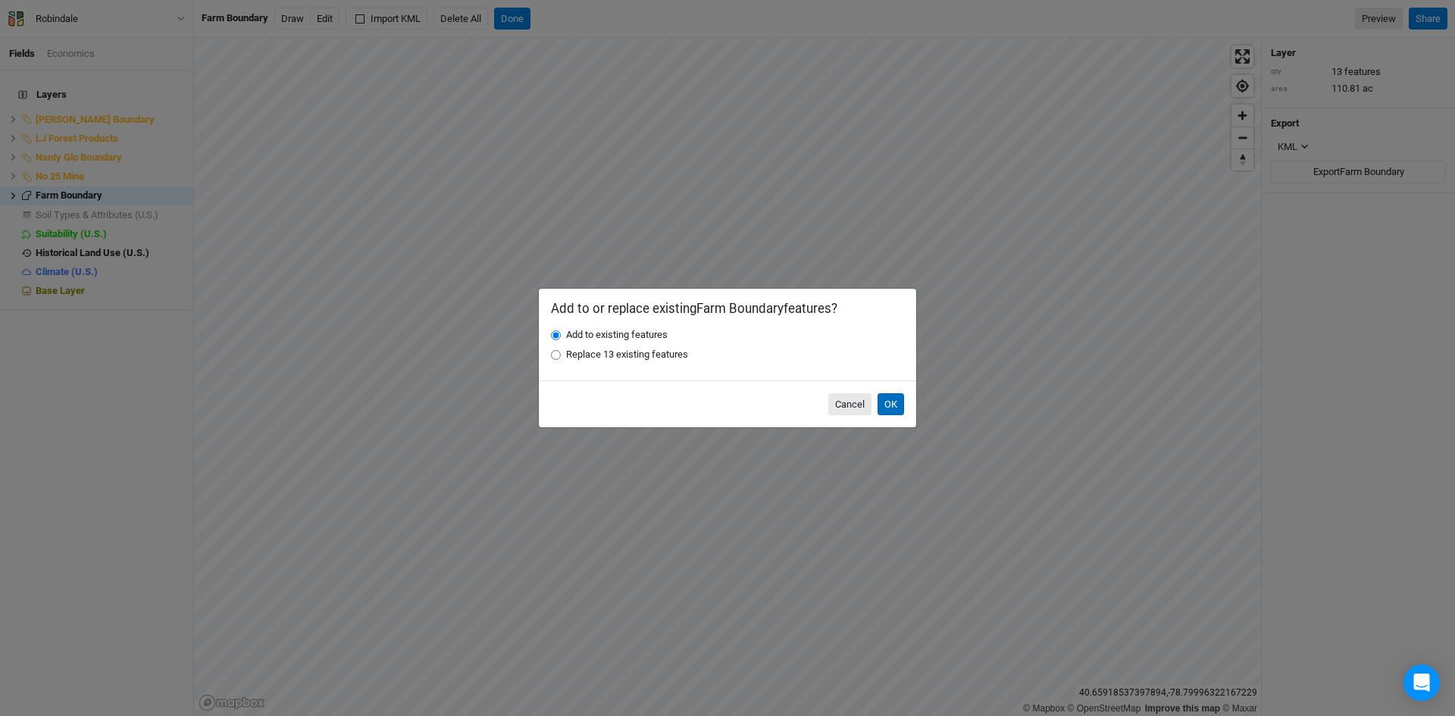
click at [891, 405] on button "OK" at bounding box center [890, 404] width 27 height 23
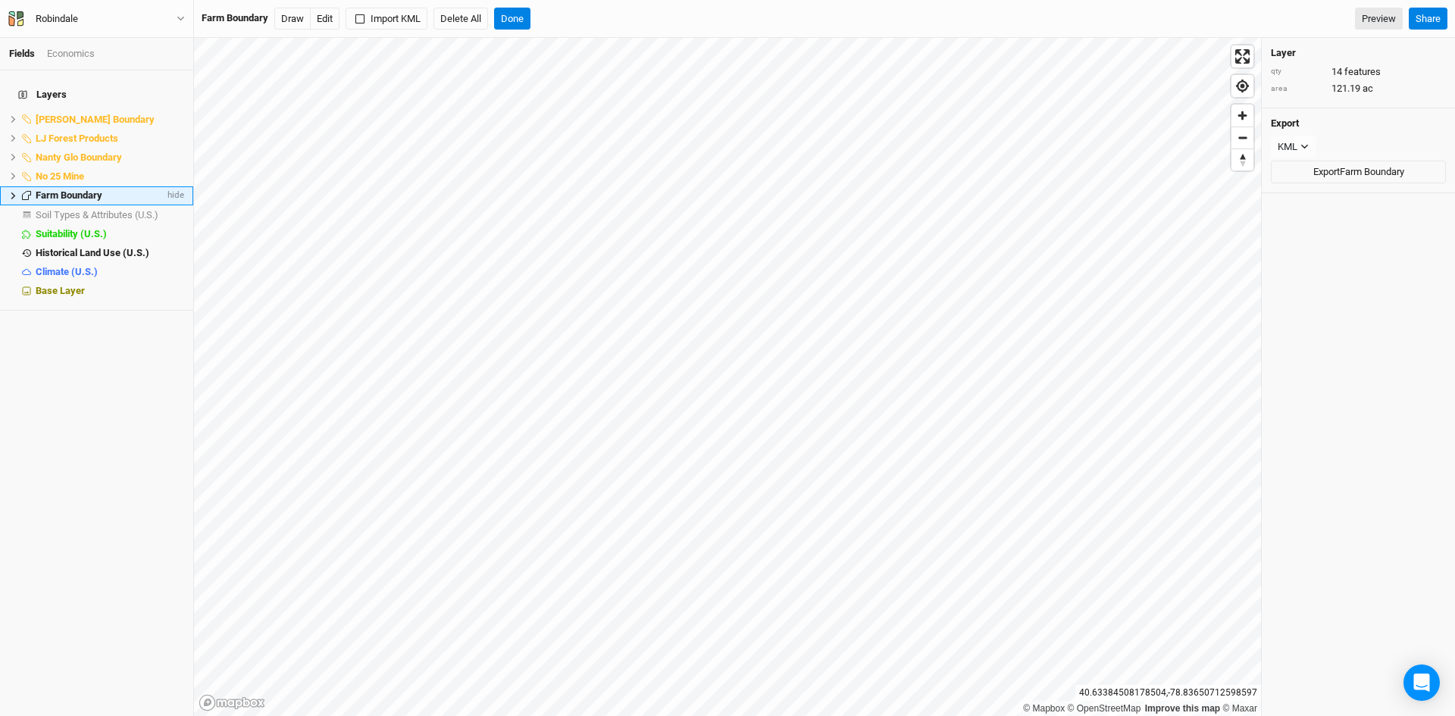
click at [13, 192] on li "Farm Boundary hide" at bounding box center [96, 195] width 193 height 19
click at [8, 189] on li "Farm Boundary hide" at bounding box center [96, 195] width 193 height 19
click at [389, 15] on button "Import KML" at bounding box center [387, 19] width 82 height 23
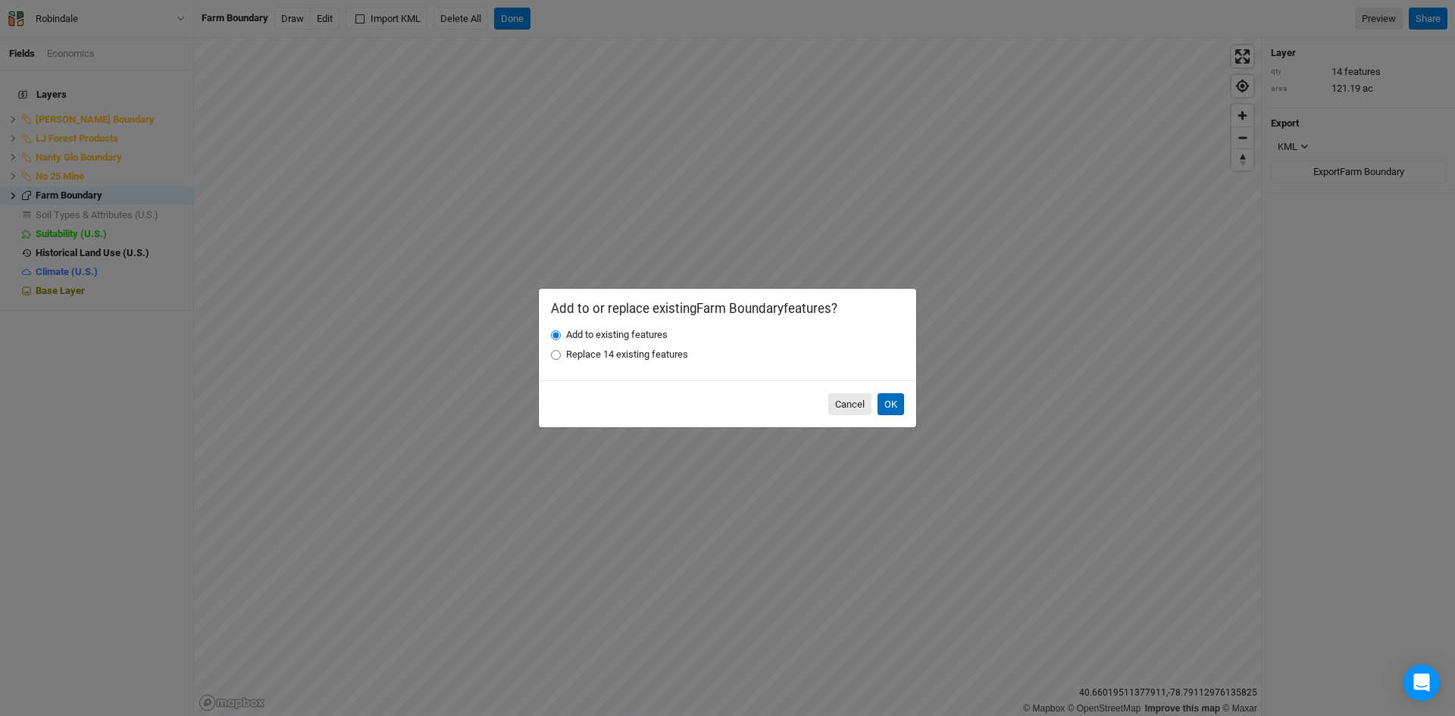
click at [896, 396] on button "OK" at bounding box center [890, 404] width 27 height 23
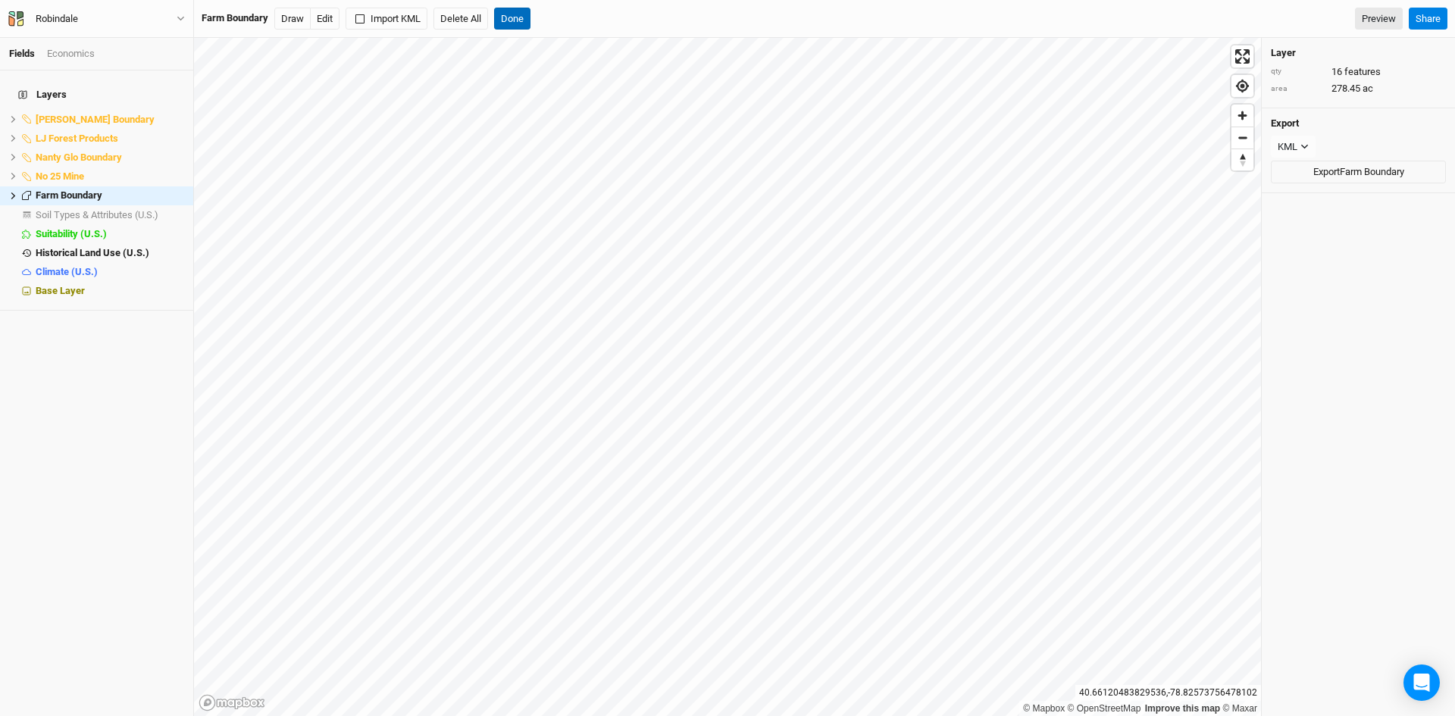
click at [515, 13] on button "Done" at bounding box center [512, 19] width 36 height 23
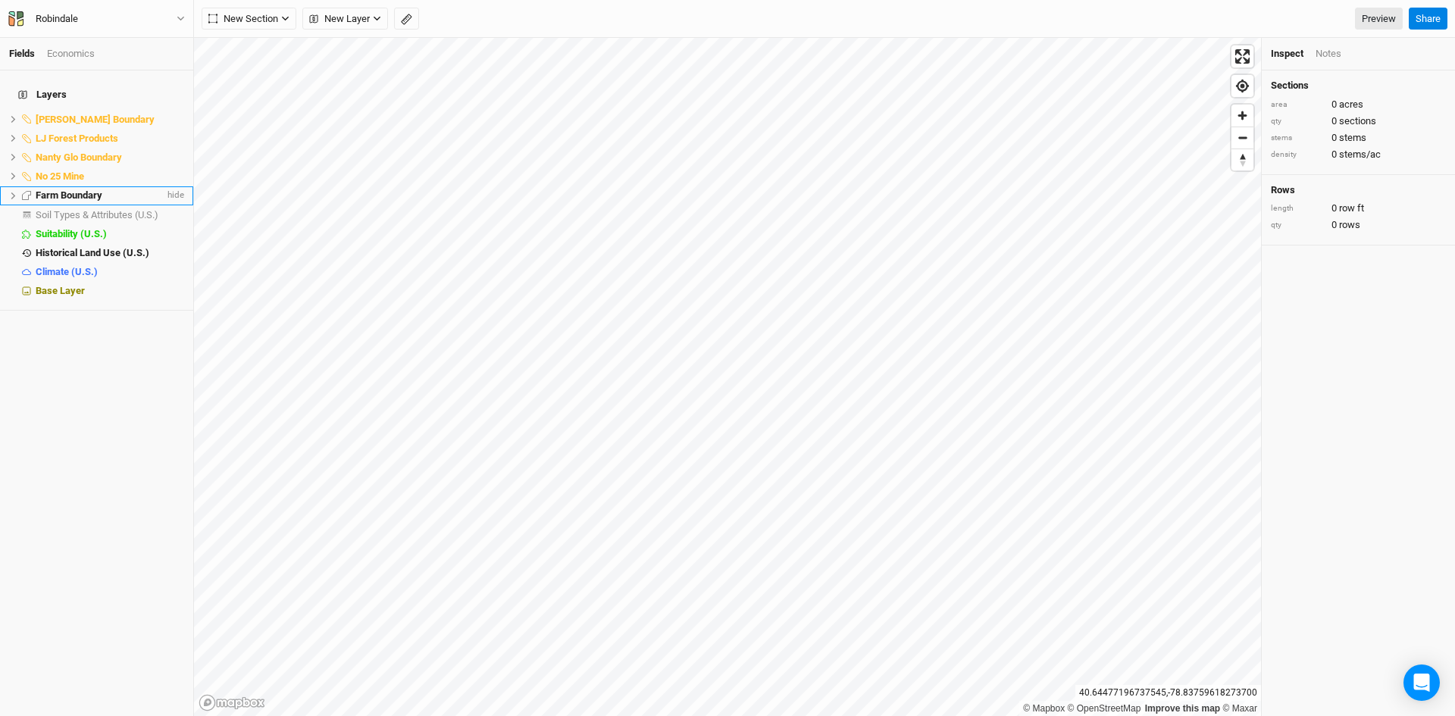
click at [11, 192] on icon at bounding box center [13, 196] width 8 height 8
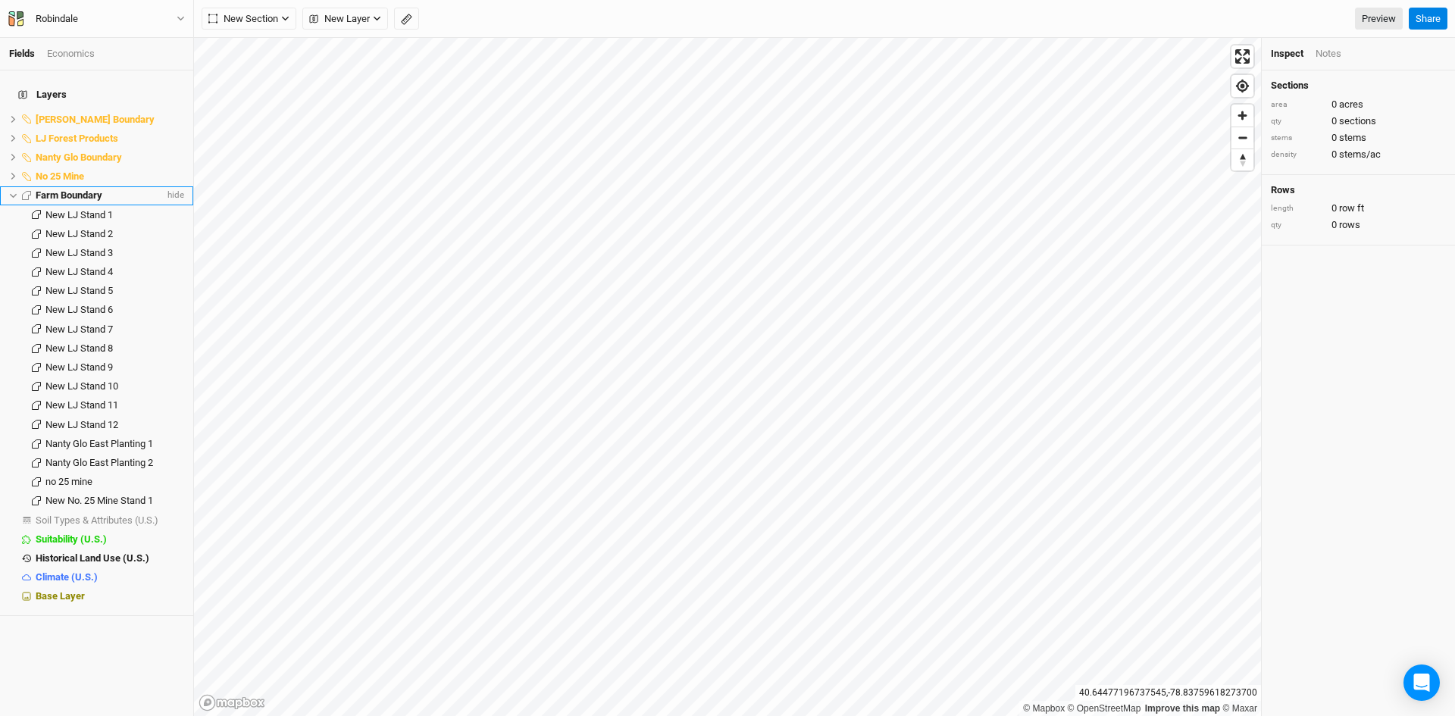
click at [67, 189] on span "Farm Boundary" at bounding box center [69, 194] width 67 height 11
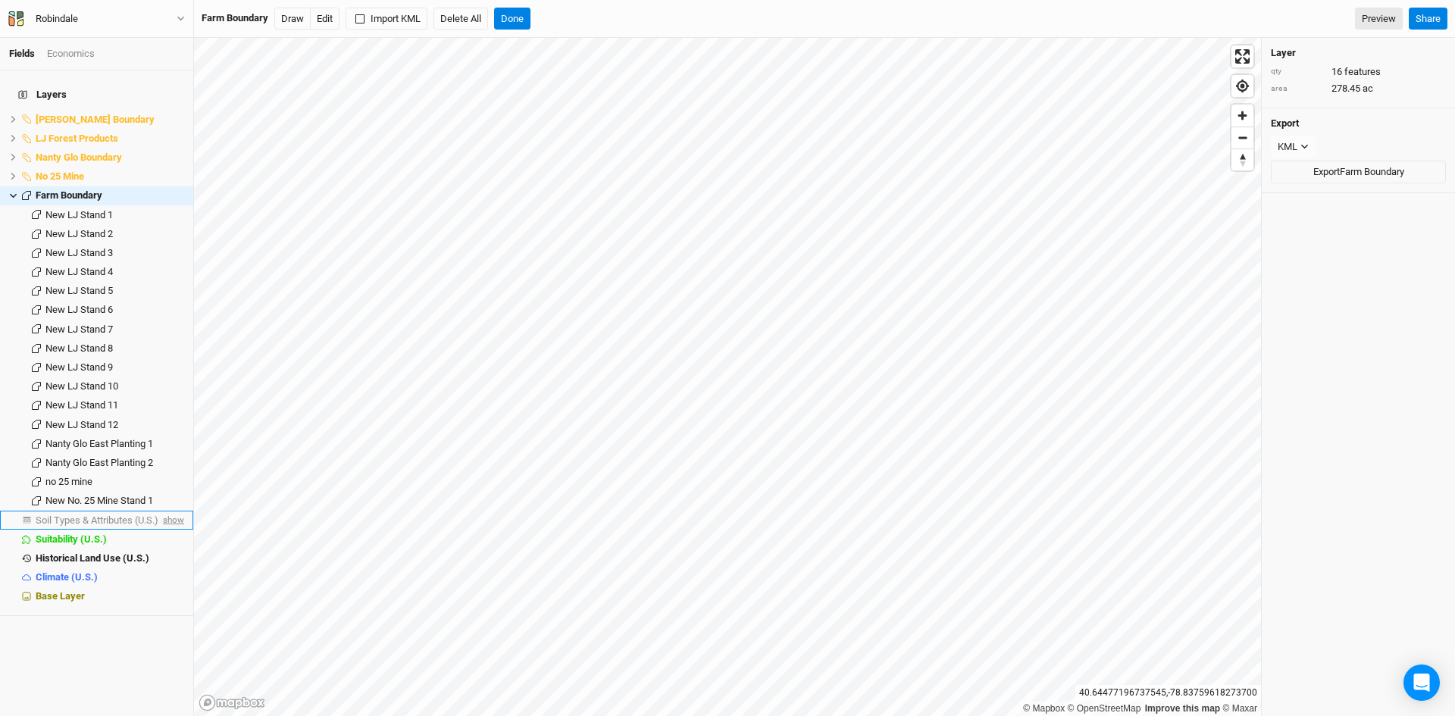
click at [164, 511] on span "show" at bounding box center [172, 520] width 24 height 19
click at [89, 189] on span "Farm Boundary" at bounding box center [69, 194] width 67 height 11
click at [125, 515] on span "Soil Types & Attributes (U.S.)" at bounding box center [100, 520] width 128 height 11
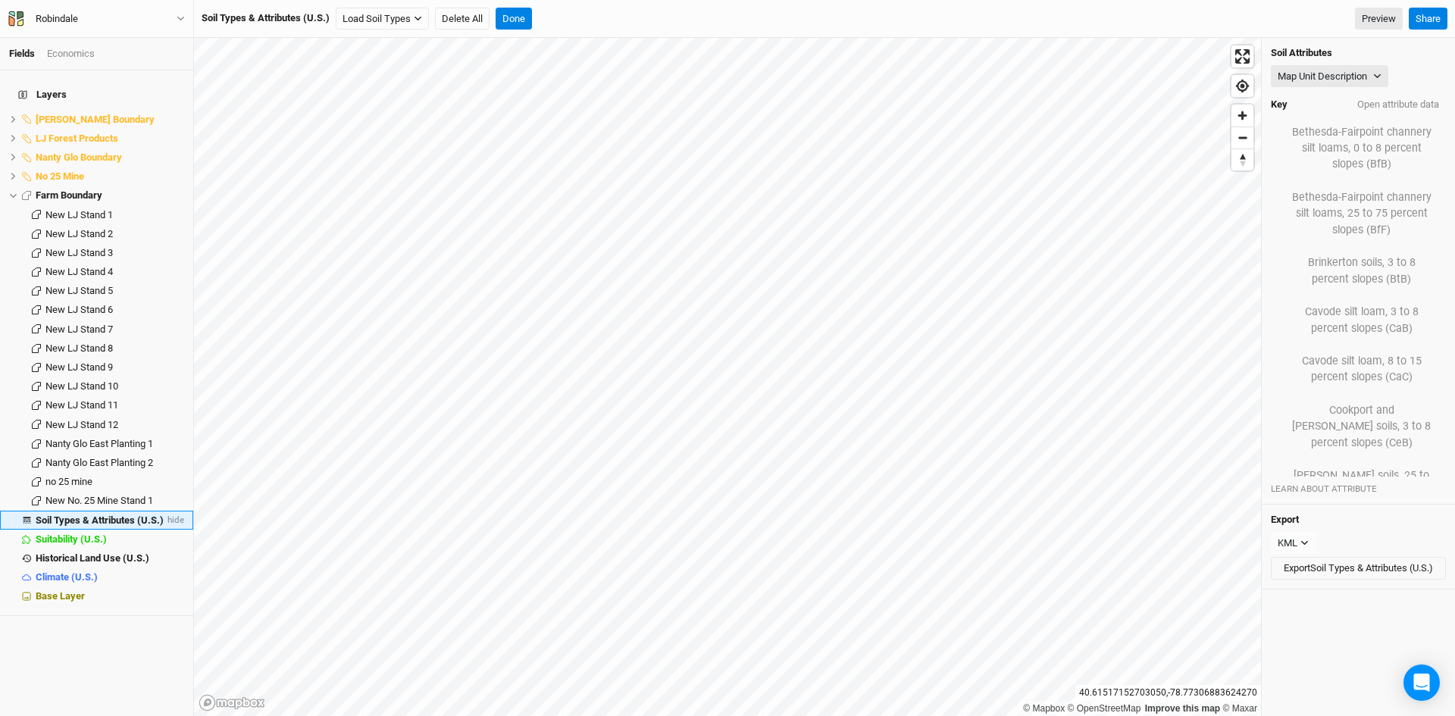
click at [115, 515] on span "Soil Types & Attributes (U.S.)" at bounding box center [100, 520] width 128 height 11
click at [461, 20] on button "Delete All" at bounding box center [462, 19] width 55 height 23
click at [619, 12] on button "Confirm" at bounding box center [609, 19] width 47 height 23
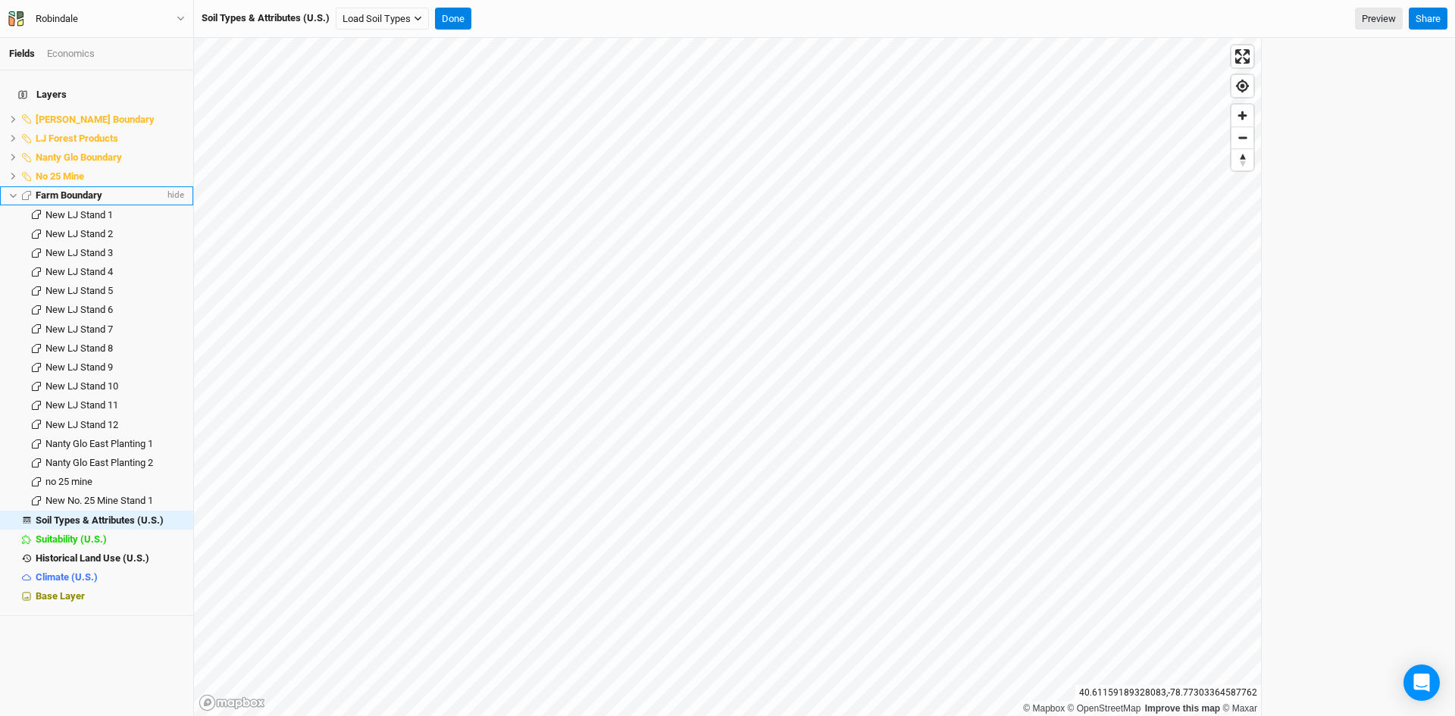
click at [70, 189] on span "Farm Boundary" at bounding box center [69, 194] width 67 height 11
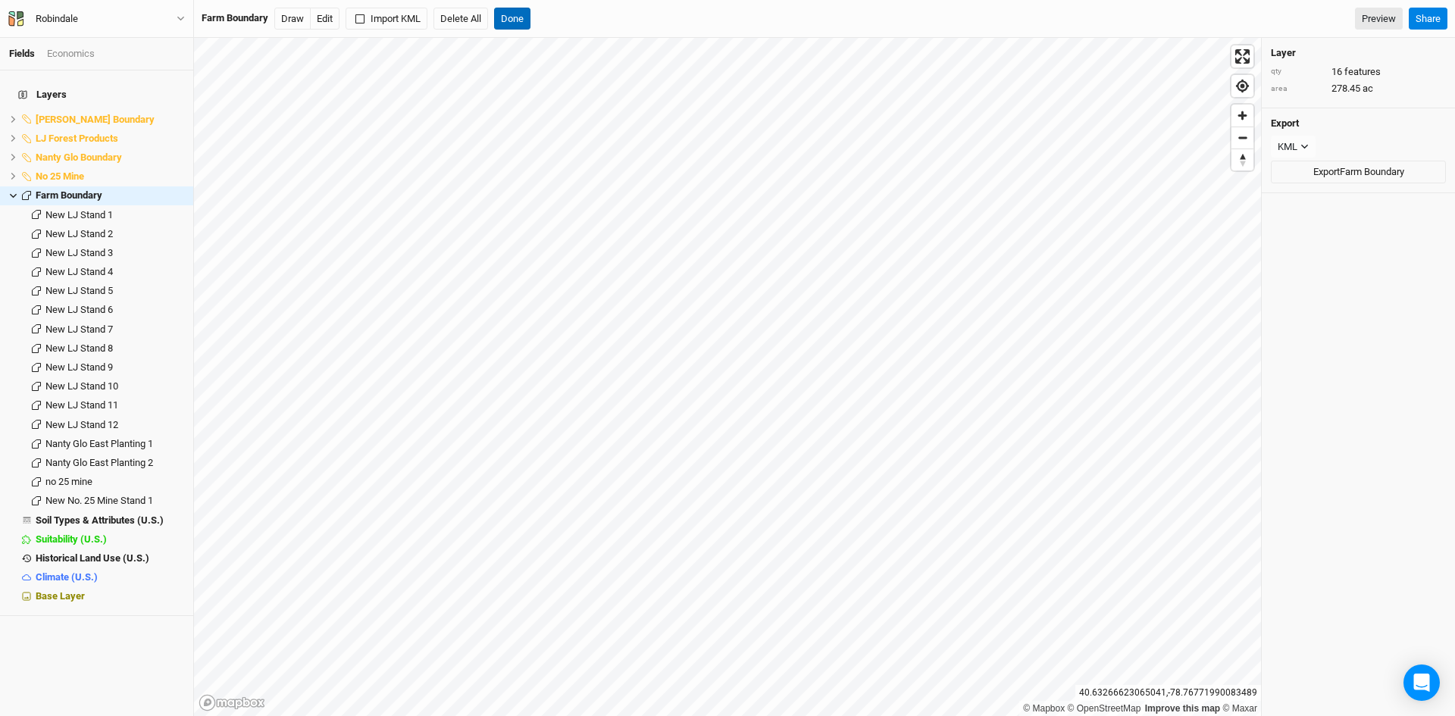
click at [505, 17] on button "Done" at bounding box center [512, 19] width 36 height 23
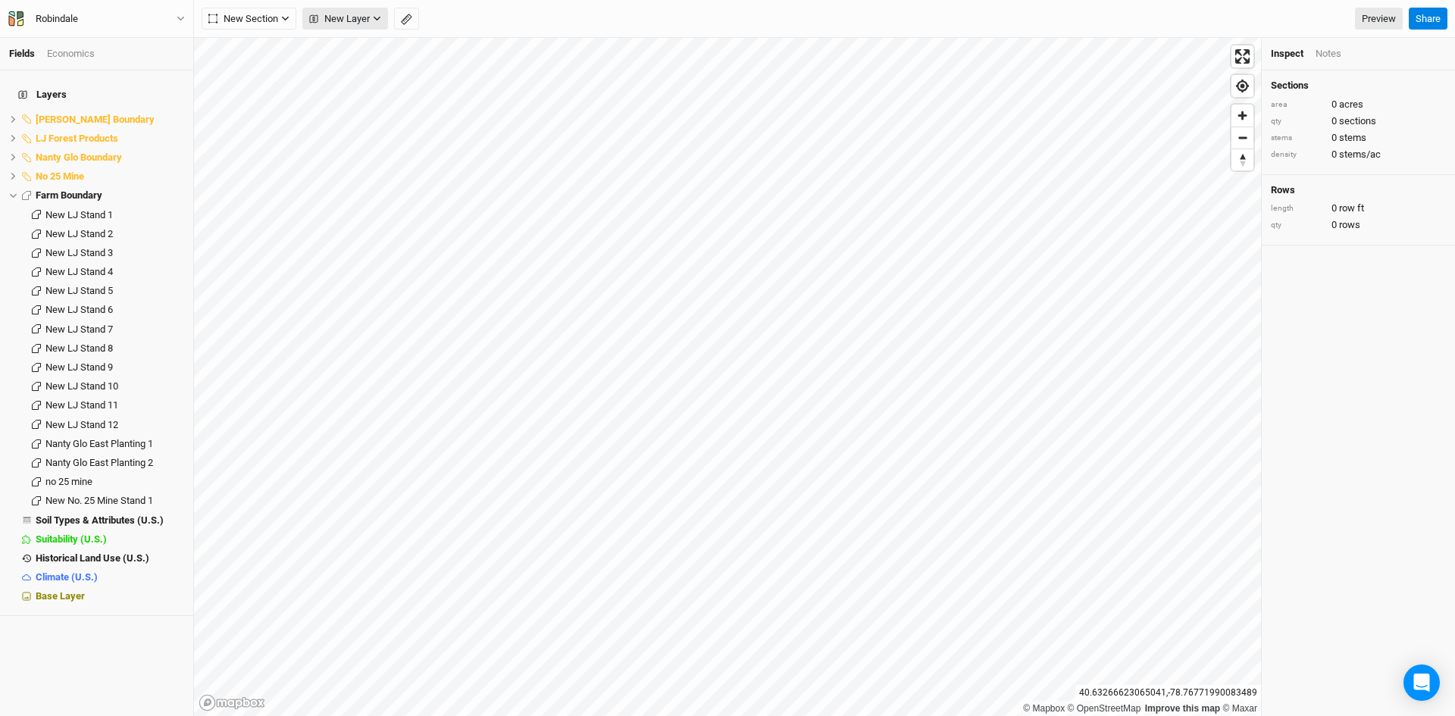
click at [356, 18] on span "New Layer" at bounding box center [339, 18] width 61 height 15
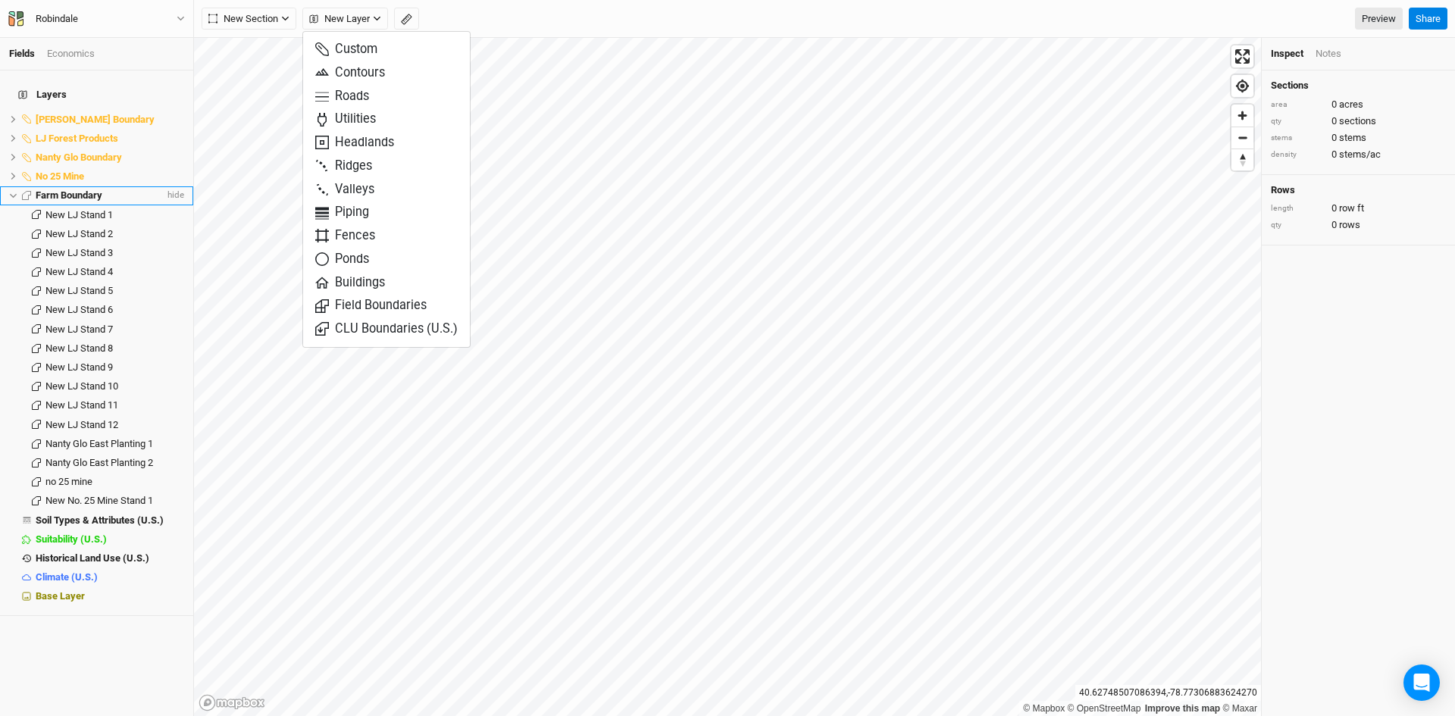
click at [69, 189] on span "Farm Boundary" at bounding box center [69, 194] width 67 height 11
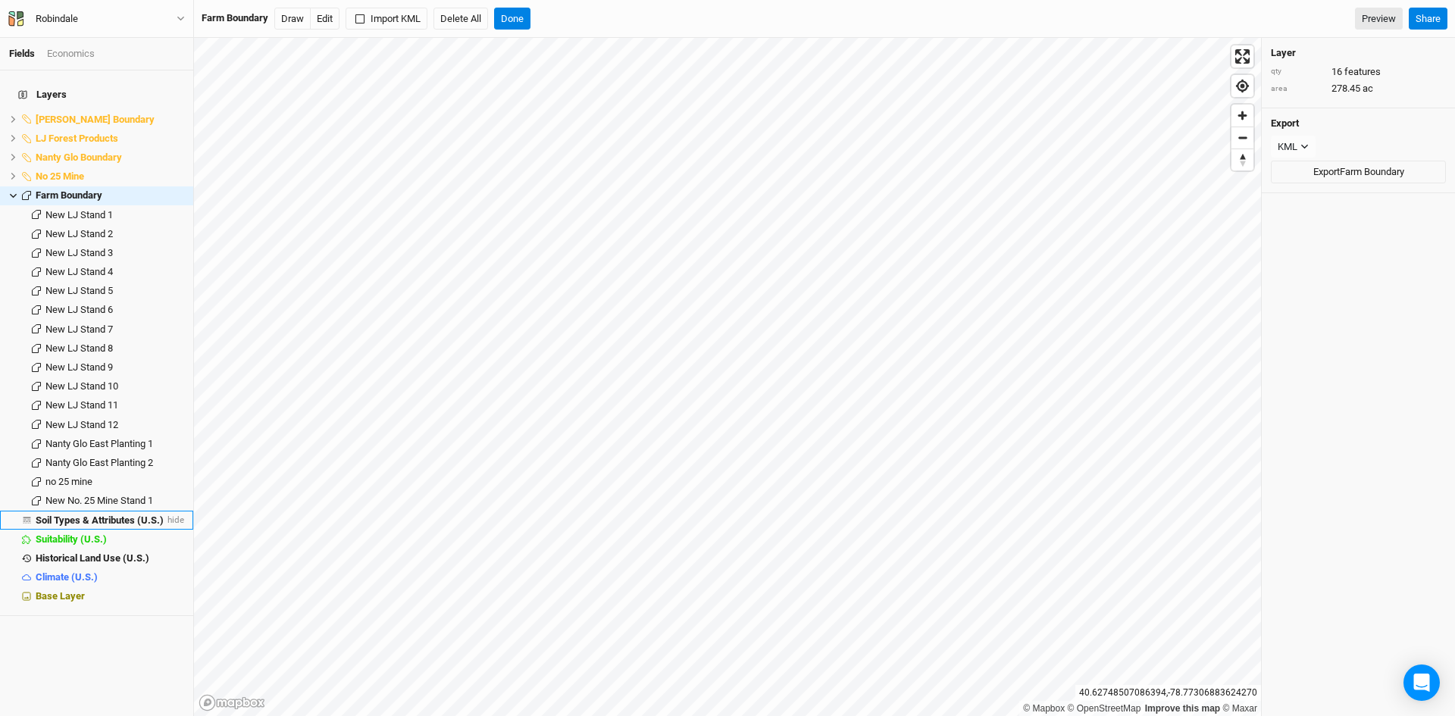
click at [106, 515] on span "Soil Types & Attributes (U.S.)" at bounding box center [100, 520] width 128 height 11
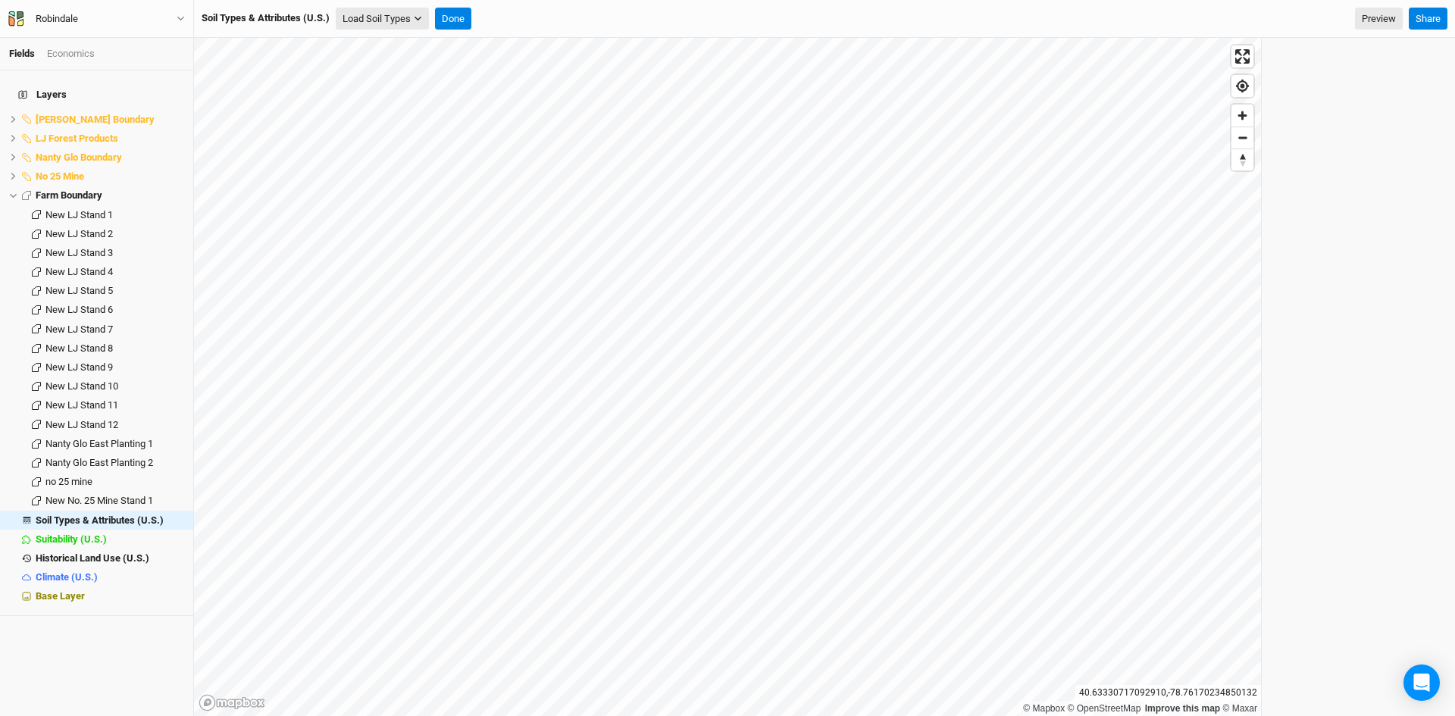
click at [403, 17] on button "Load Soil Types" at bounding box center [382, 19] width 93 height 23
click at [427, 43] on button "Load for Farm Boundary" at bounding box center [400, 45] width 127 height 20
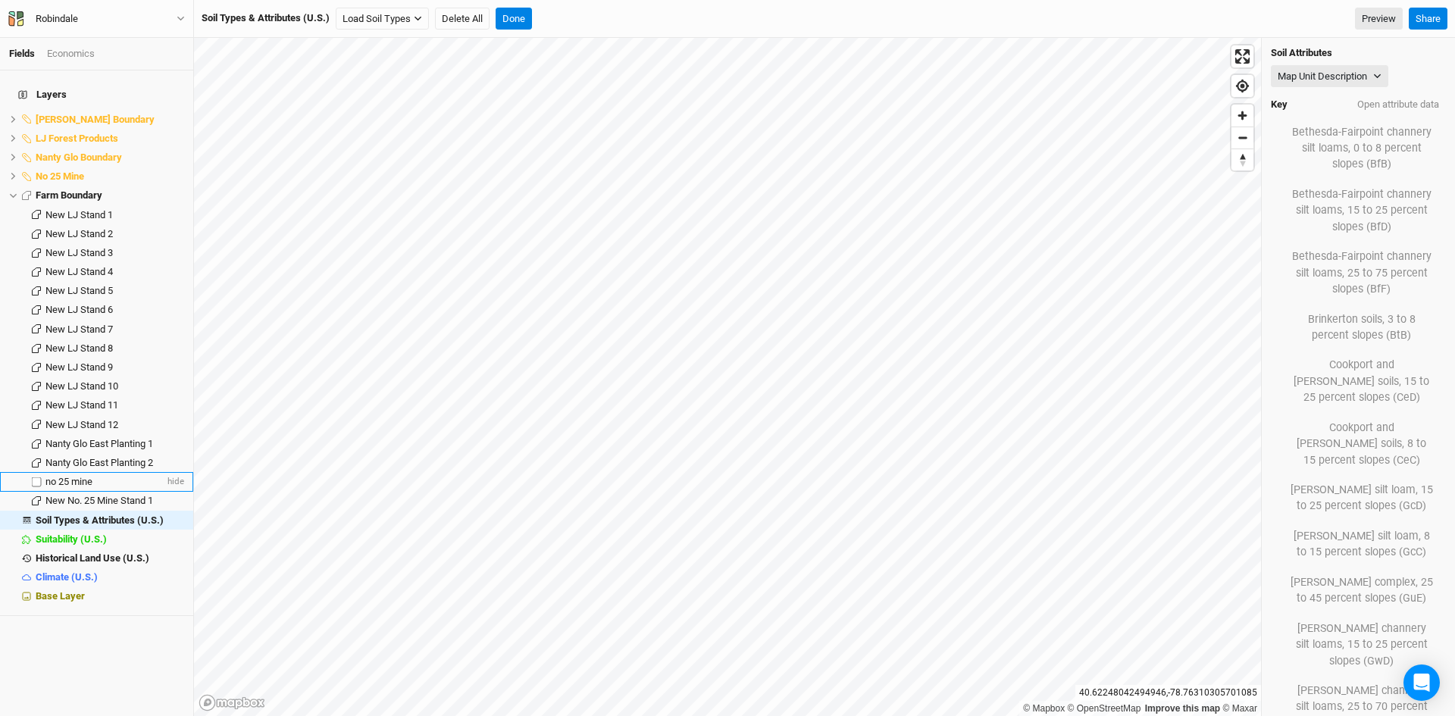
click at [90, 476] on span "no 25 mine" at bounding box center [68, 481] width 47 height 11
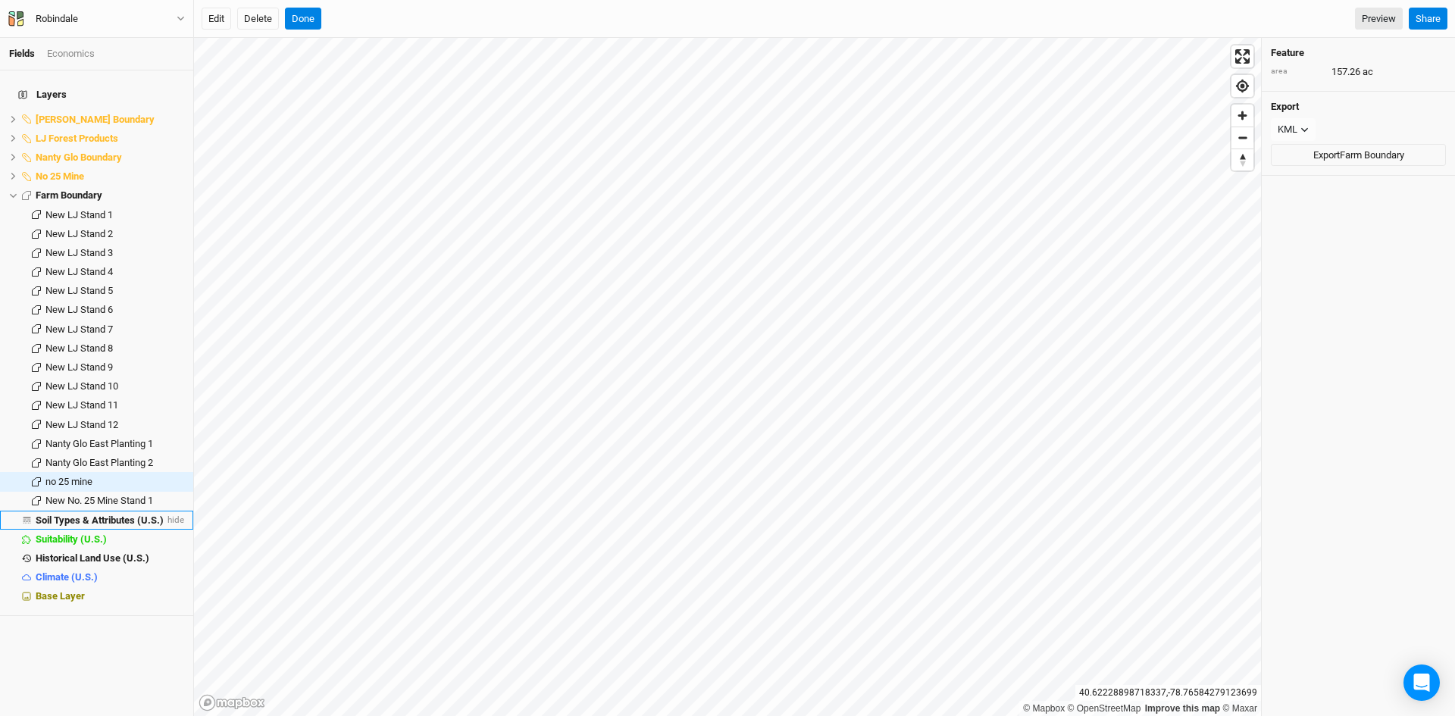
click at [120, 515] on span "Soil Types & Attributes (U.S.)" at bounding box center [100, 520] width 128 height 11
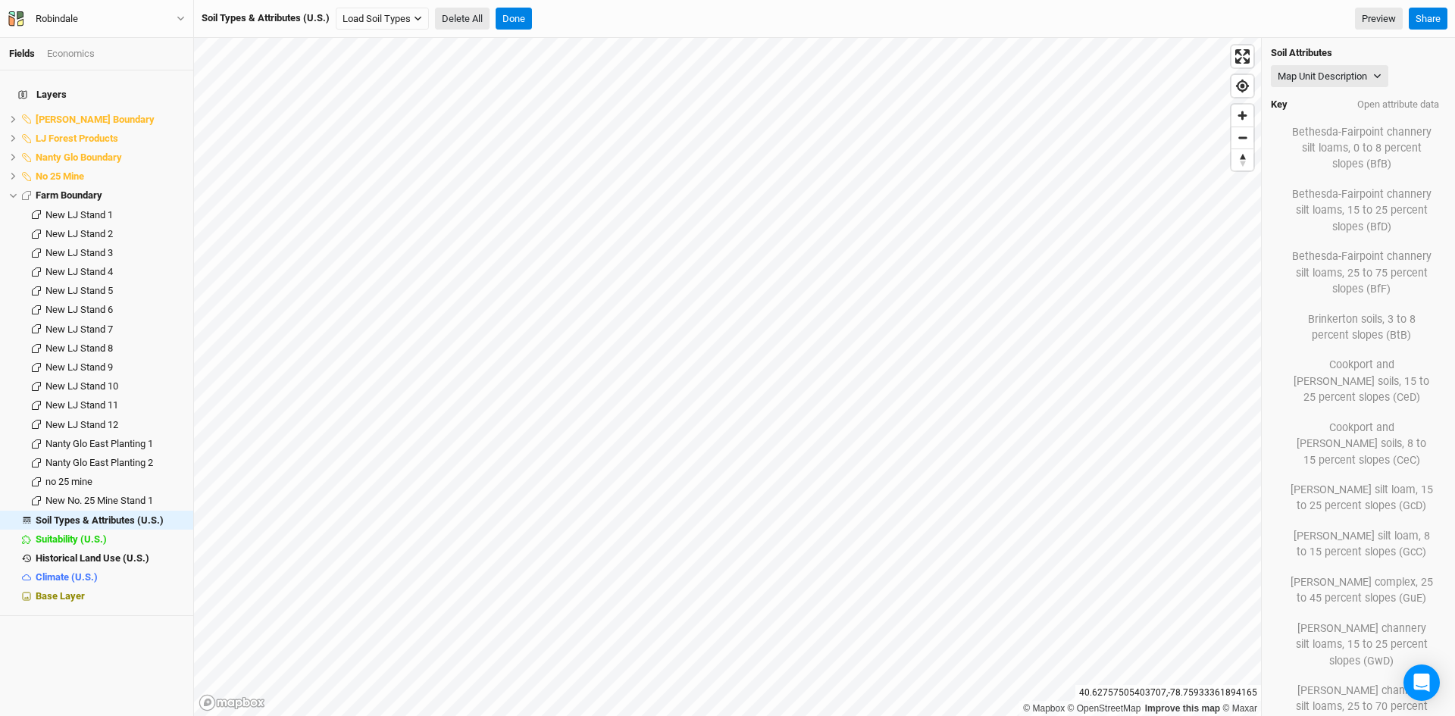
click at [465, 12] on button "Delete All" at bounding box center [462, 19] width 55 height 23
click at [612, 18] on button "Confirm" at bounding box center [609, 19] width 47 height 23
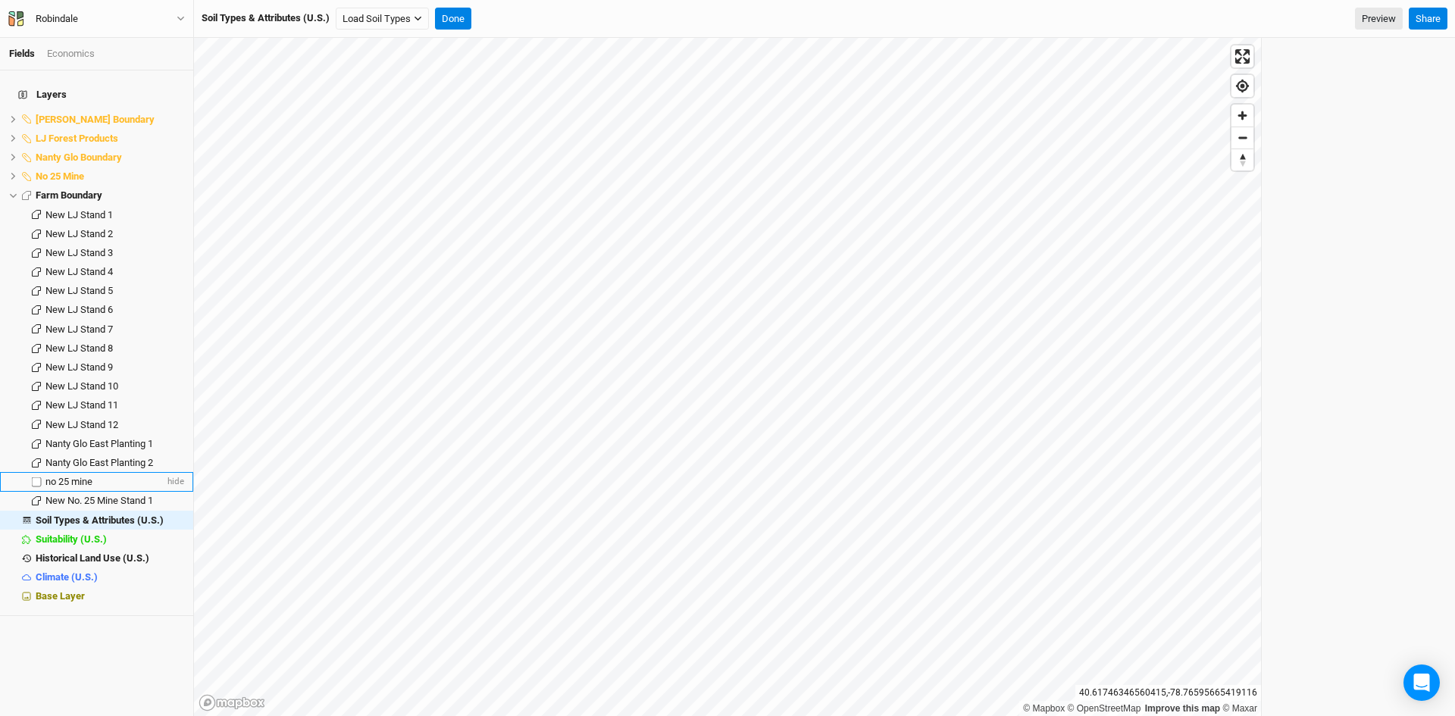
click at [77, 476] on span "no 25 mine" at bounding box center [68, 481] width 47 height 11
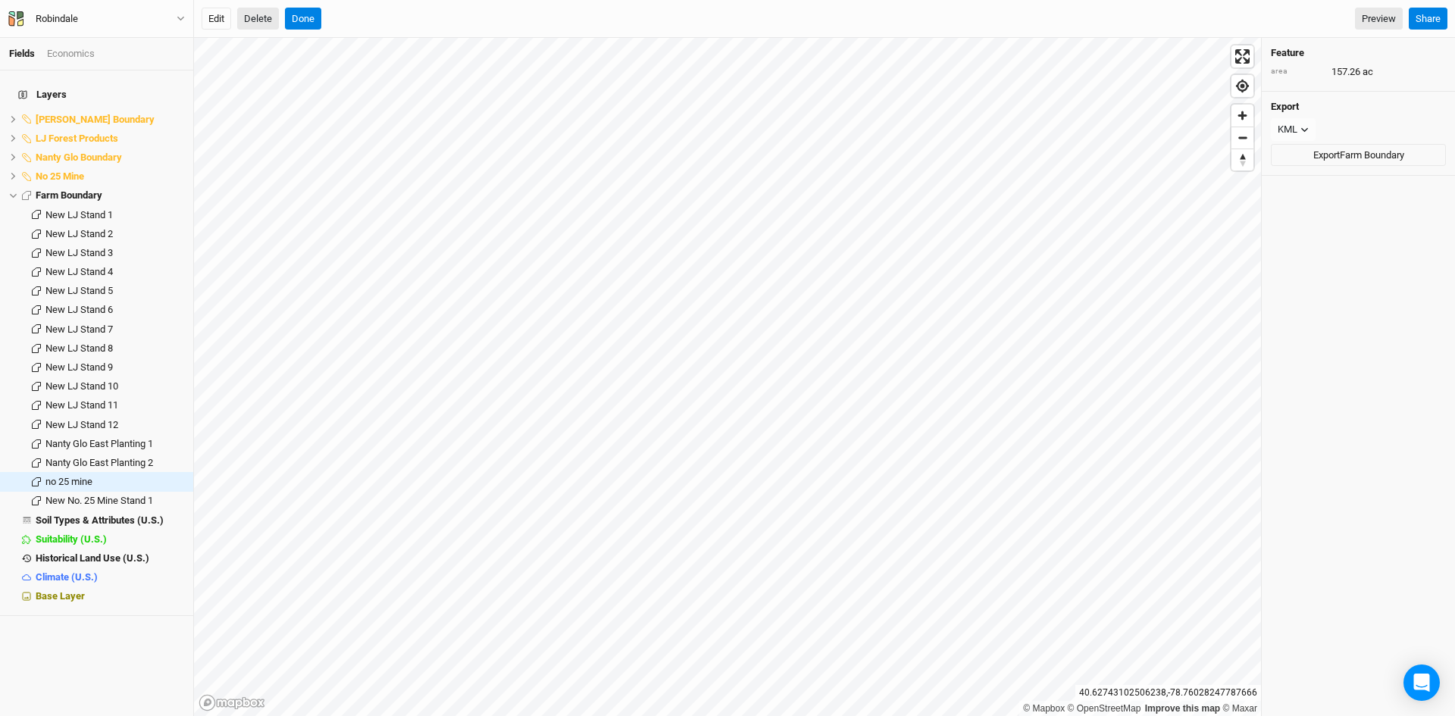
click at [258, 9] on button "Delete" at bounding box center [258, 19] width 42 height 23
click at [466, 16] on button "Confirm" at bounding box center [465, 19] width 47 height 23
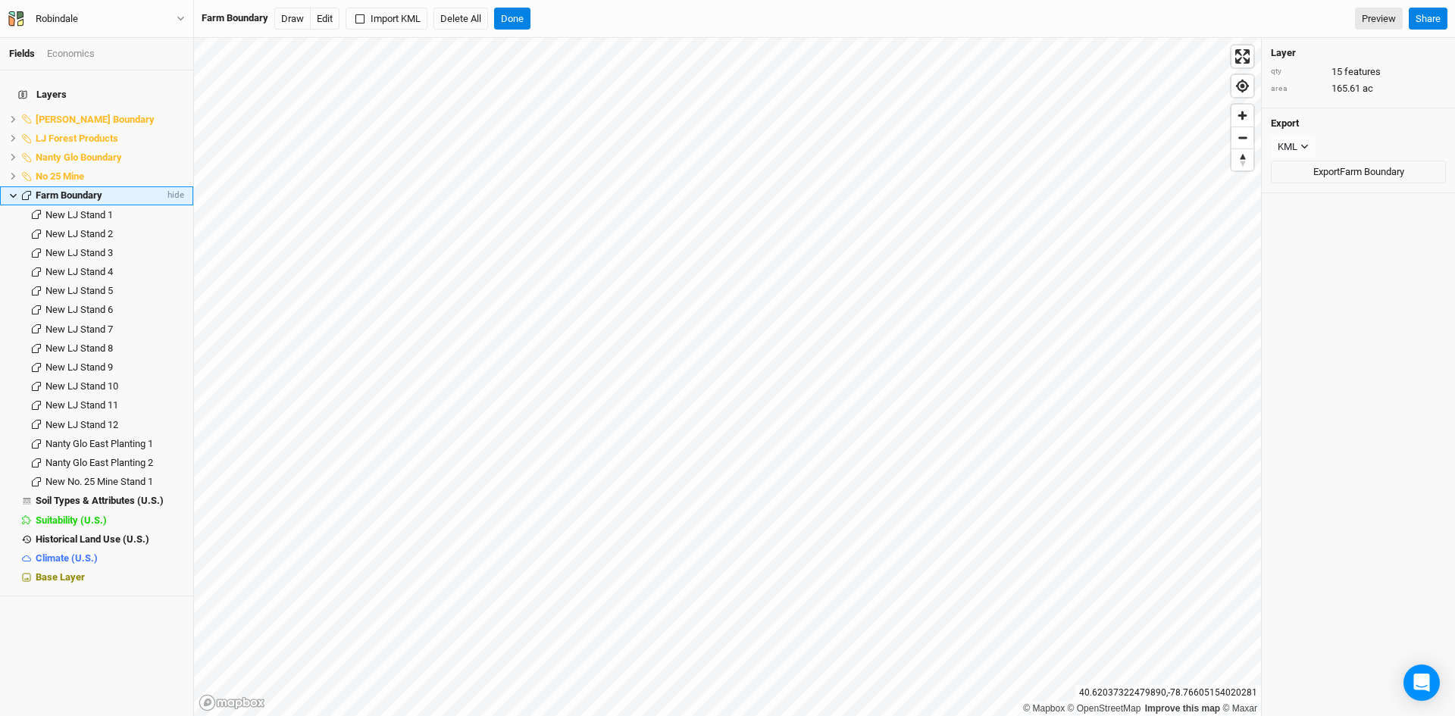
click at [84, 189] on span "Farm Boundary" at bounding box center [69, 194] width 67 height 11
click at [90, 492] on li "Soil Types & Attributes (U.S.) hide" at bounding box center [96, 501] width 193 height 19
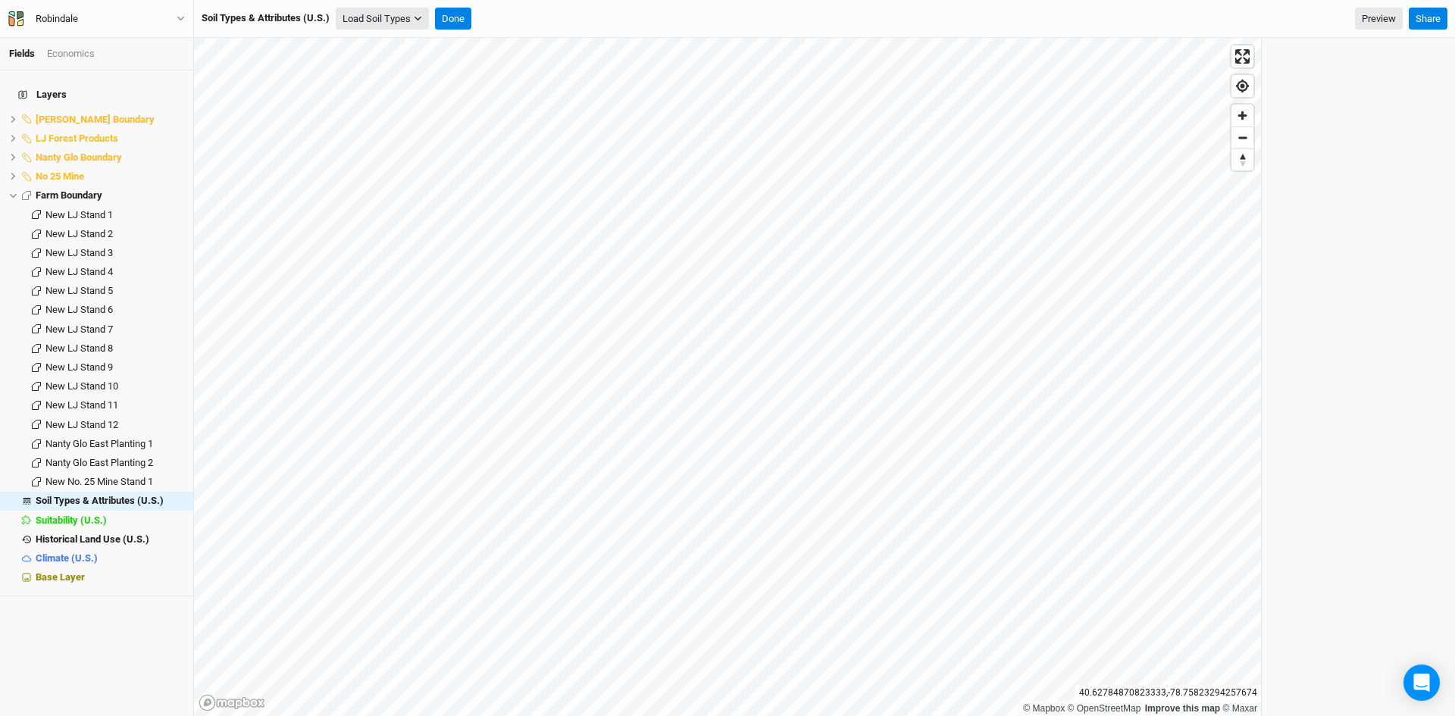
click at [396, 17] on button "Load Soil Types" at bounding box center [382, 19] width 93 height 23
click at [402, 46] on button "Load for Farm Boundary" at bounding box center [400, 45] width 127 height 20
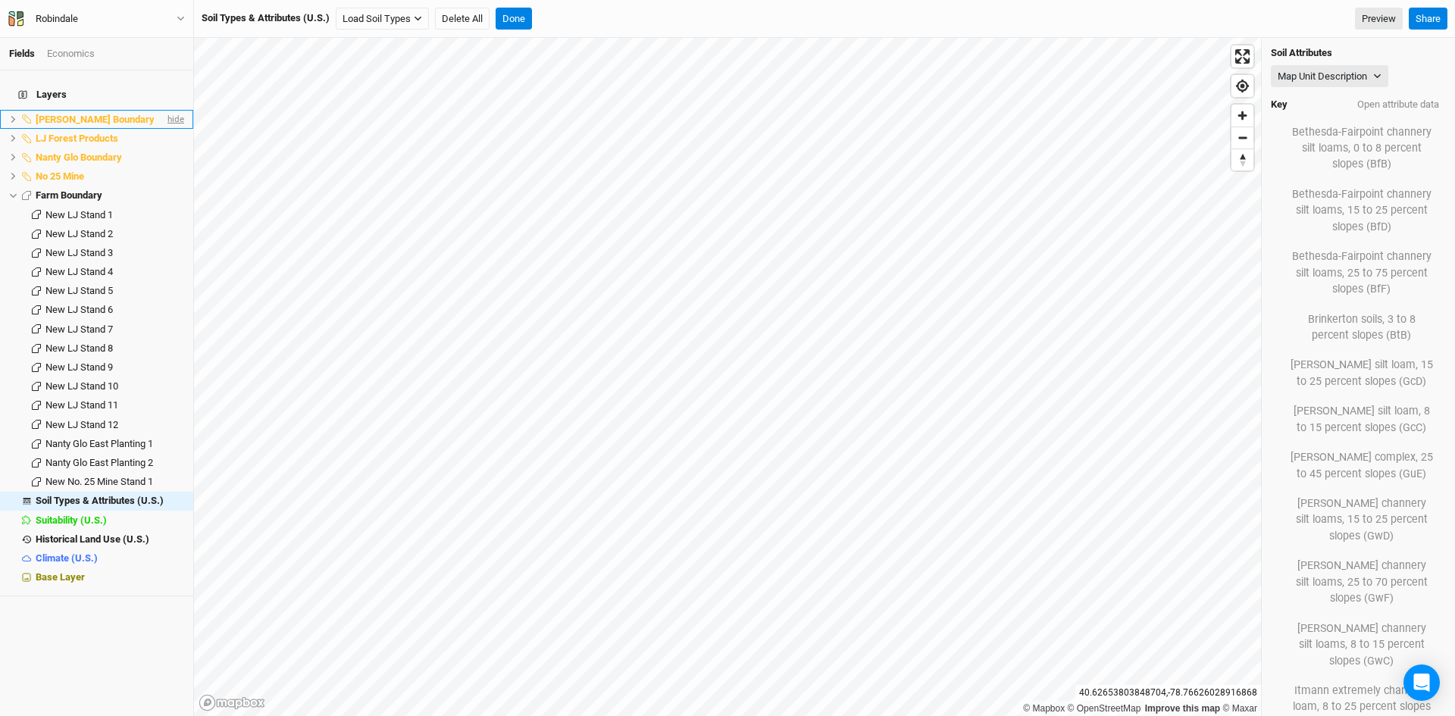
click at [168, 111] on span "hide" at bounding box center [174, 119] width 20 height 19
click at [164, 129] on span "hide" at bounding box center [174, 138] width 20 height 19
click at [164, 148] on span "hide" at bounding box center [174, 157] width 20 height 19
click at [164, 167] on span "hide" at bounding box center [174, 176] width 20 height 19
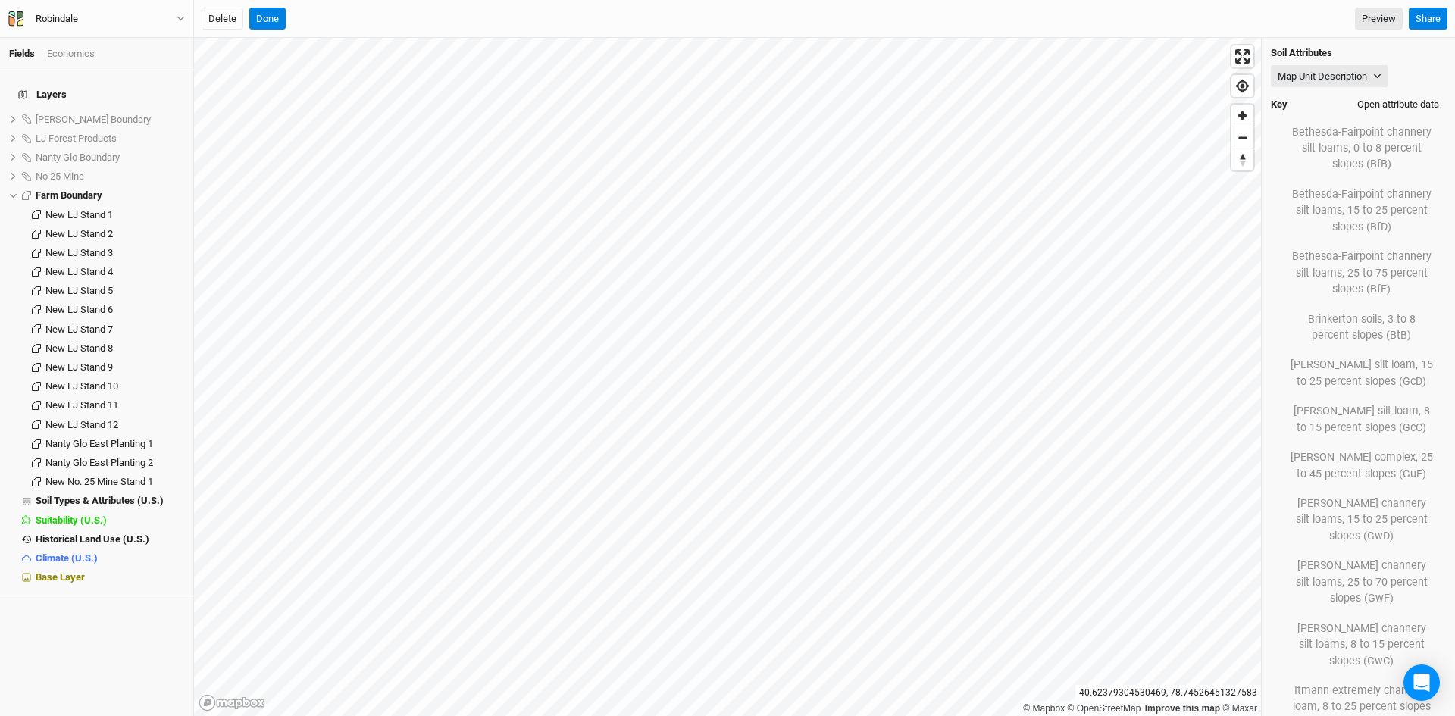
click at [1378, 102] on button "Open attribute data" at bounding box center [1397, 104] width 95 height 23
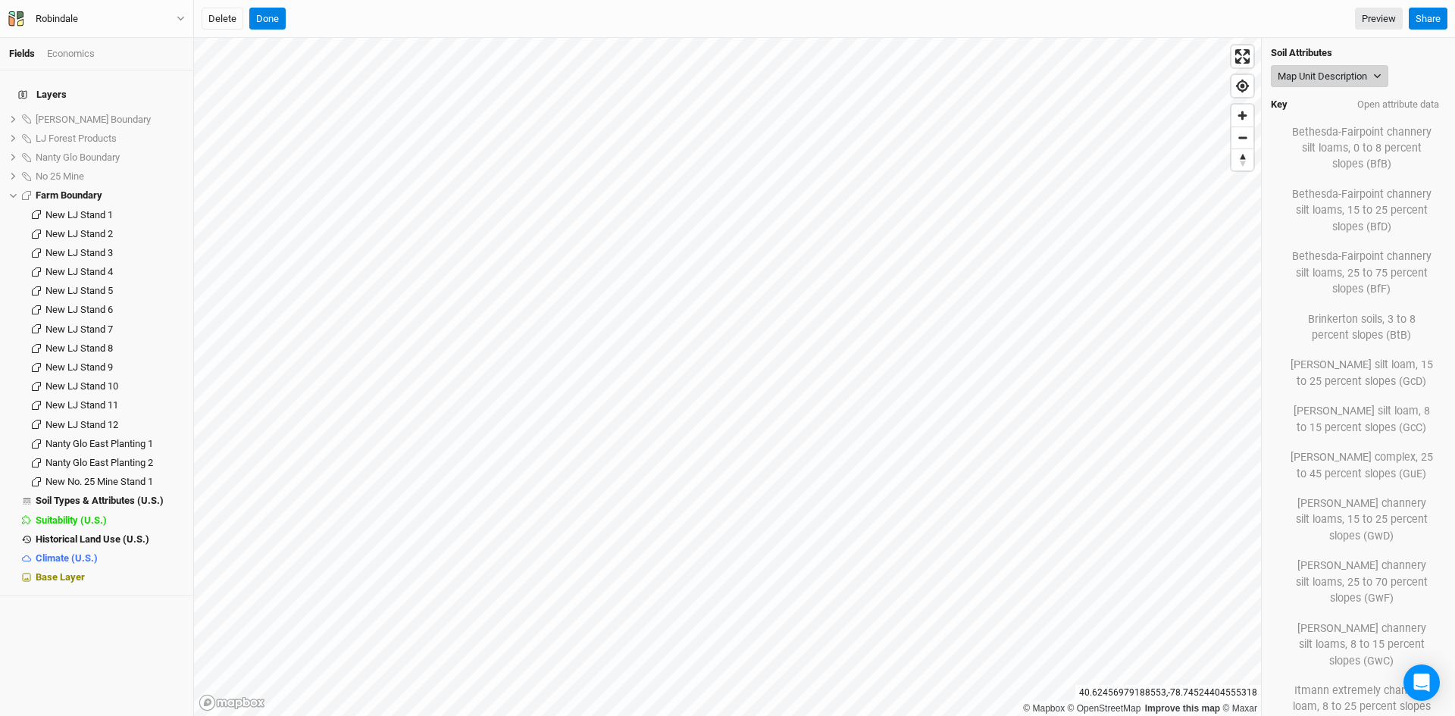
click at [1306, 76] on button "Map Unit Description" at bounding box center [1329, 76] width 117 height 23
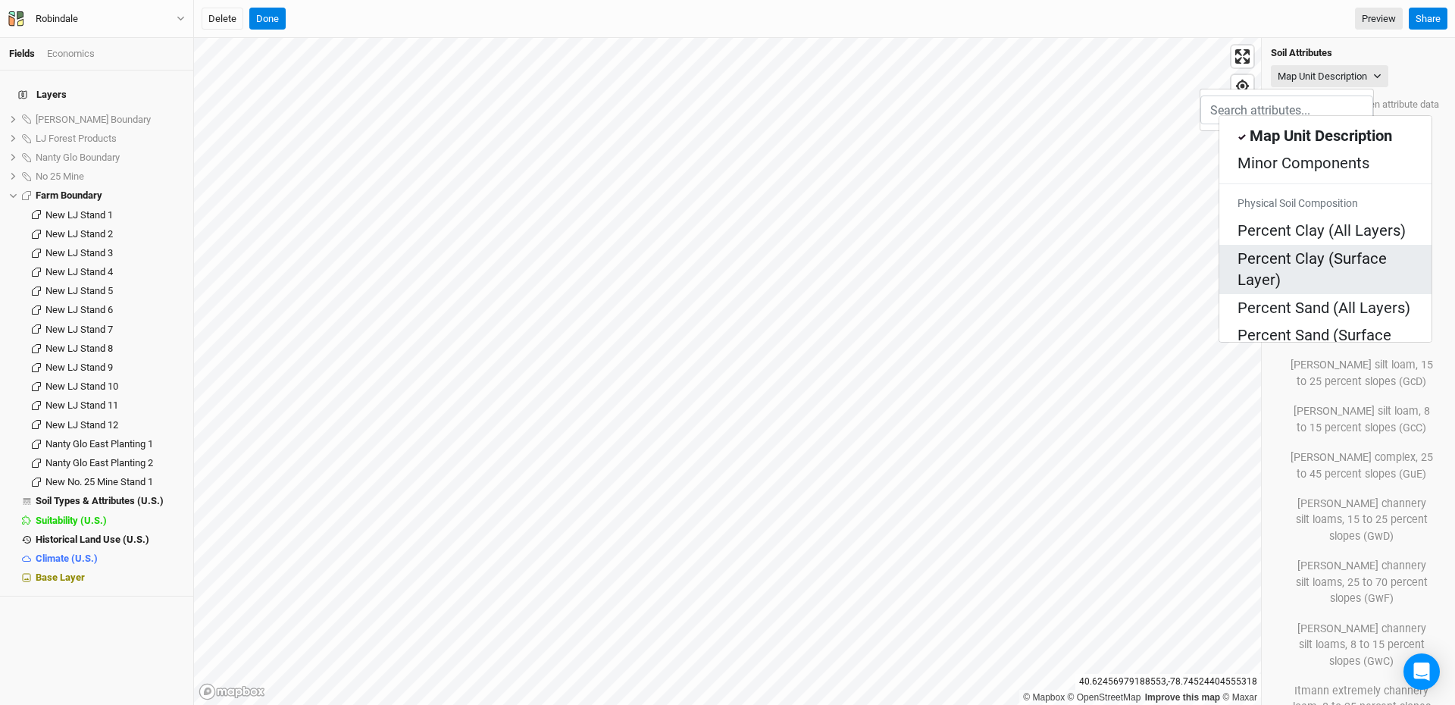
click at [1265, 248] on Layer\) "Percent Clay (Surface Layer)" at bounding box center [1325, 269] width 176 height 43
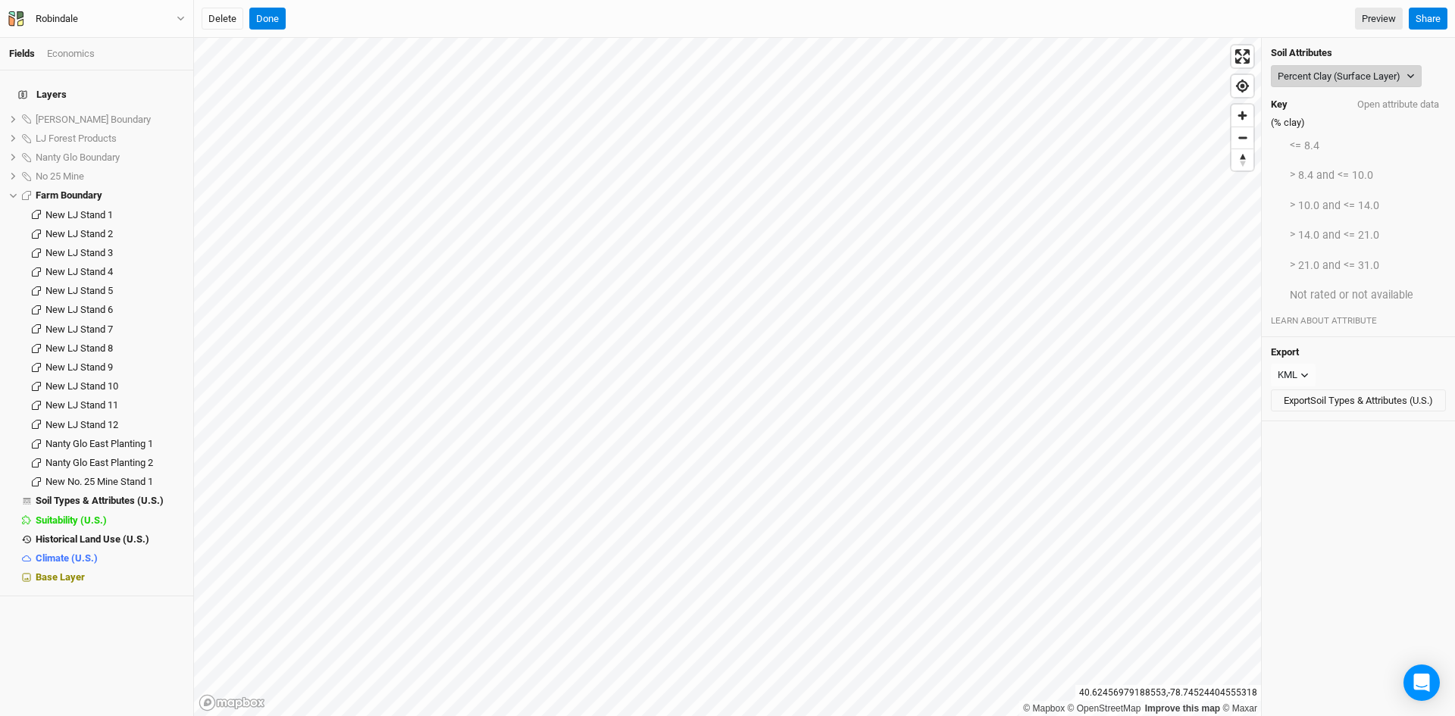
click at [1322, 79] on button "Percent Clay (Surface Layer)" at bounding box center [1346, 76] width 151 height 23
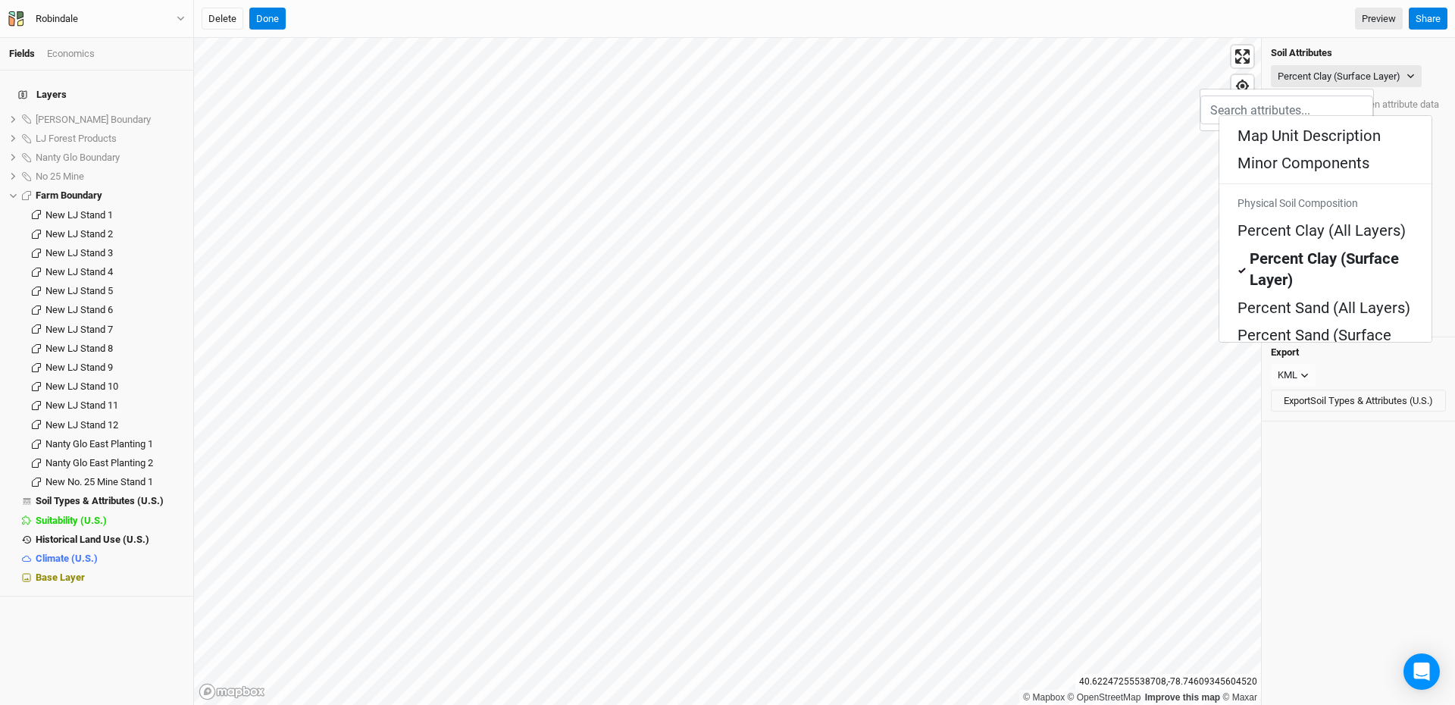
click at [1268, 450] on Texture "Soil Health: Surface Texture" at bounding box center [1325, 471] width 176 height 43
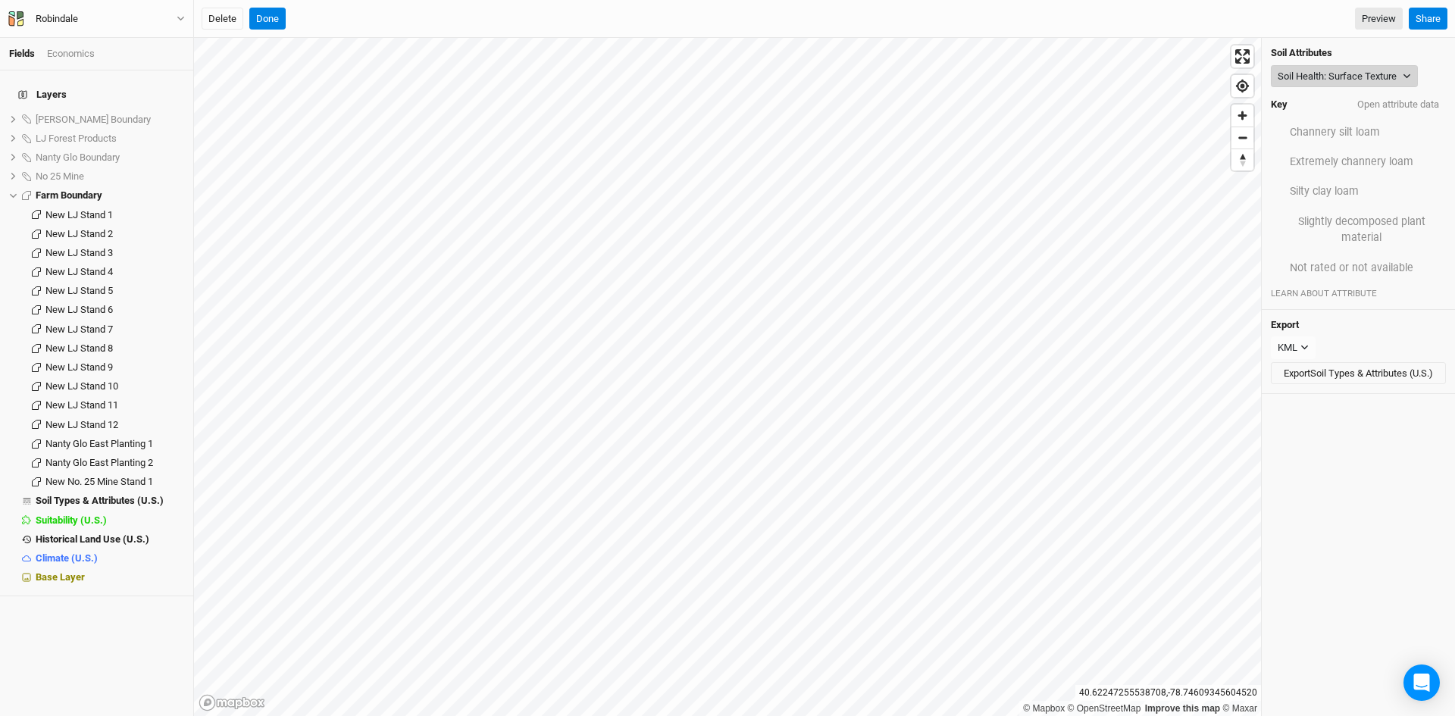
click at [1356, 76] on button "Soil Health: Surface Texture" at bounding box center [1344, 76] width 147 height 23
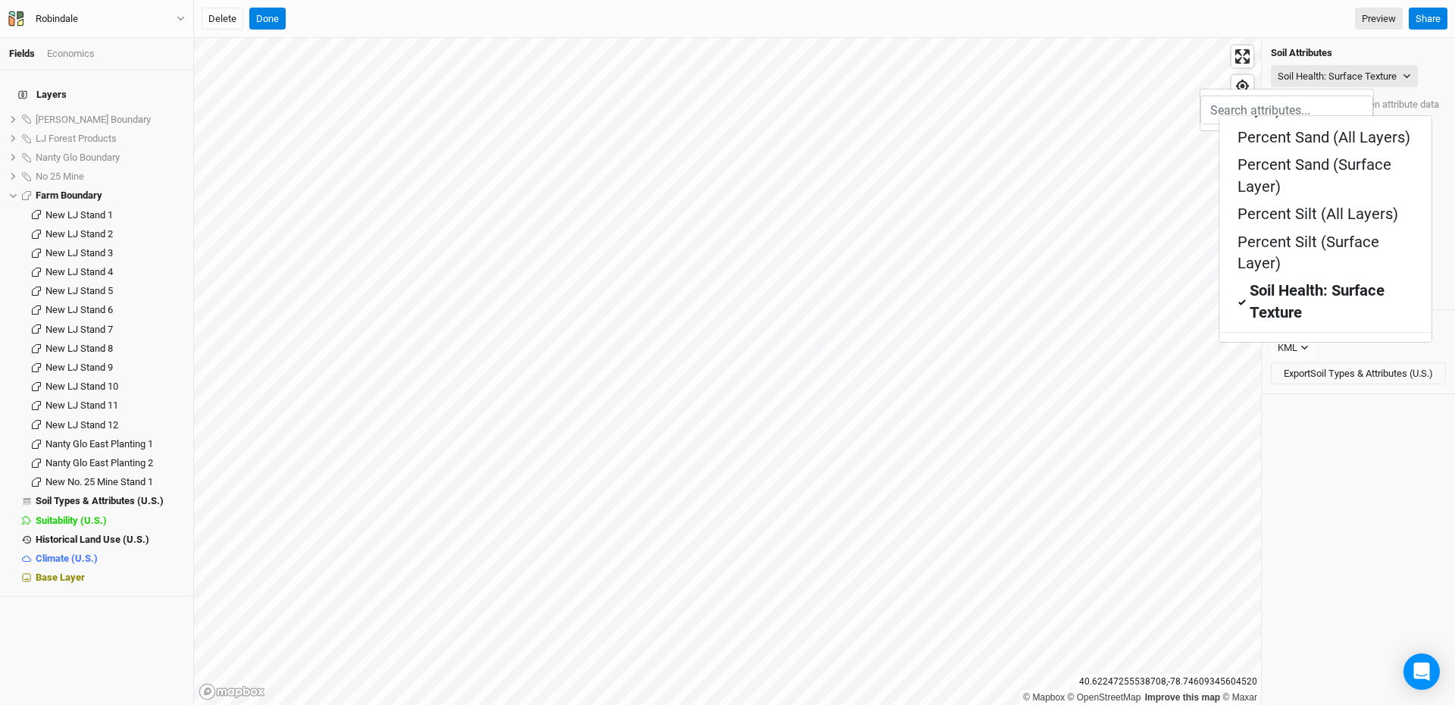
scroll to position [303, 0]
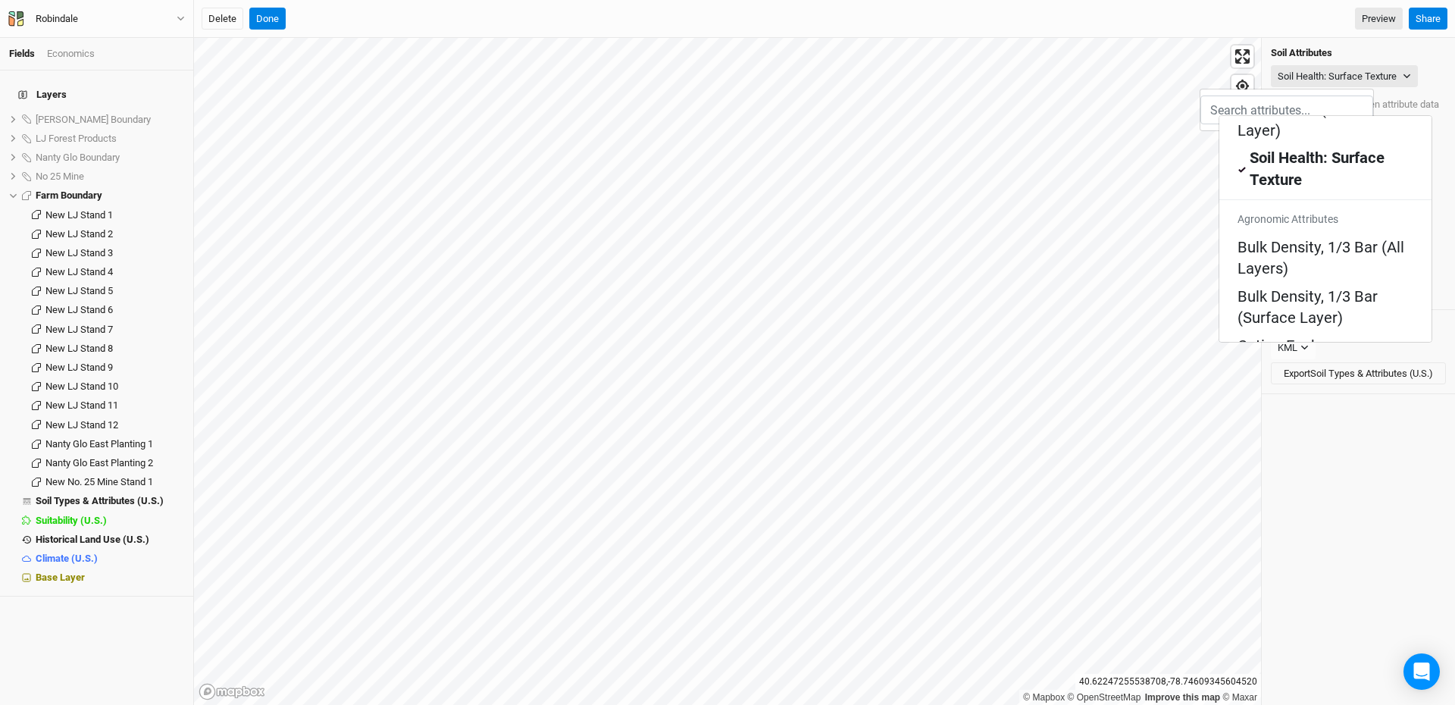
click at [1267, 574] on Layers\) "pH, 1:1 Water (All Layers)" at bounding box center [1323, 584] width 172 height 21
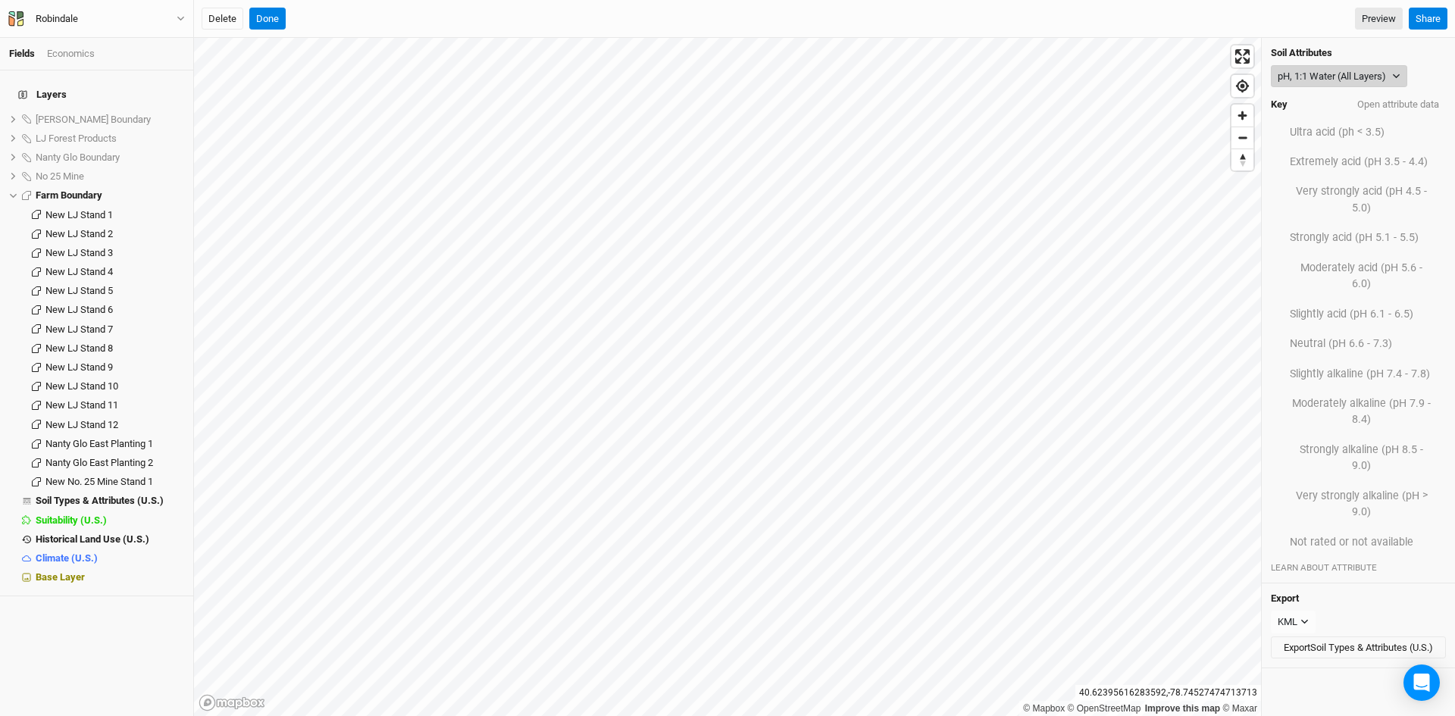
click at [1302, 75] on button "pH, 1:1 Water (All Layers)" at bounding box center [1339, 76] width 136 height 23
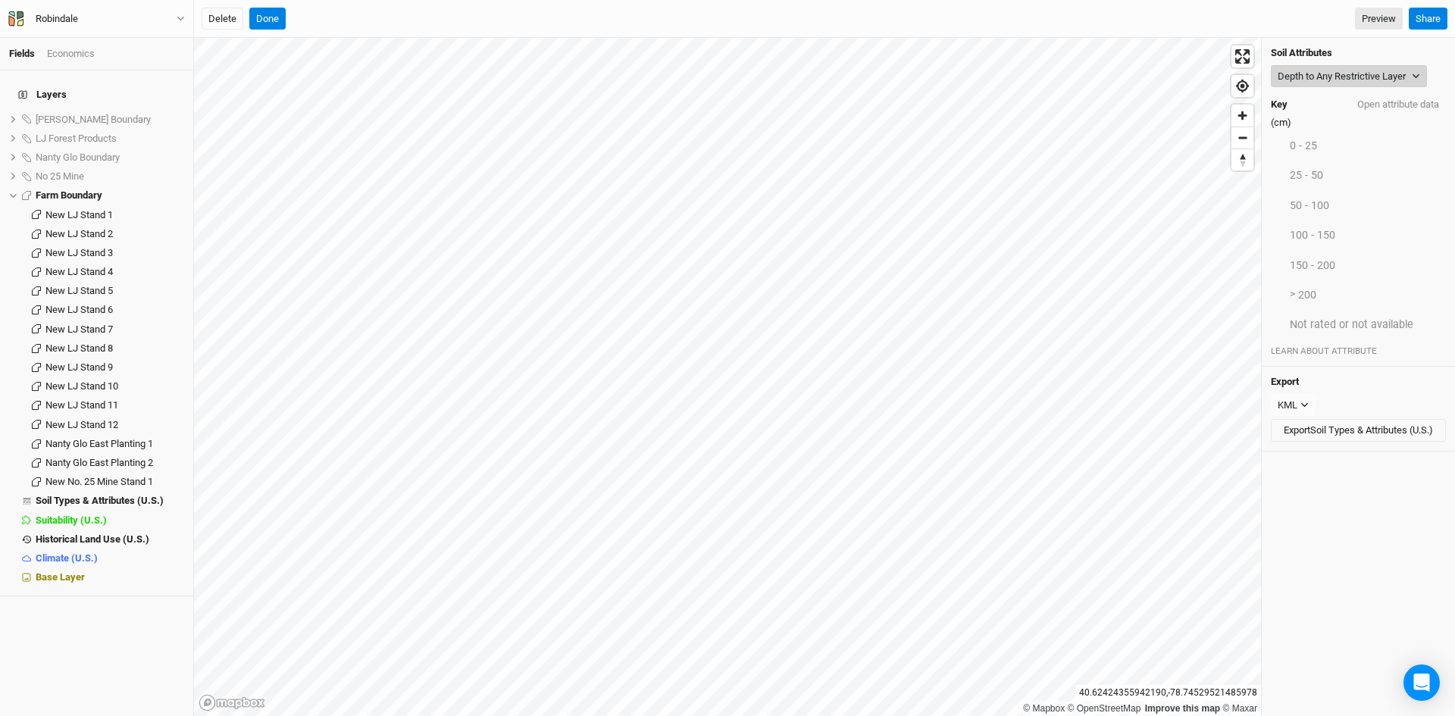
click at [1334, 65] on button "Depth to Any Restrictive Layer" at bounding box center [1349, 76] width 156 height 23
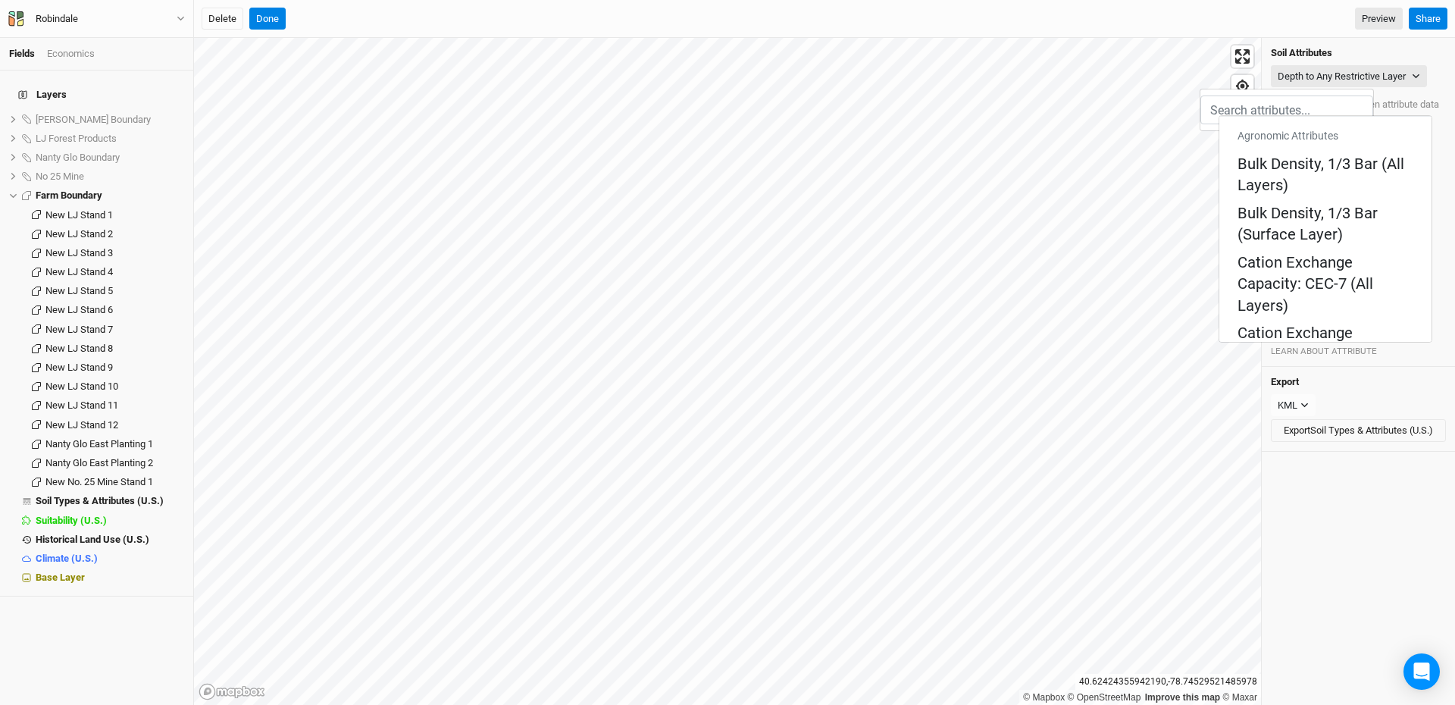
scroll to position [455, 0]
click at [1275, 589] on Bedrock "Depth to Bedrock" at bounding box center [1296, 599] width 119 height 21
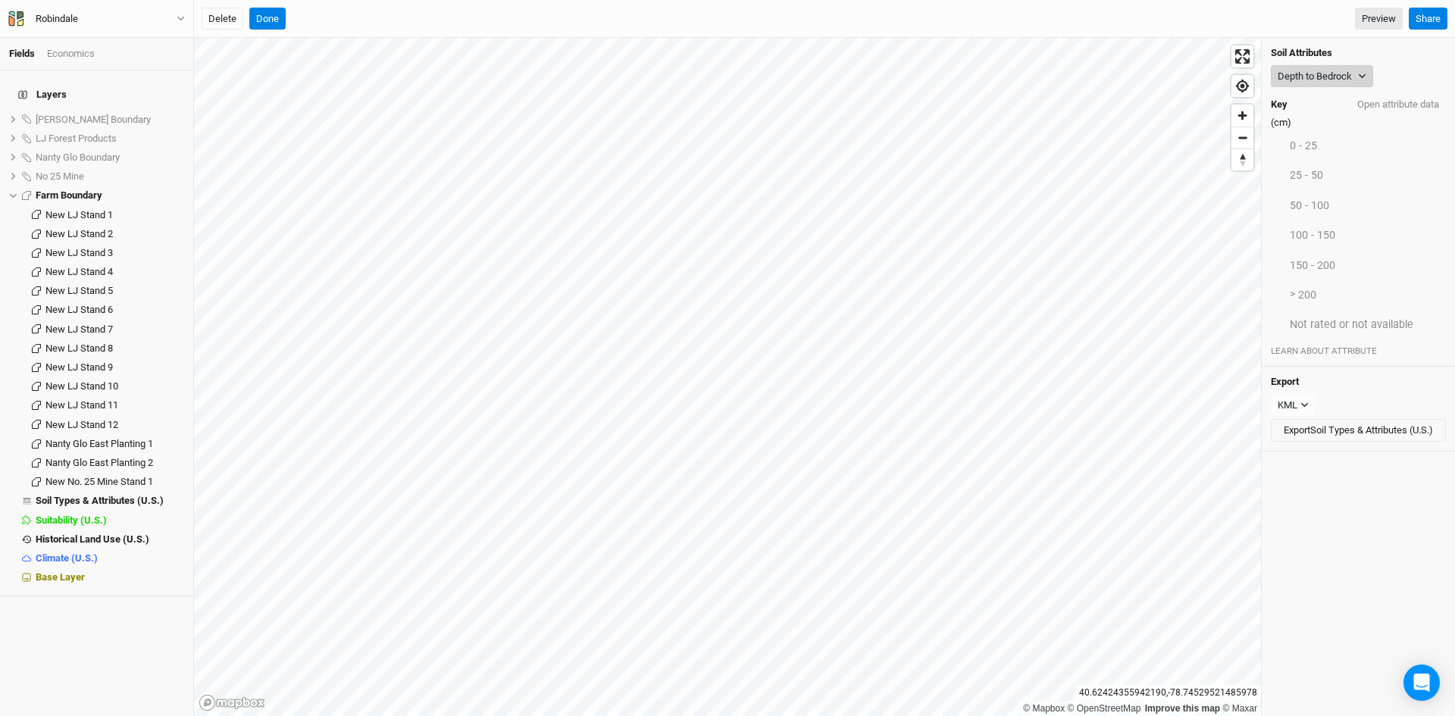
click at [1310, 74] on button "Depth to Bedrock" at bounding box center [1322, 76] width 102 height 23
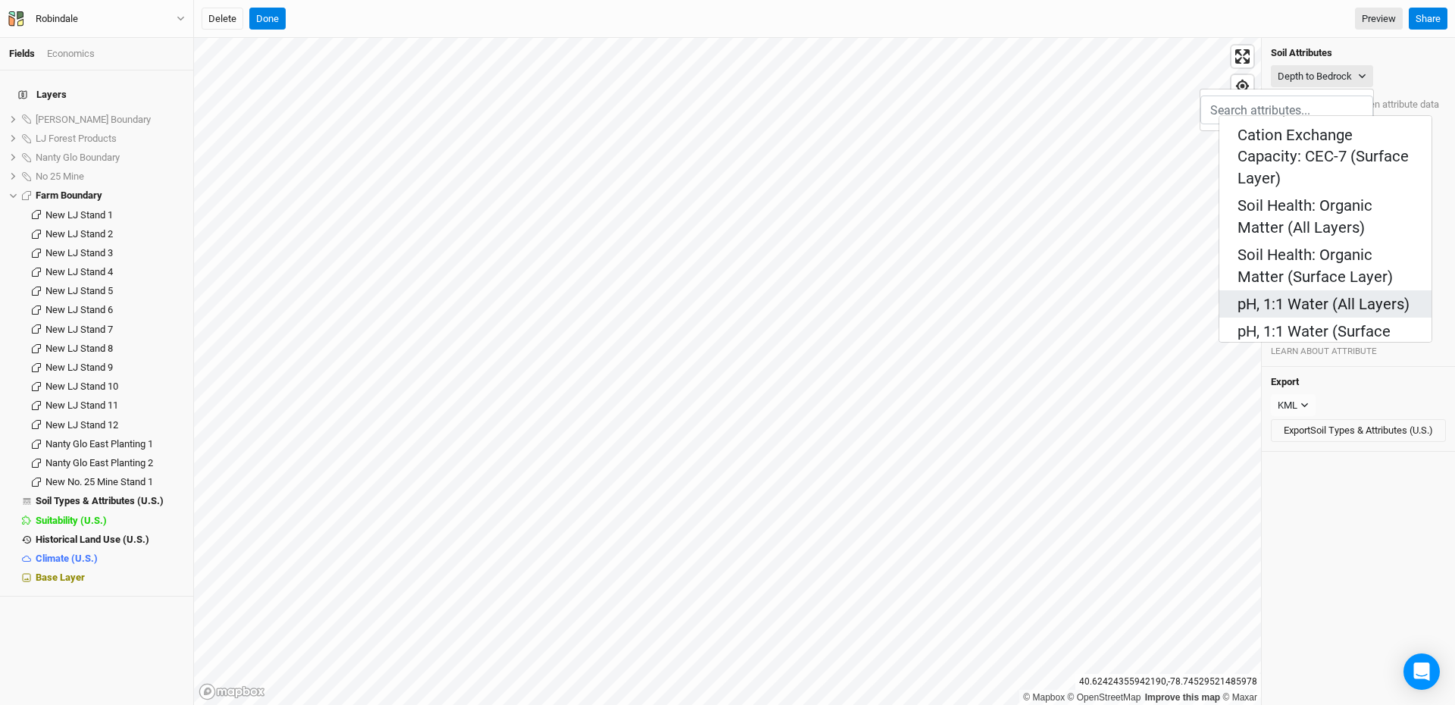
scroll to position [606, 0]
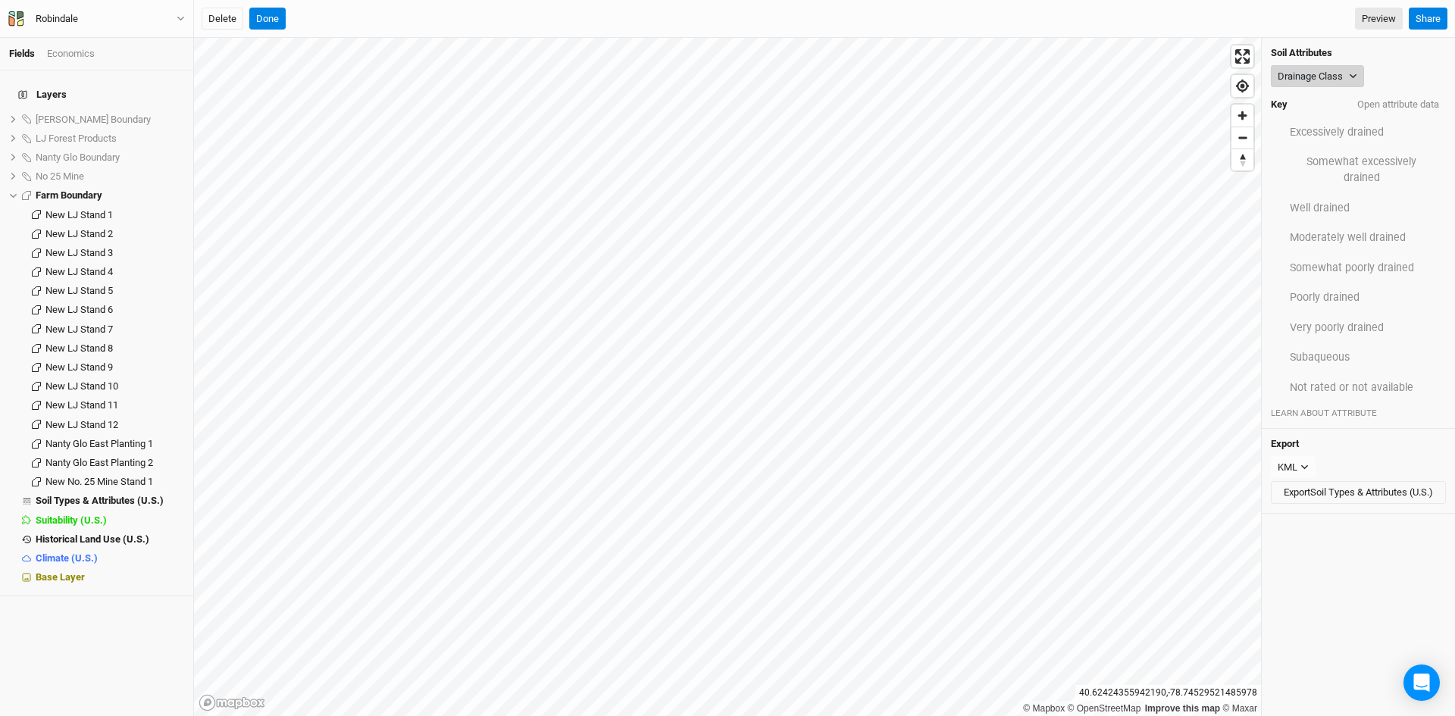
click at [1315, 76] on button "Drainage Class" at bounding box center [1317, 76] width 93 height 23
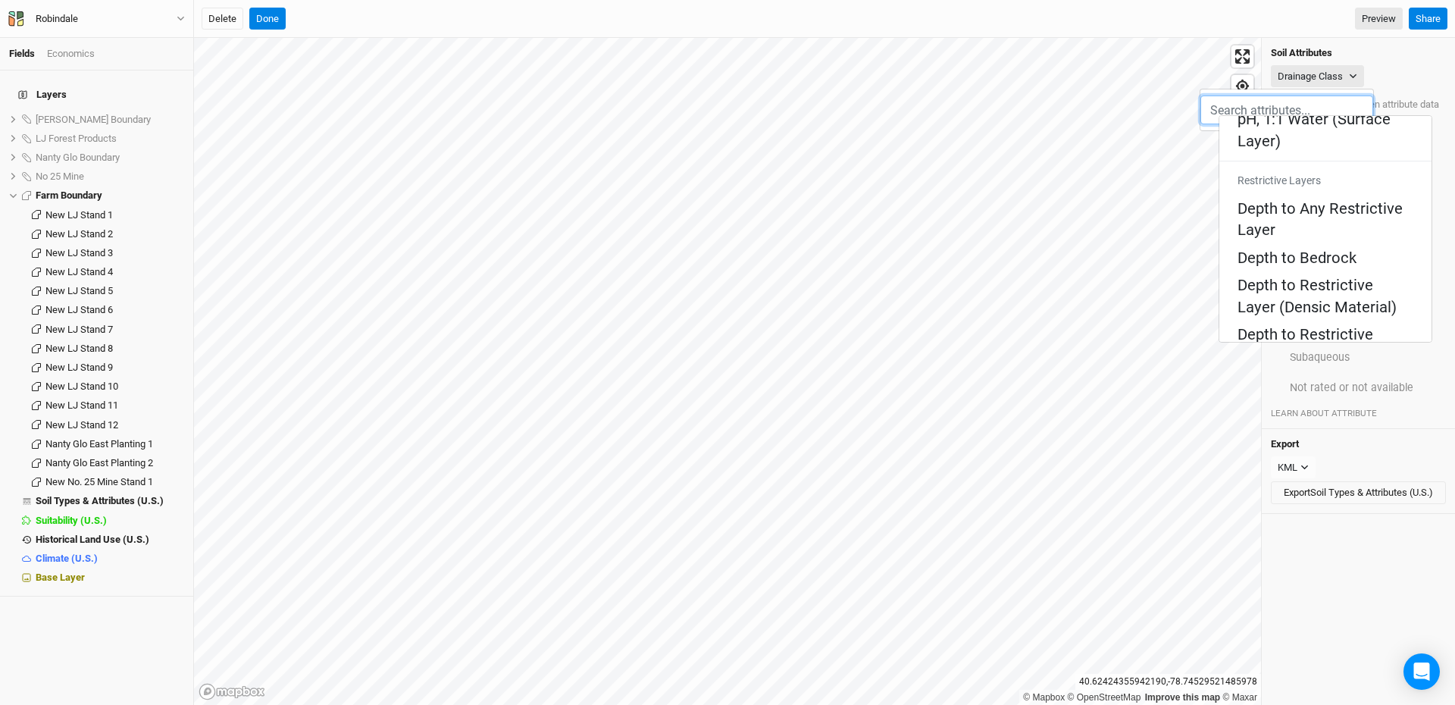
scroll to position [834, 0]
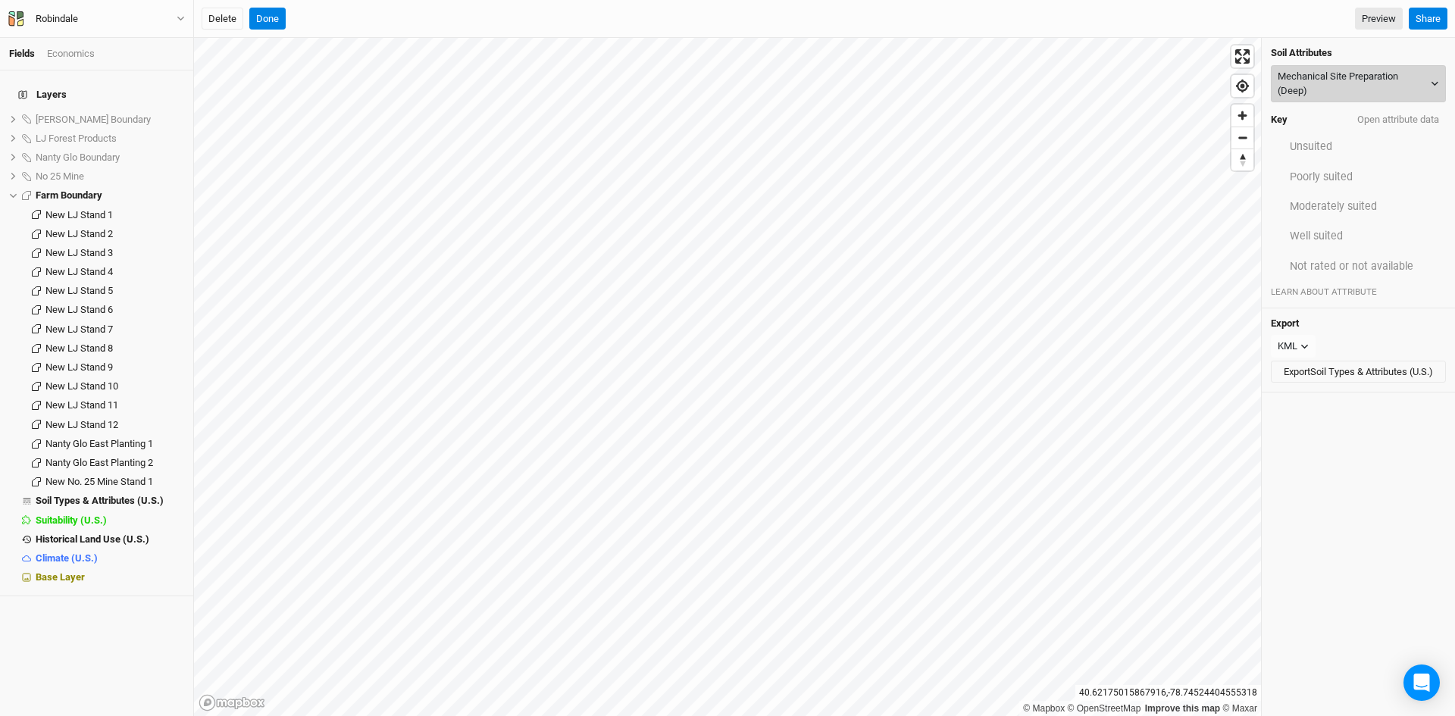
click at [1313, 81] on button "Mechanical Site Preparation (Deep)" at bounding box center [1358, 83] width 175 height 37
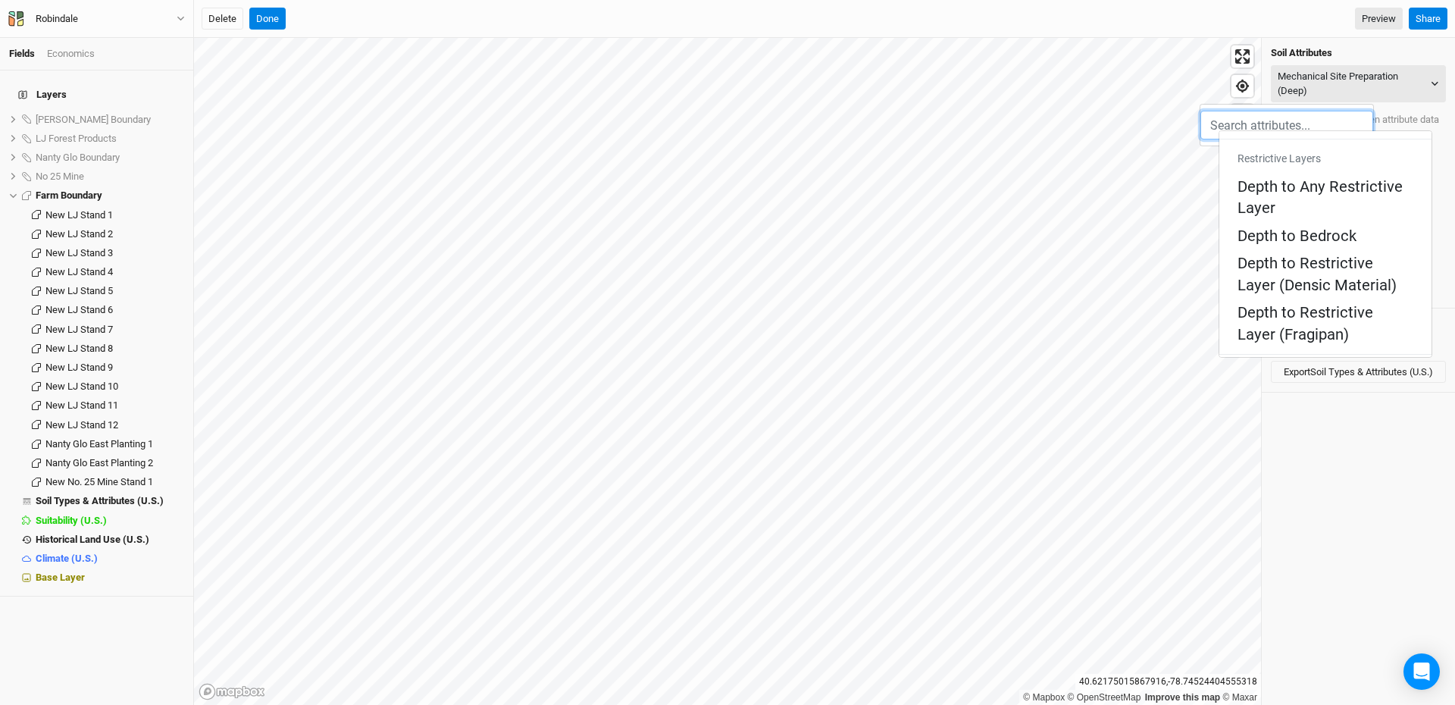
scroll to position [838, 0]
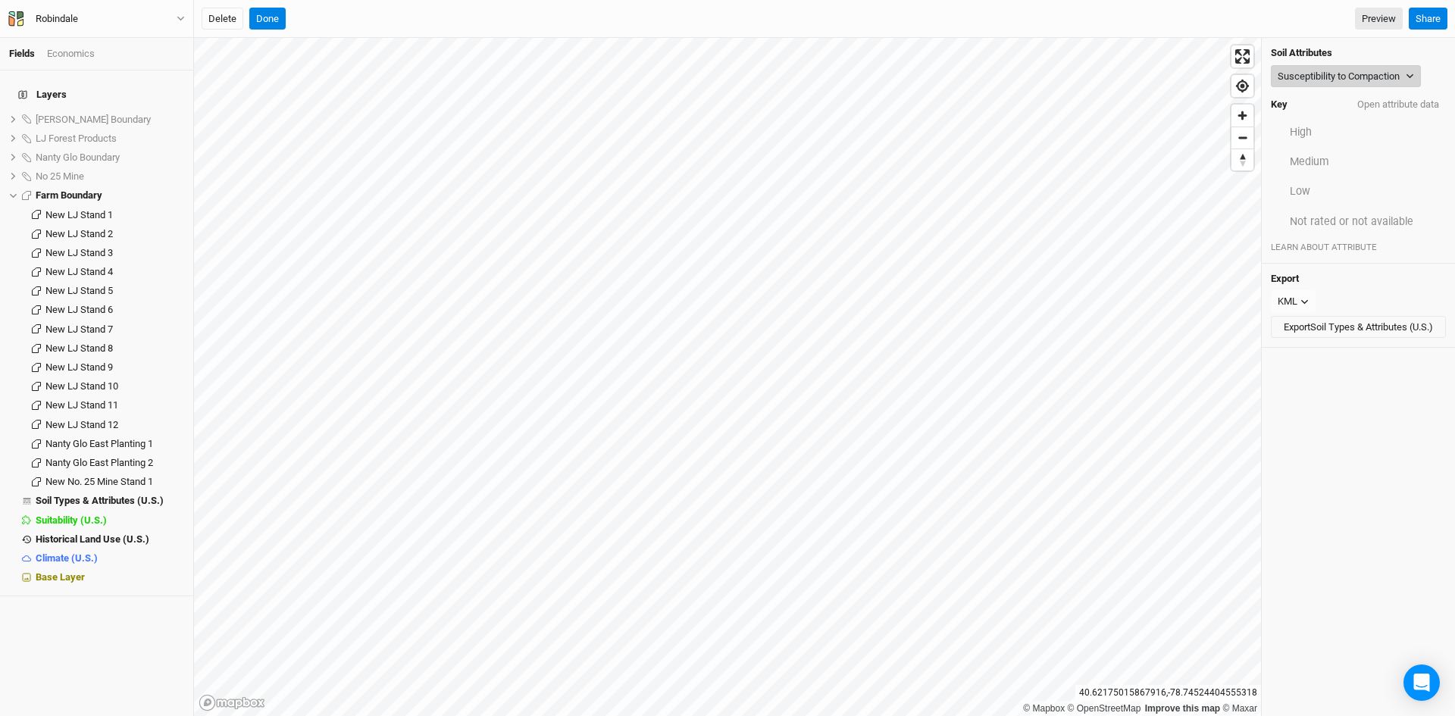
click at [1317, 73] on button "Susceptibility to Compaction" at bounding box center [1346, 76] width 150 height 23
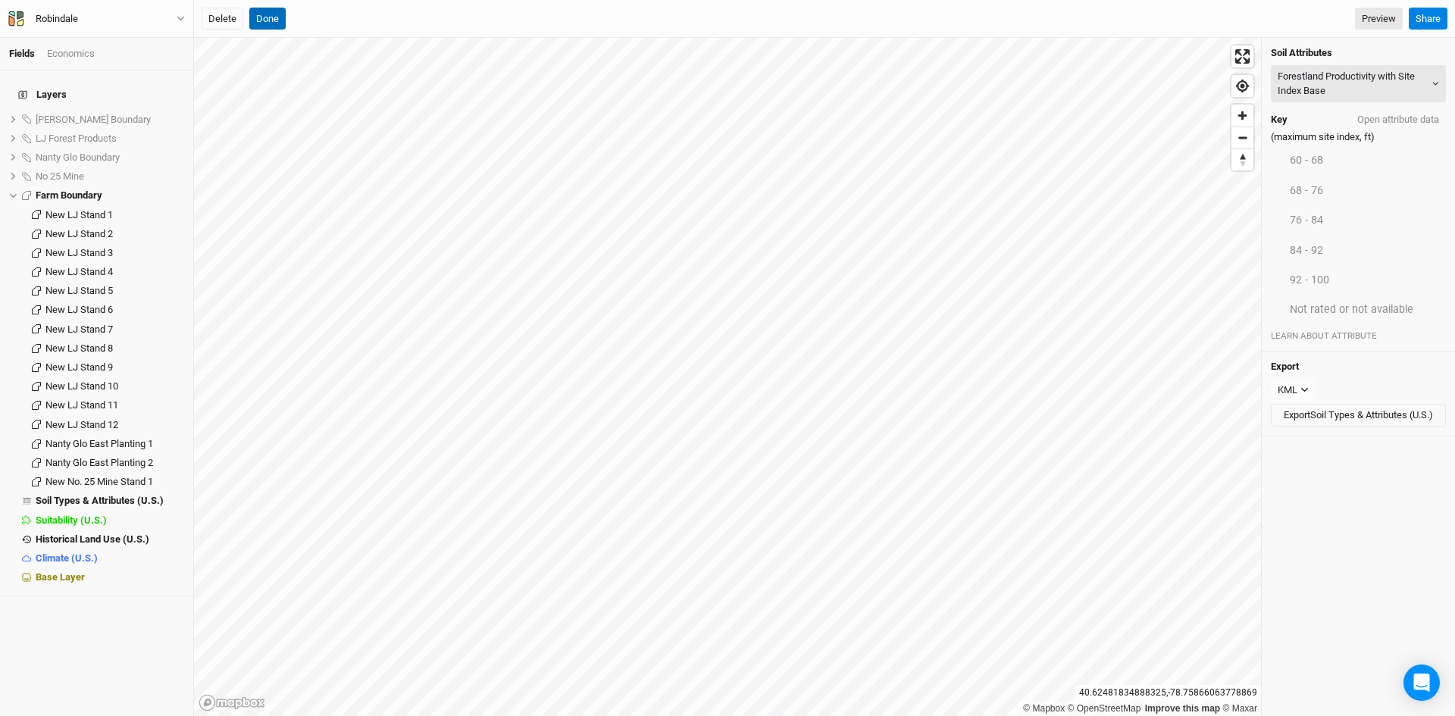
click at [275, 17] on button "Done" at bounding box center [267, 19] width 36 height 23
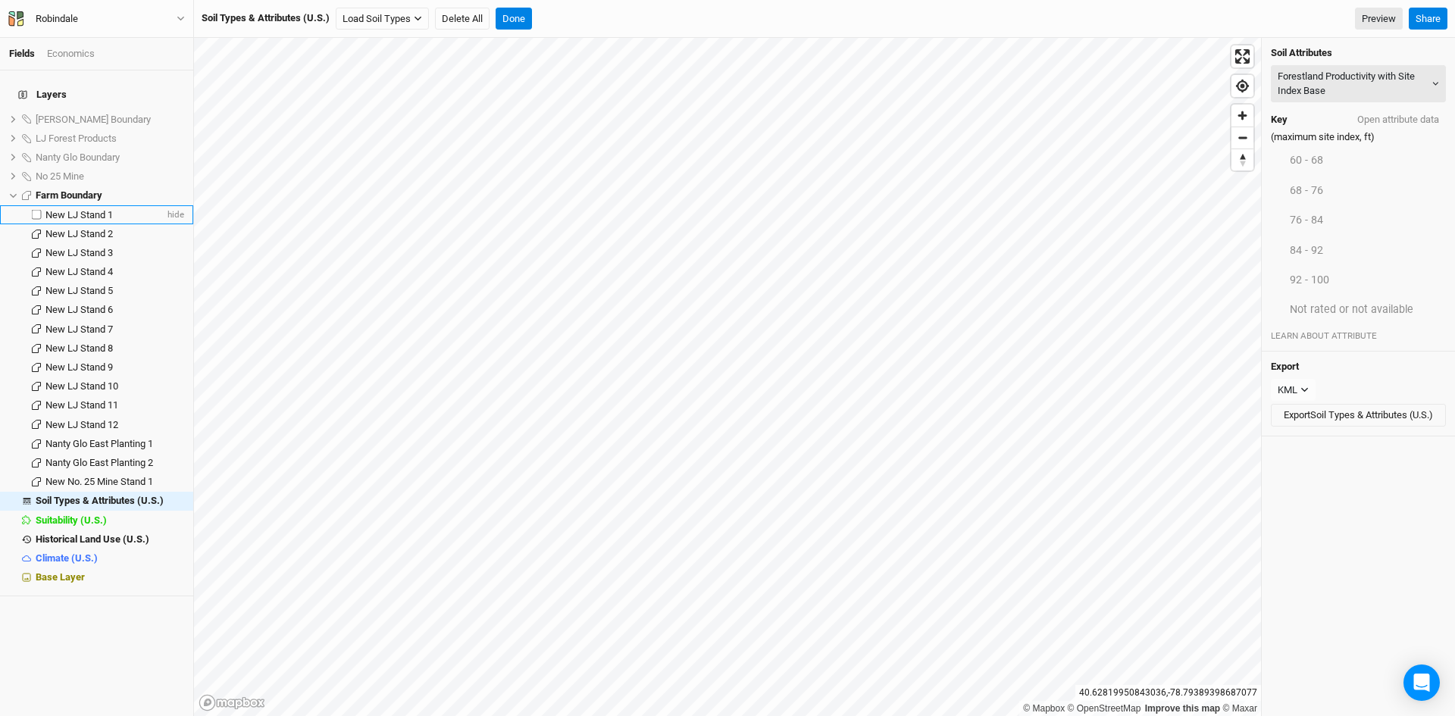
click at [99, 209] on span "New LJ Stand 1" at bounding box center [78, 214] width 67 height 11
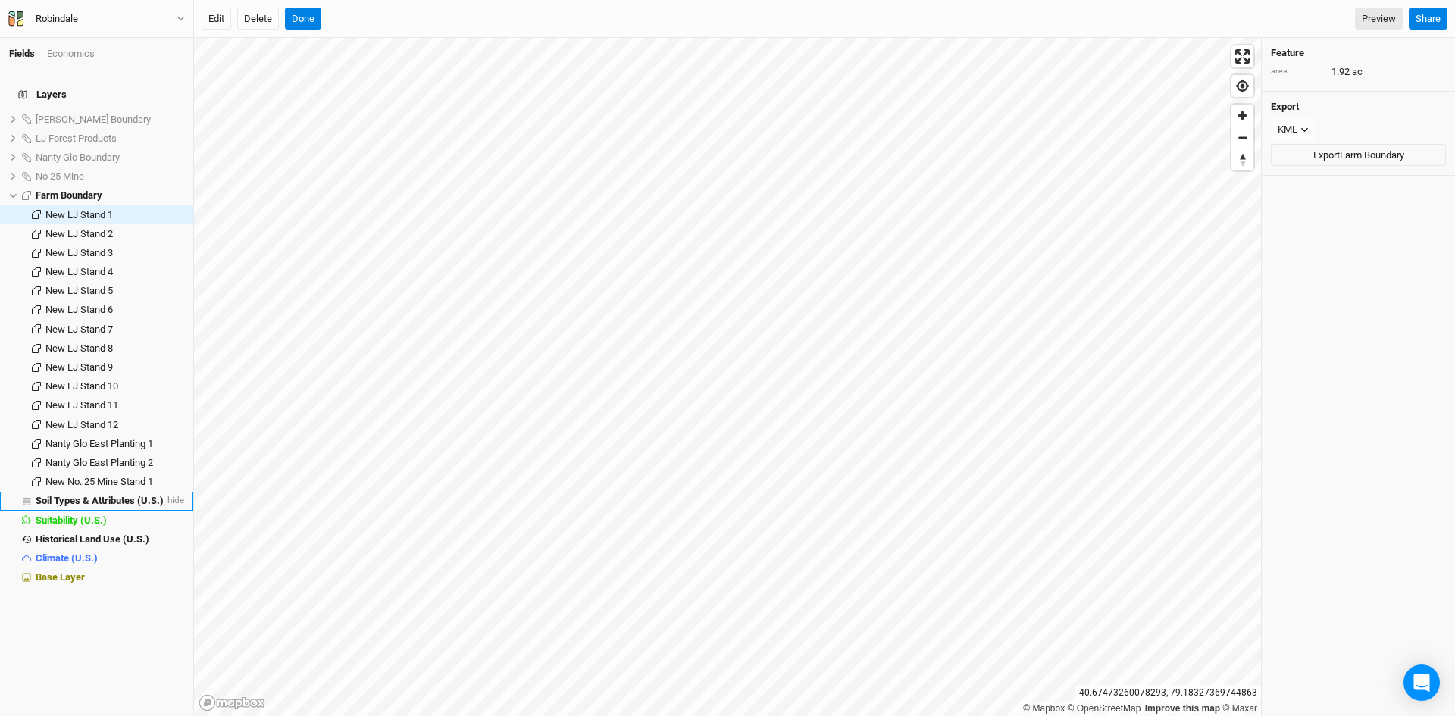
click at [68, 495] on span "Soil Types & Attributes (U.S.)" at bounding box center [100, 500] width 128 height 11
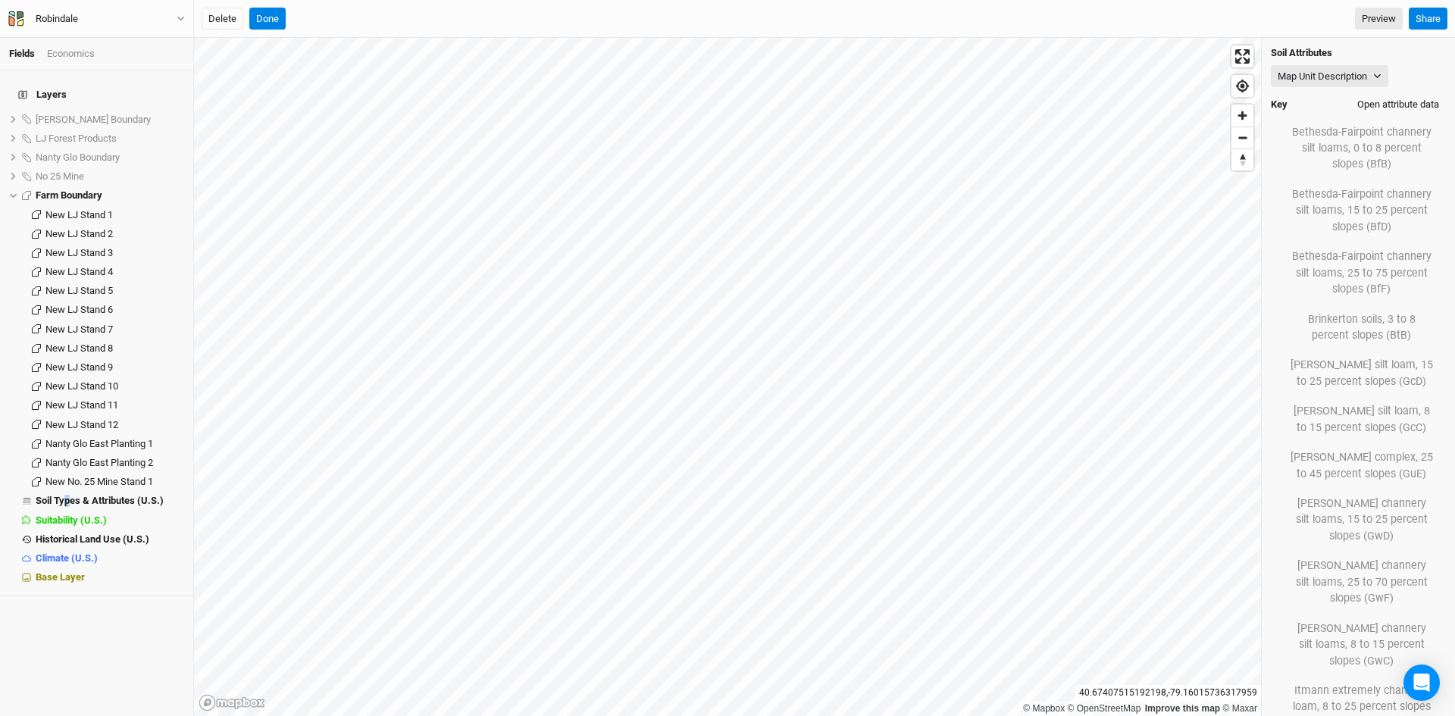
click at [1385, 102] on button "Open attribute data" at bounding box center [1397, 104] width 95 height 23
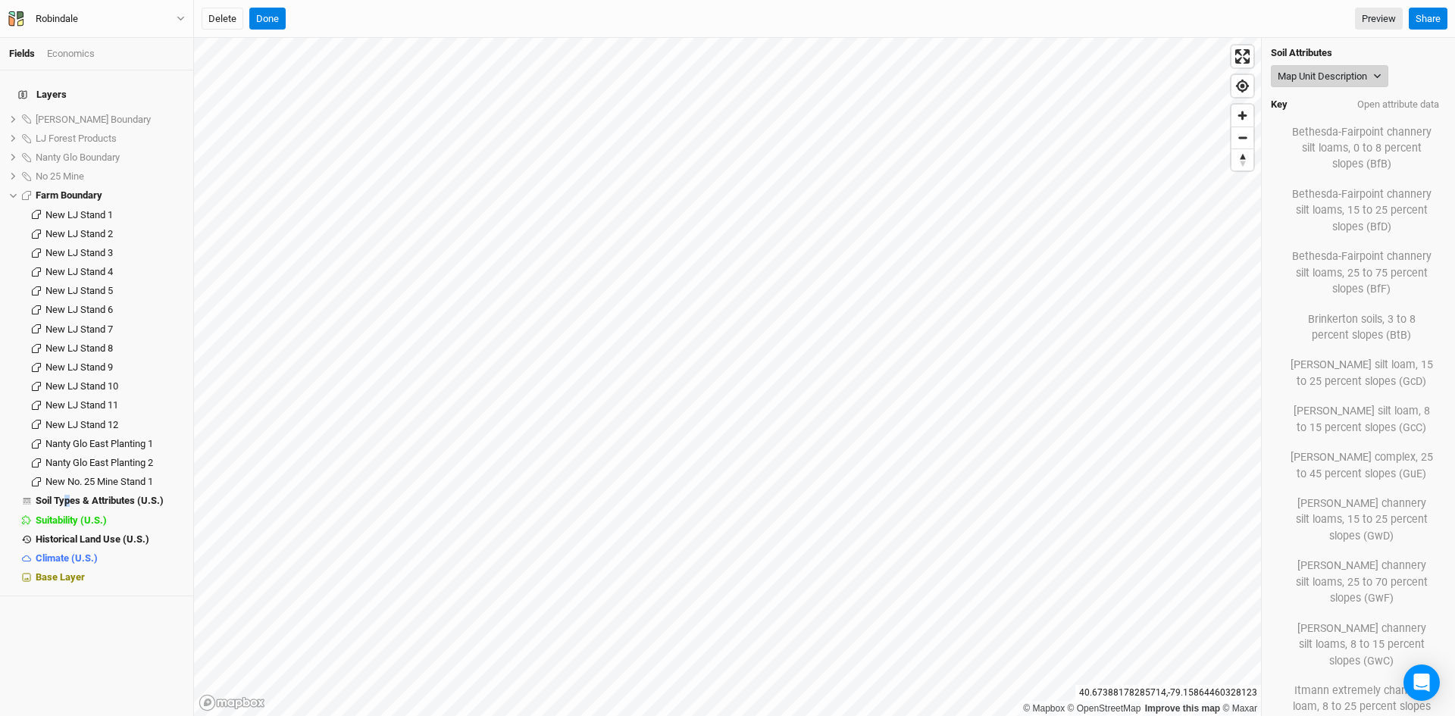
click at [1331, 77] on button "Map Unit Description" at bounding box center [1329, 76] width 117 height 23
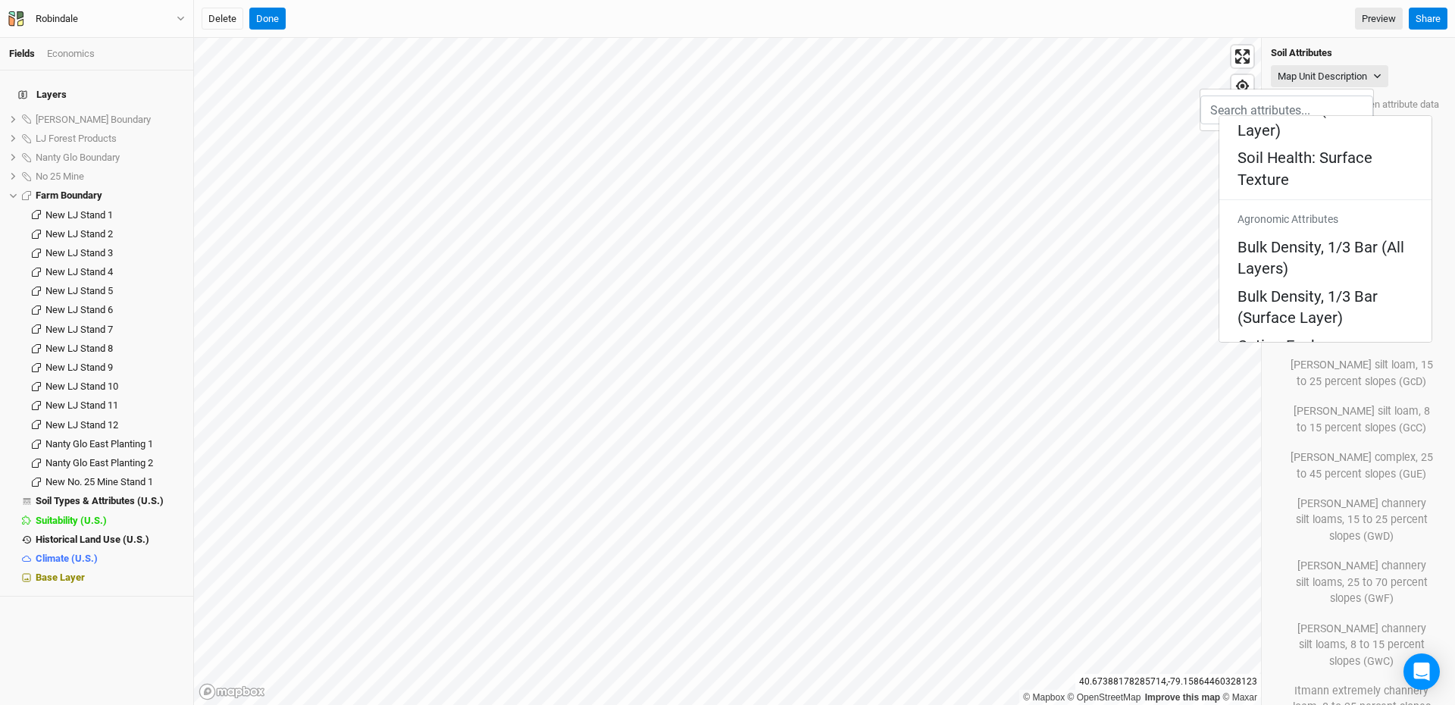
scroll to position [227, 0]
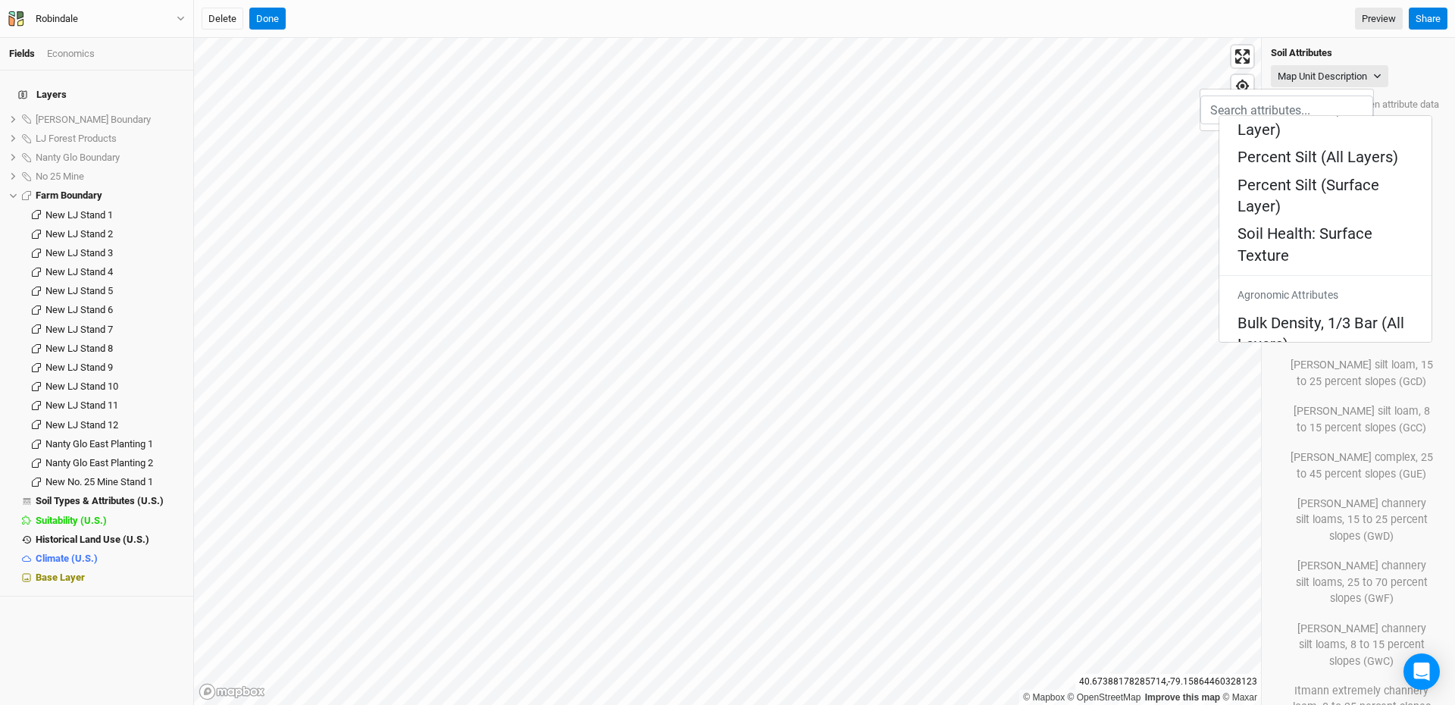
click at [1275, 650] on Layers\) "pH, 1:1 Water (All Layers)" at bounding box center [1323, 660] width 172 height 21
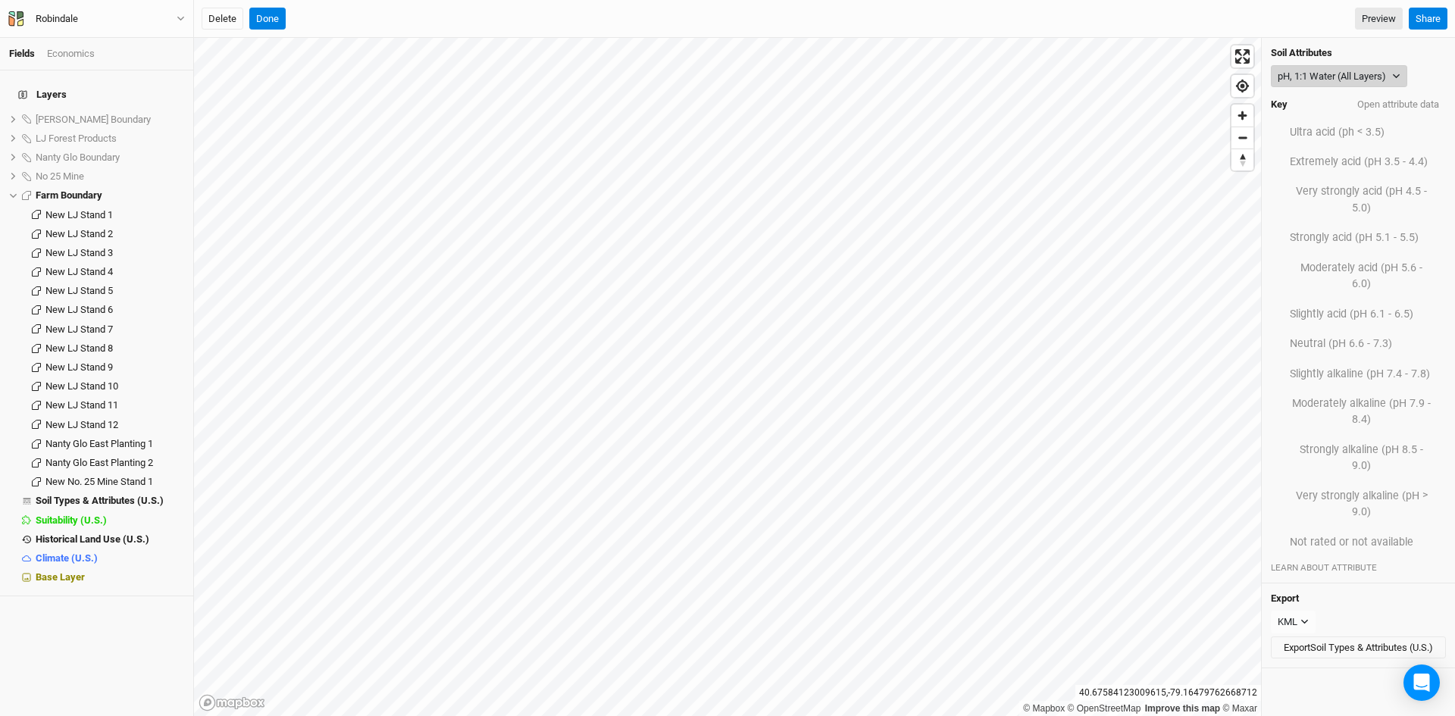
click at [1347, 75] on button "pH, 1:1 Water (All Layers)" at bounding box center [1339, 76] width 136 height 23
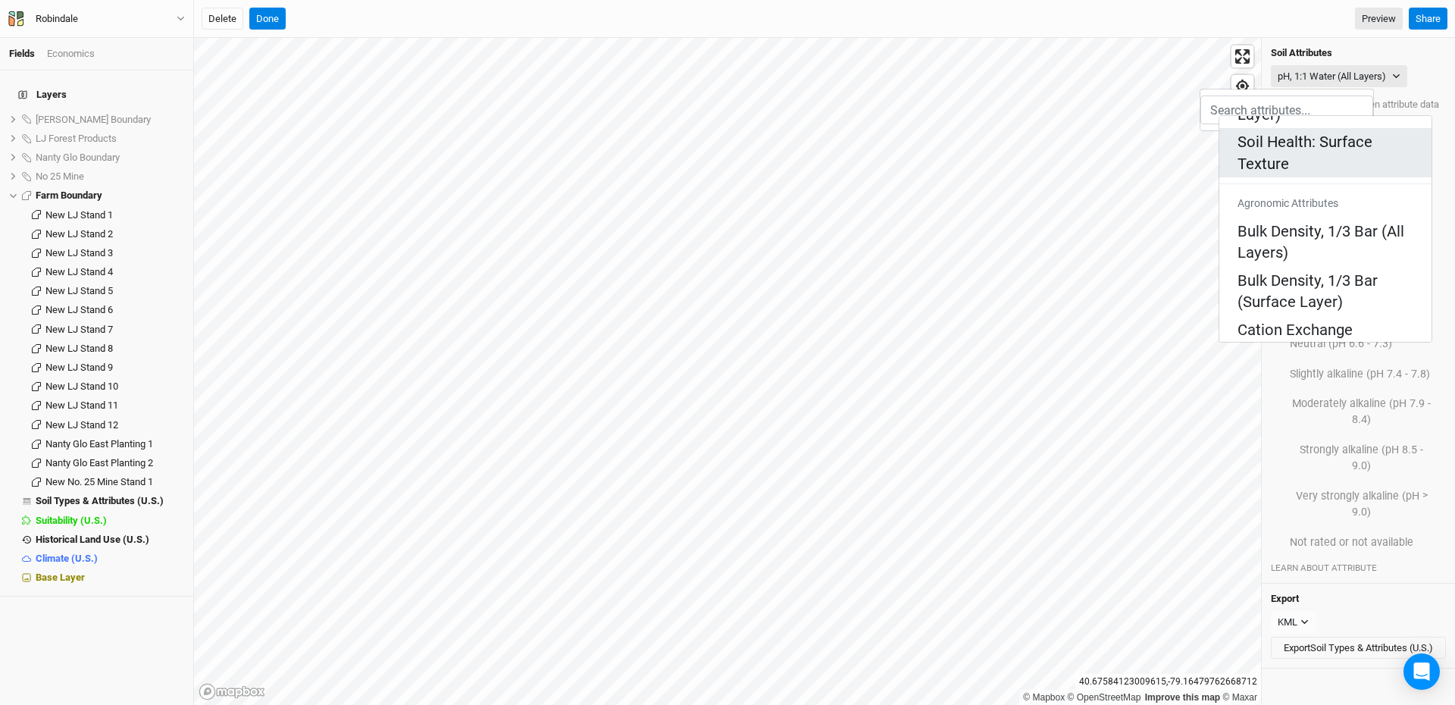
scroll to position [303, 0]
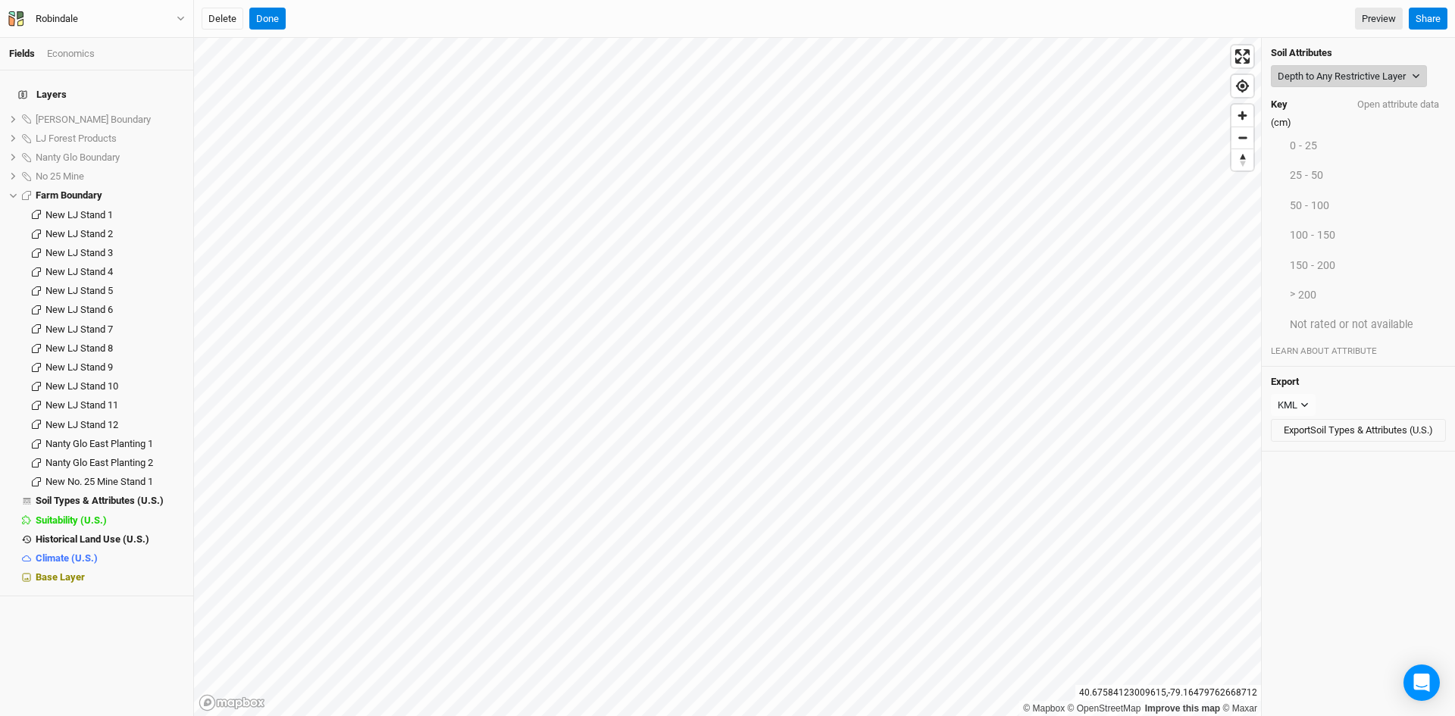
click at [1361, 71] on button "Depth to Any Restrictive Layer" at bounding box center [1349, 76] width 156 height 23
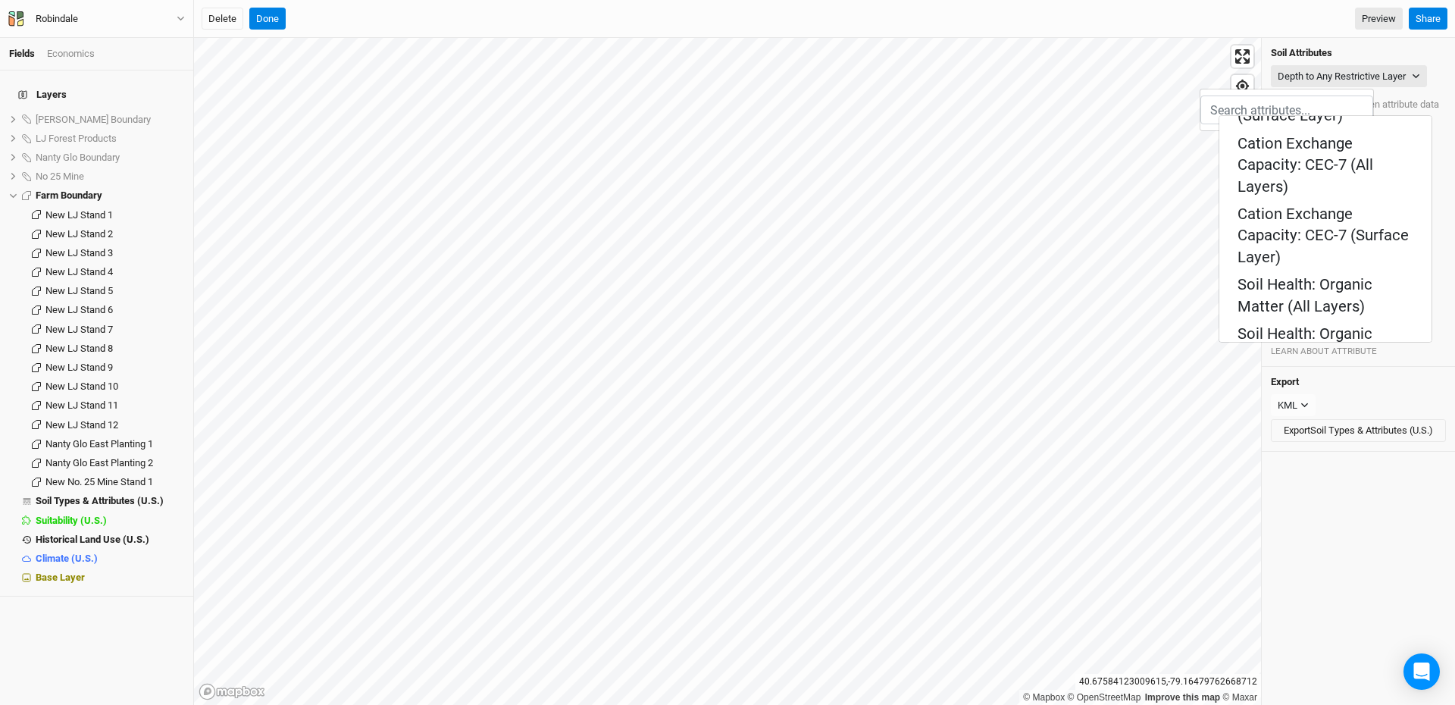
scroll to position [530, 0]
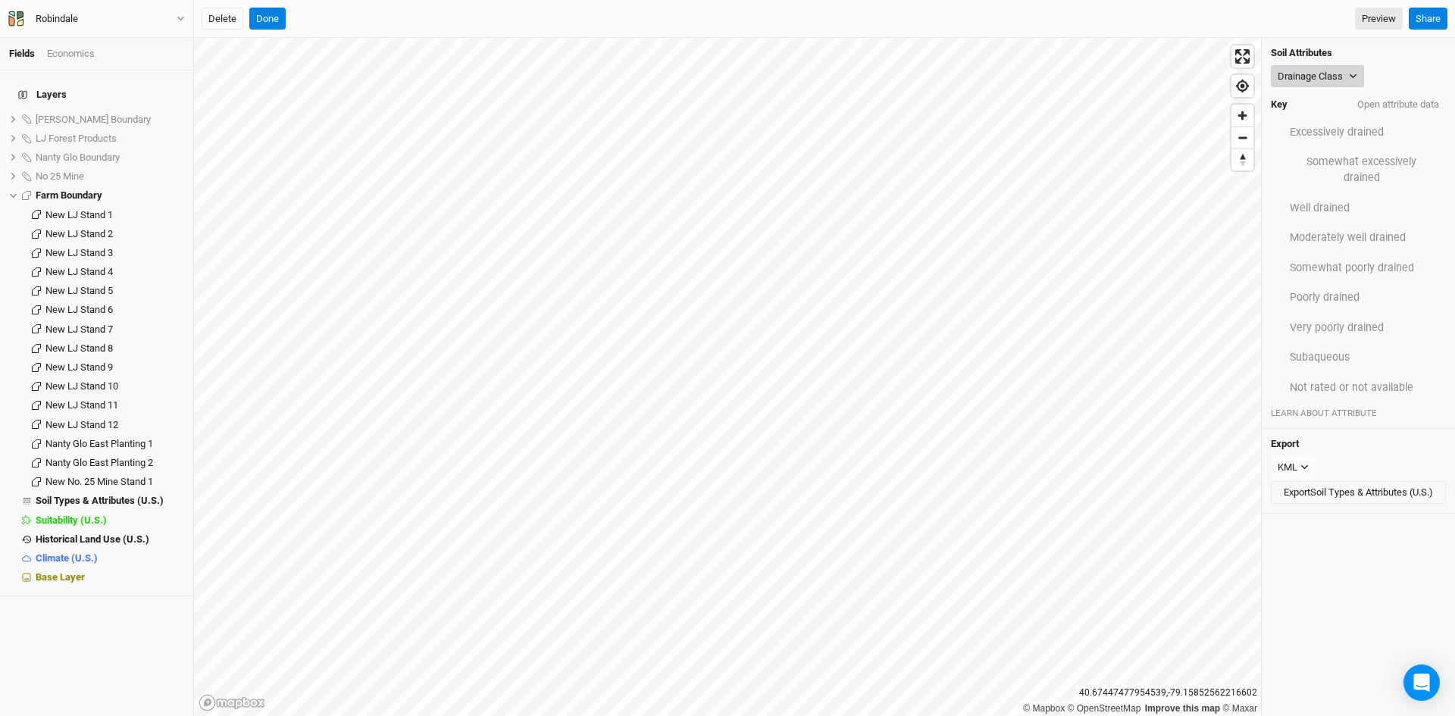
click at [1303, 76] on button "Drainage Class" at bounding box center [1317, 76] width 93 height 23
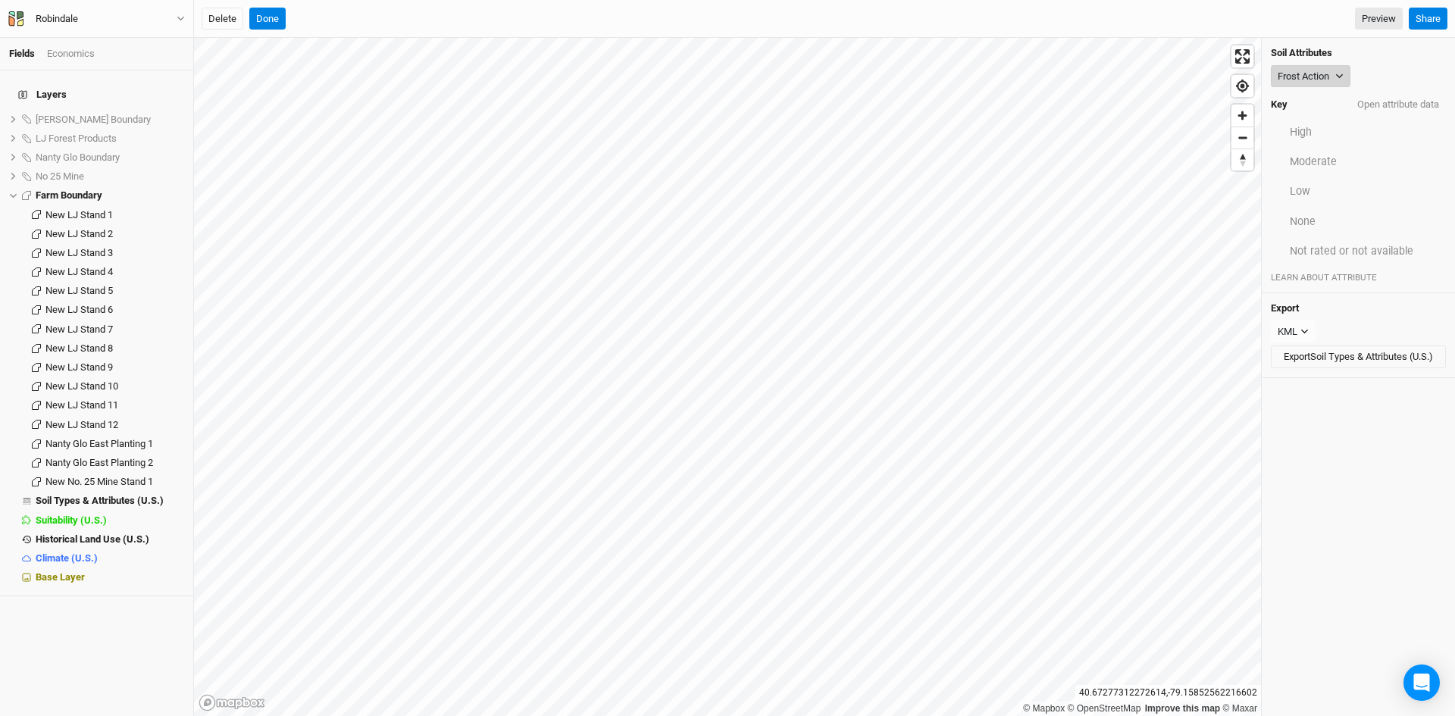
click at [1312, 79] on button "Frost Action" at bounding box center [1311, 76] width 80 height 23
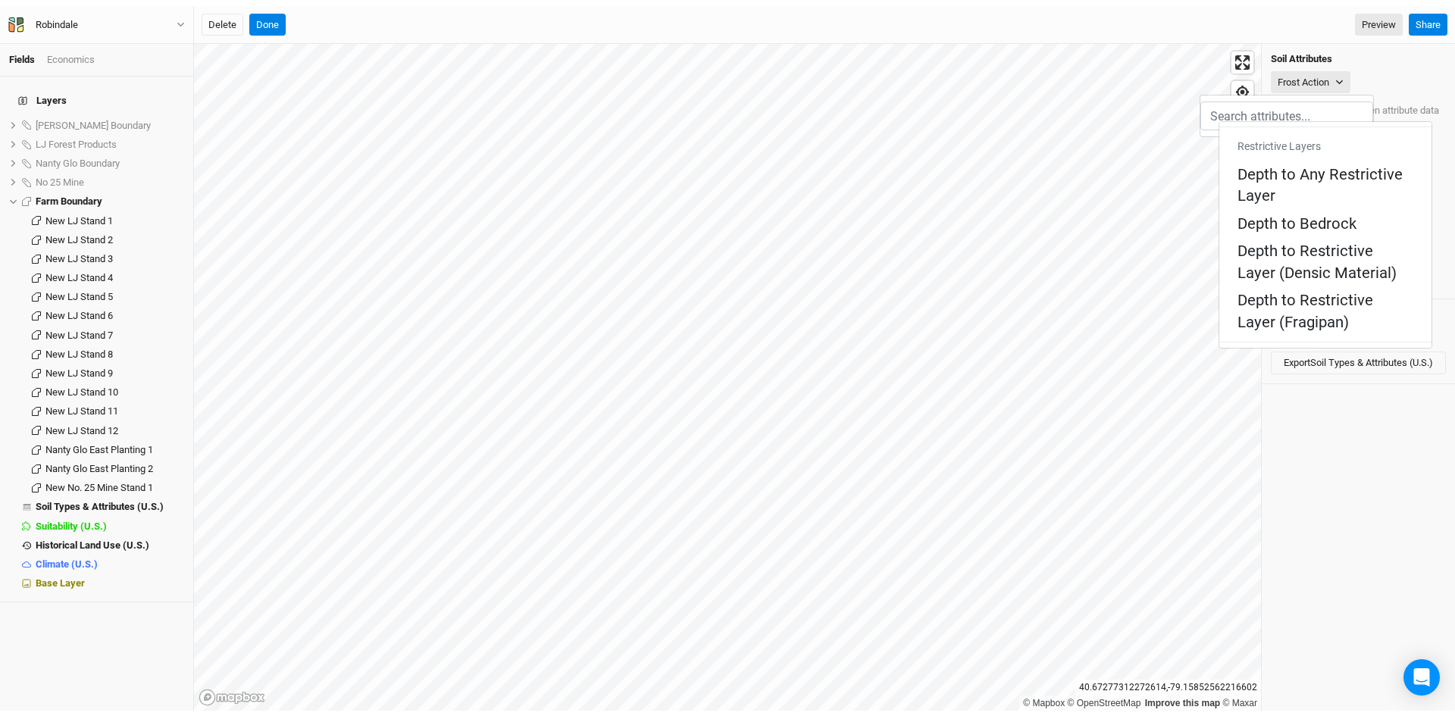
scroll to position [838, 0]
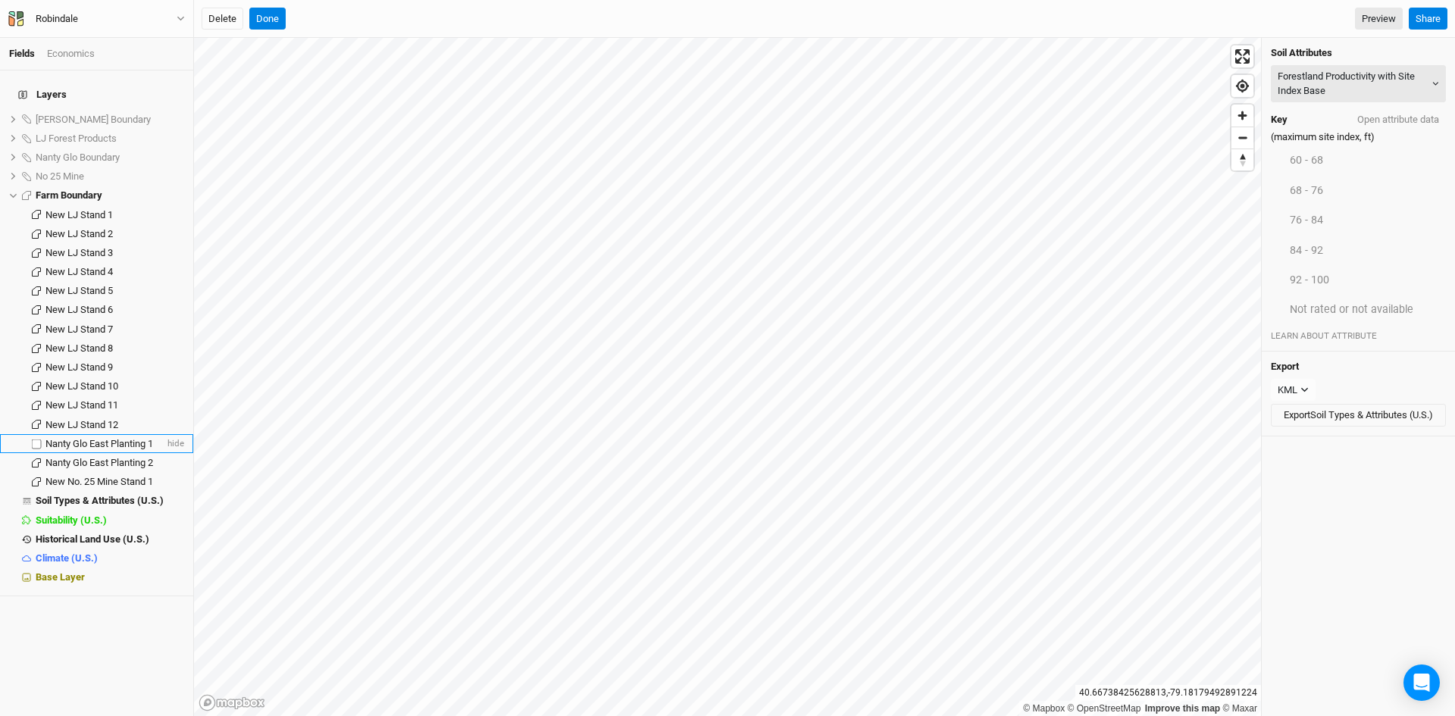
click at [94, 440] on div "Nanty Glo East Planting 1" at bounding box center [104, 444] width 119 height 12
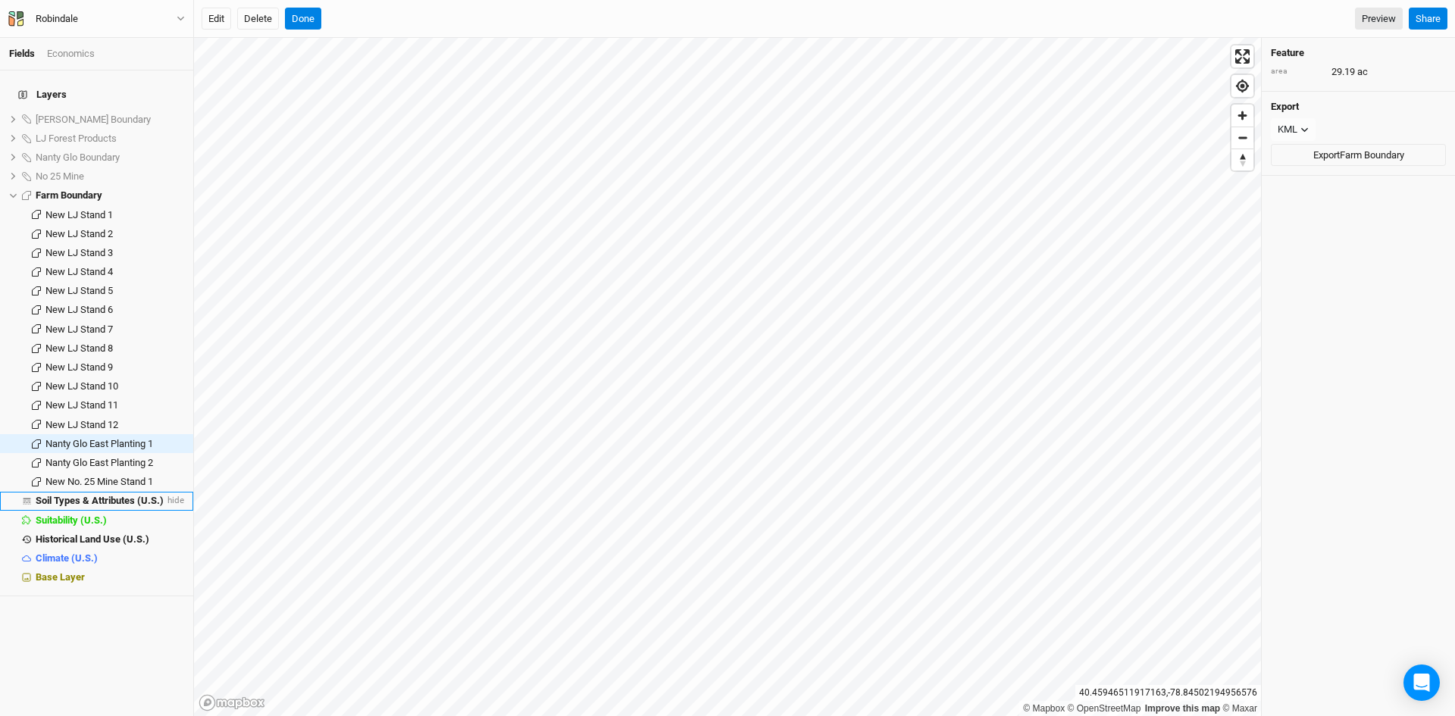
click at [78, 495] on span "Soil Types & Attributes (U.S.)" at bounding box center [100, 500] width 128 height 11
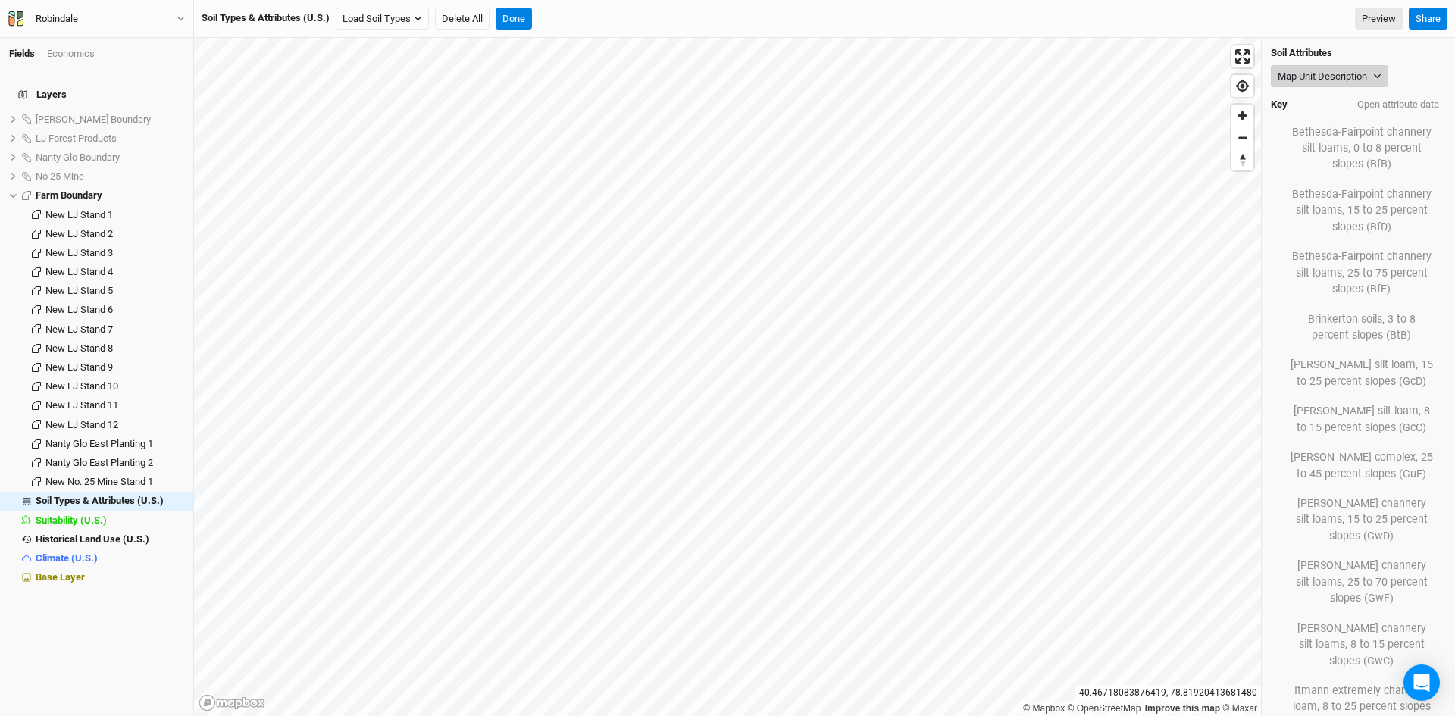
click at [1304, 69] on button "Map Unit Description" at bounding box center [1329, 76] width 117 height 23
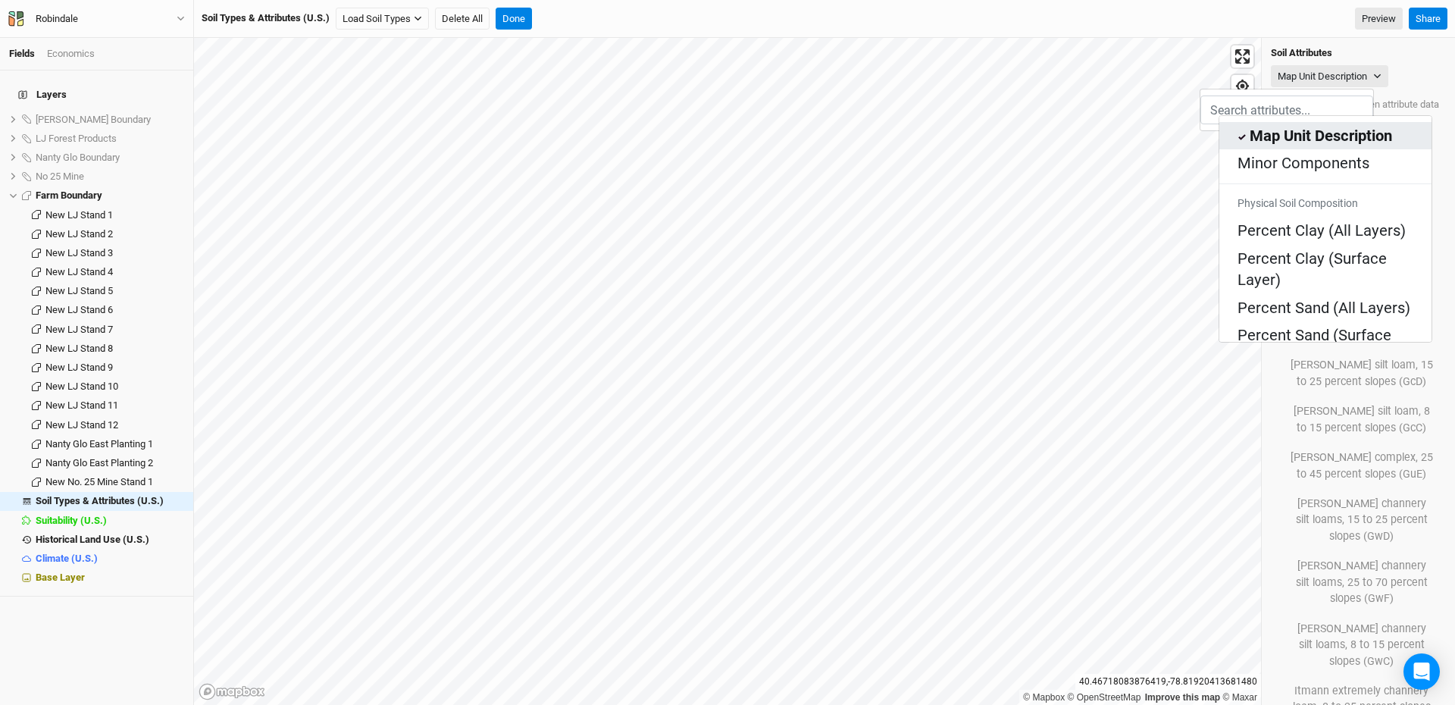
click at [1290, 131] on Description "Map Unit Description" at bounding box center [1321, 135] width 142 height 21
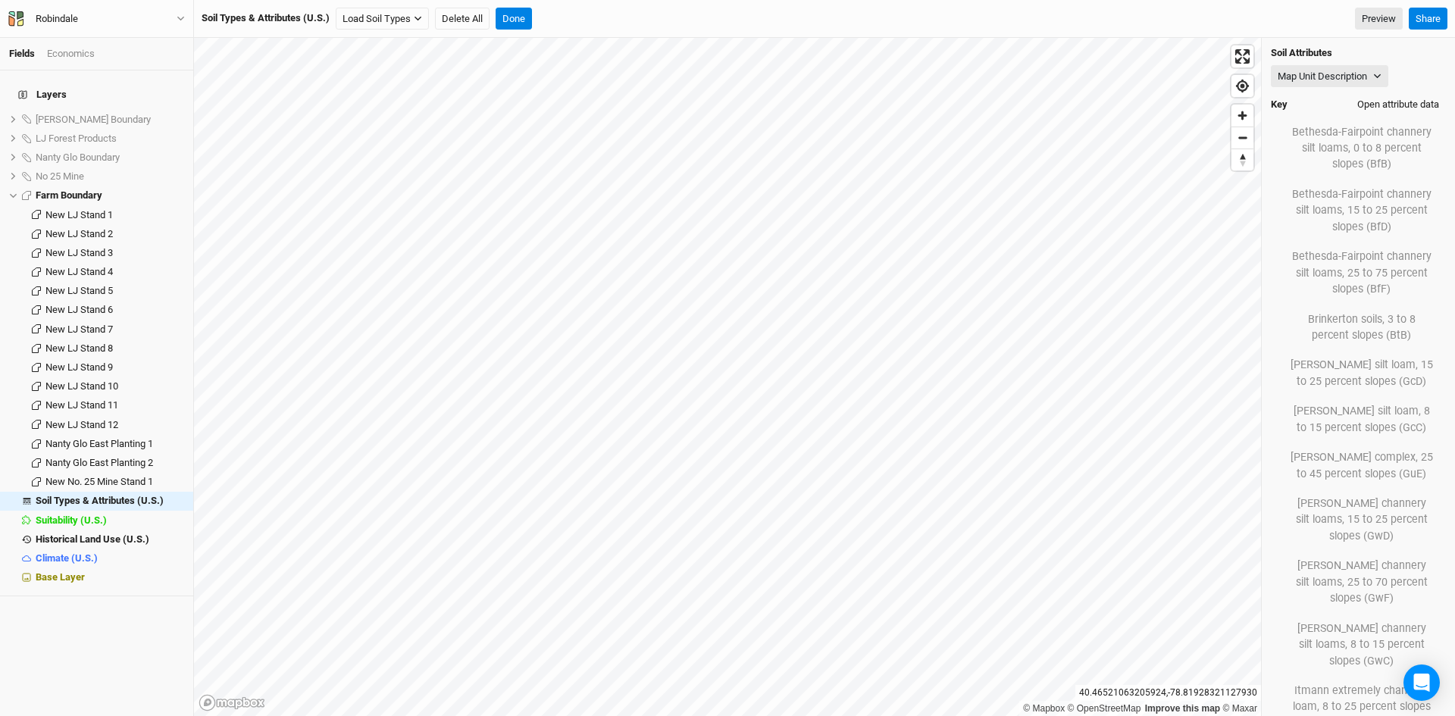
click at [1375, 104] on button "Open attribute data" at bounding box center [1397, 104] width 95 height 23
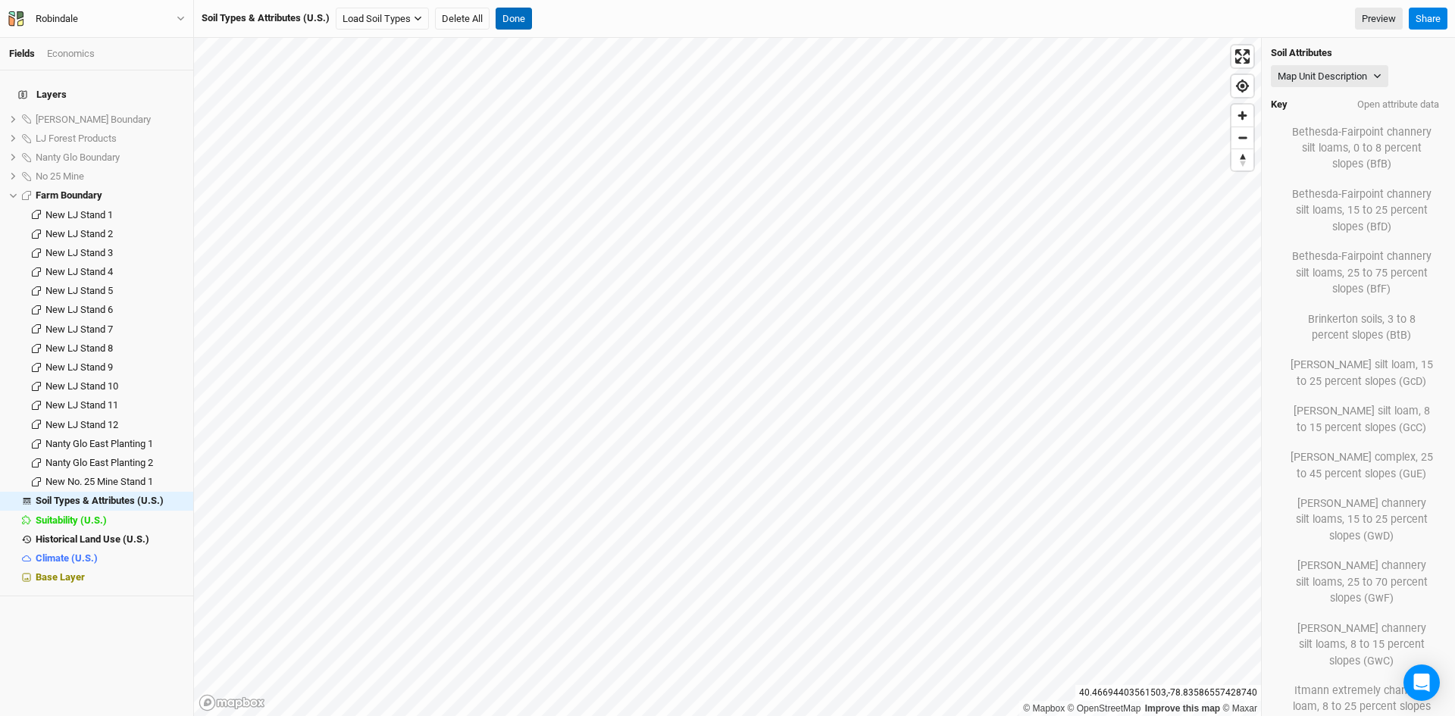
click at [521, 15] on button "Done" at bounding box center [514, 19] width 36 height 23
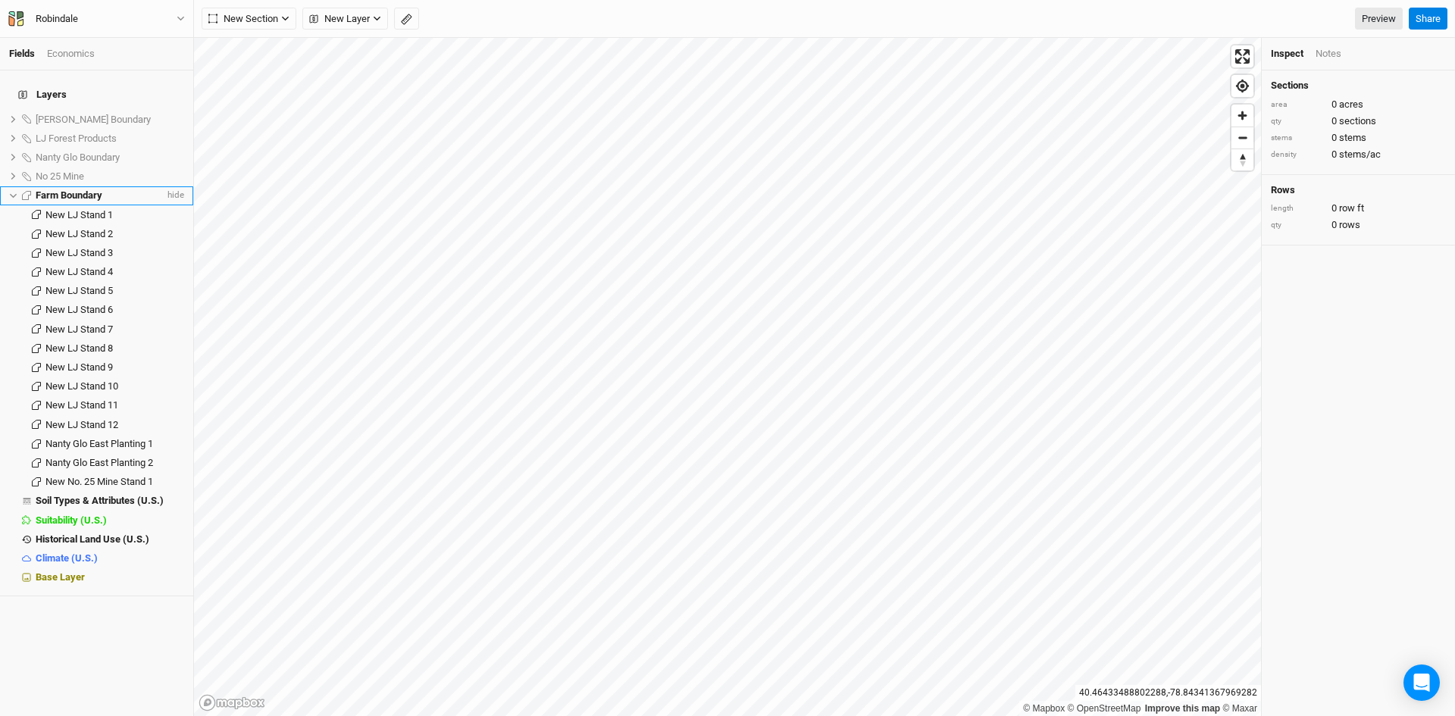
click at [10, 192] on icon at bounding box center [13, 196] width 8 height 8
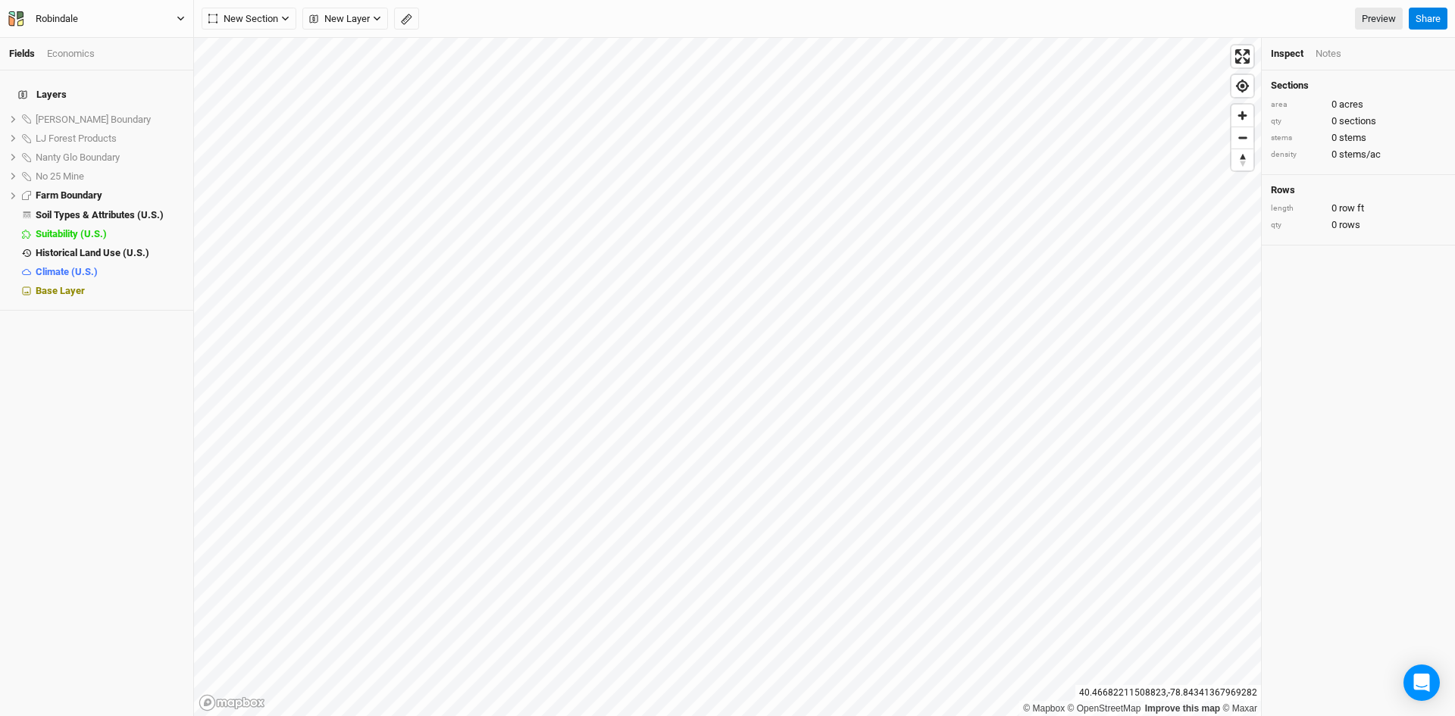
click at [180, 17] on icon "button" at bounding box center [181, 18] width 8 height 8
click at [93, 37] on button "Back" at bounding box center [125, 43] width 120 height 20
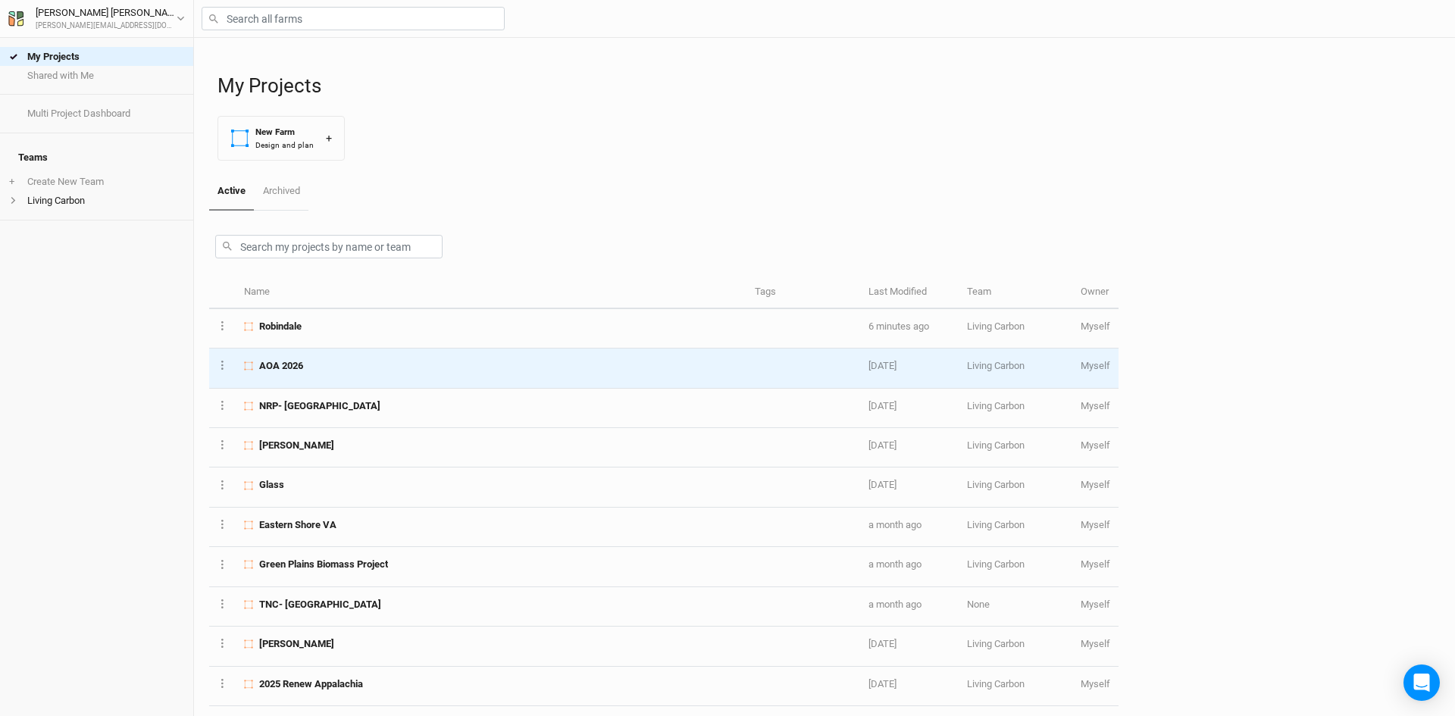
click at [321, 368] on div "AOA 2026" at bounding box center [490, 366] width 493 height 14
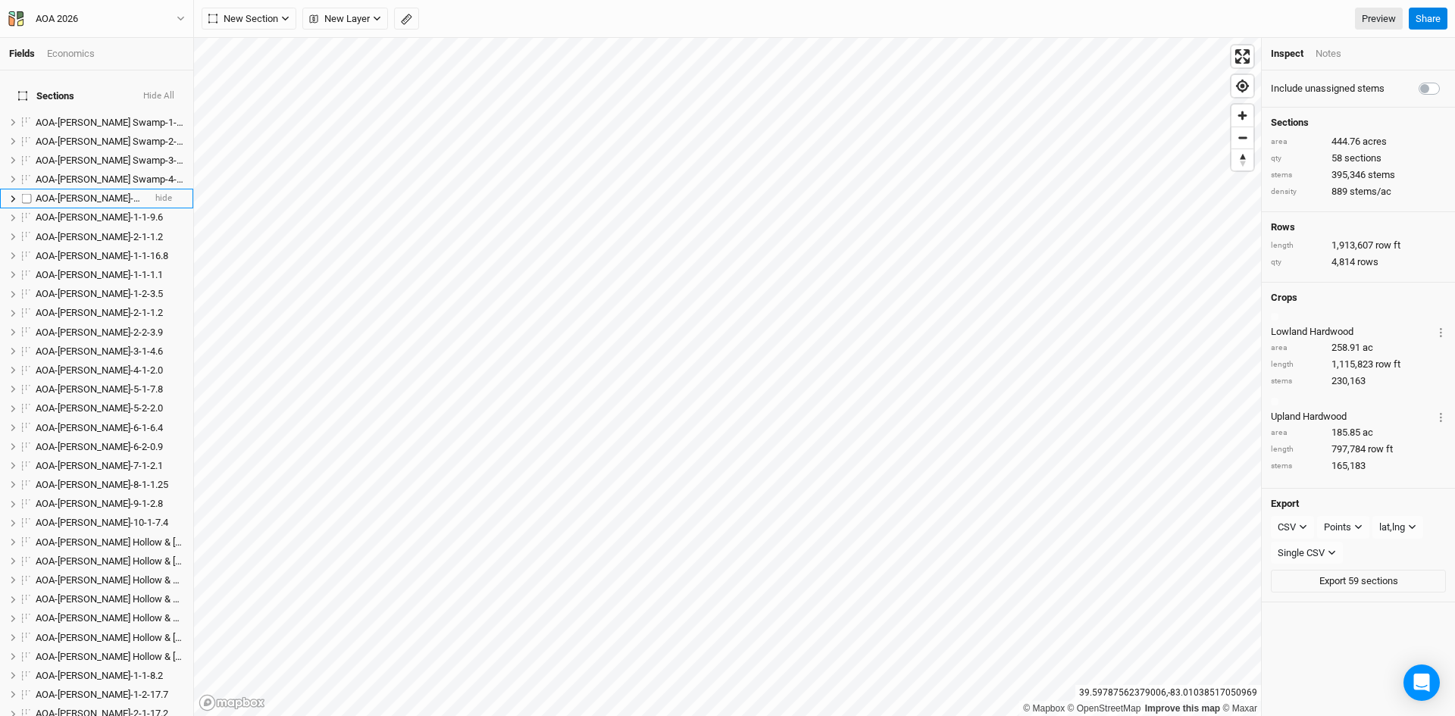
click at [71, 192] on span "AOA-[PERSON_NAME]-1-1-36.28" at bounding box center [105, 197] width 138 height 11
